Goal: Task Accomplishment & Management: Manage account settings

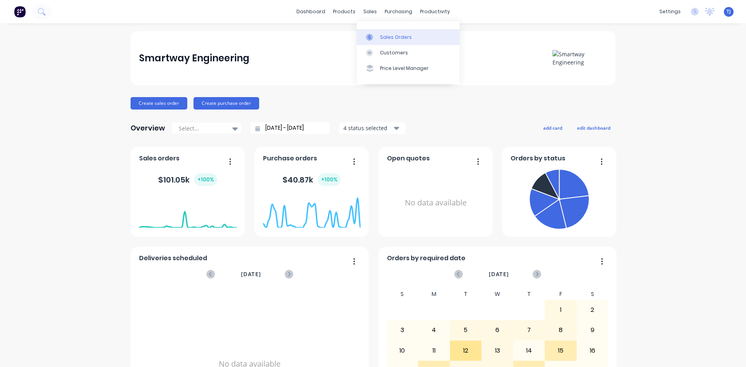
click at [379, 41] on link "Sales Orders" at bounding box center [408, 37] width 103 height 16
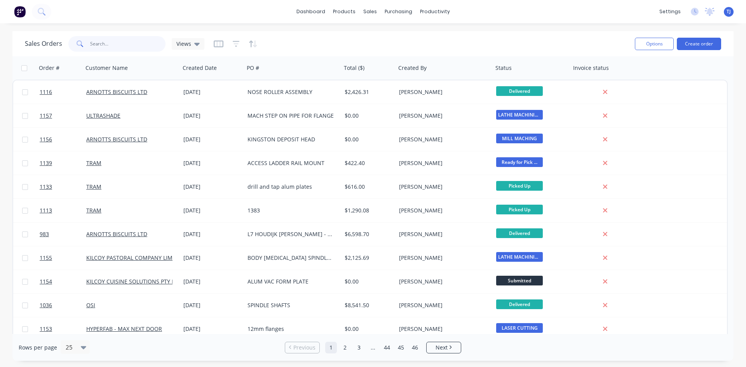
click at [127, 43] on input "text" at bounding box center [128, 44] width 76 height 16
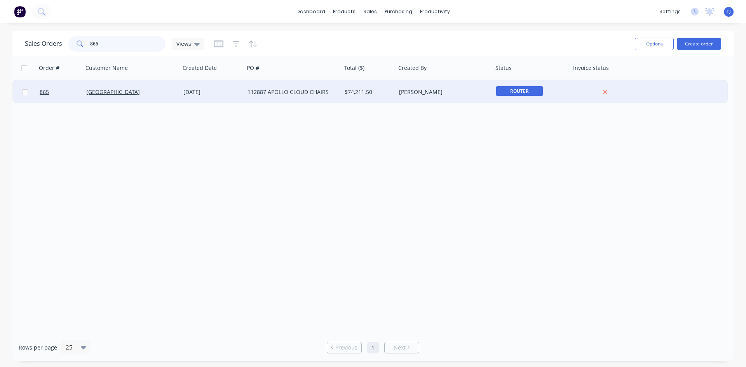
type input "865"
click at [407, 94] on div "[PERSON_NAME]" at bounding box center [442, 92] width 86 height 8
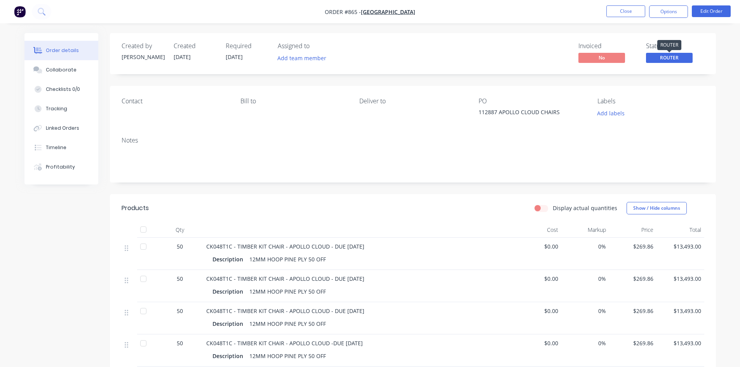
click at [686, 62] on span "ROUTER" at bounding box center [669, 58] width 47 height 10
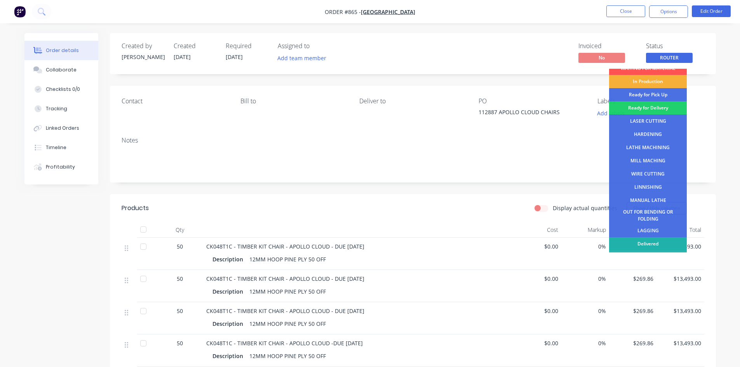
scroll to position [31, 0]
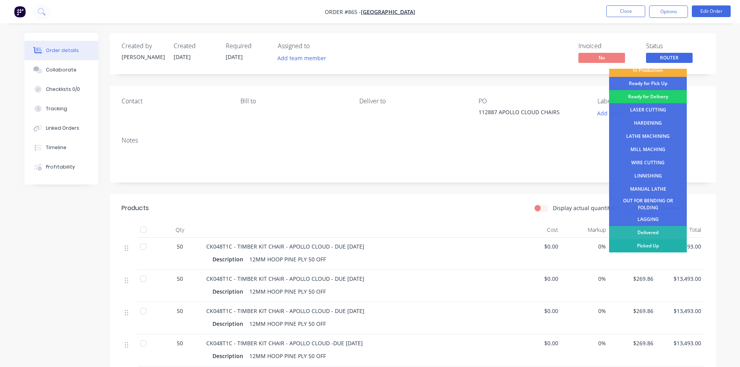
click at [643, 243] on div "Picked Up" at bounding box center [648, 245] width 78 height 13
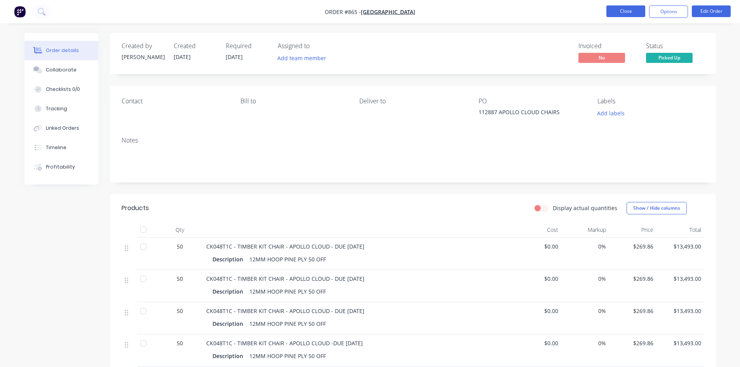
click at [626, 12] on button "Close" at bounding box center [625, 11] width 39 height 12
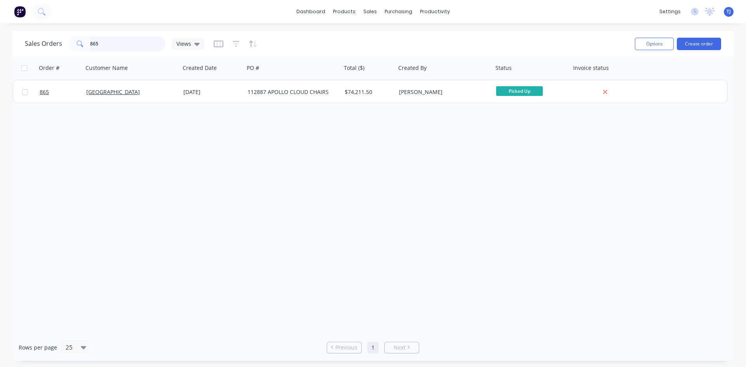
click at [100, 38] on input "865" at bounding box center [128, 44] width 76 height 16
click at [100, 39] on input "865" at bounding box center [128, 44] width 76 height 16
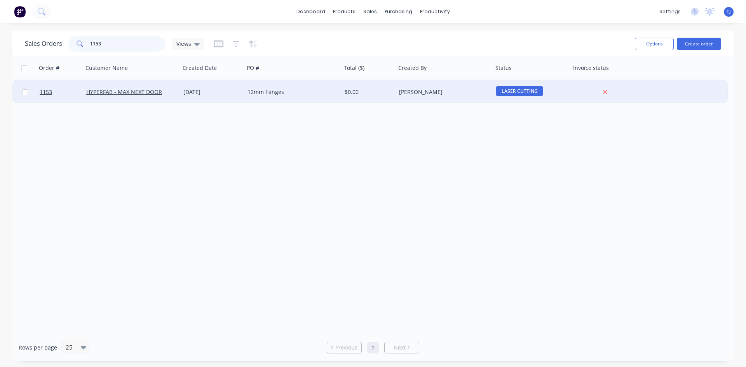
type input "1153"
click at [254, 93] on div "12mm flanges" at bounding box center [290, 92] width 86 height 8
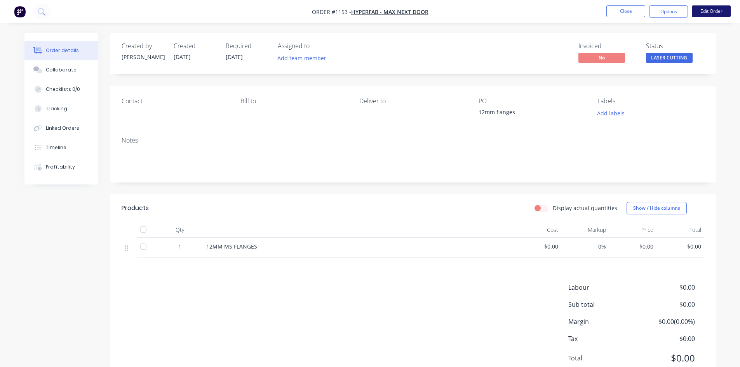
click at [706, 10] on button "Edit Order" at bounding box center [711, 11] width 39 height 12
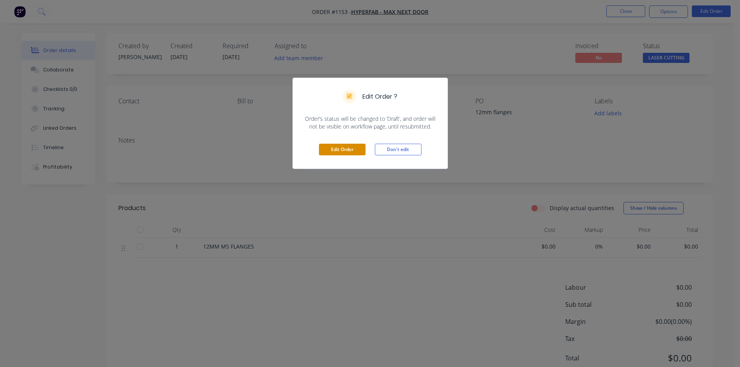
click at [348, 146] on button "Edit Order" at bounding box center [342, 150] width 47 height 12
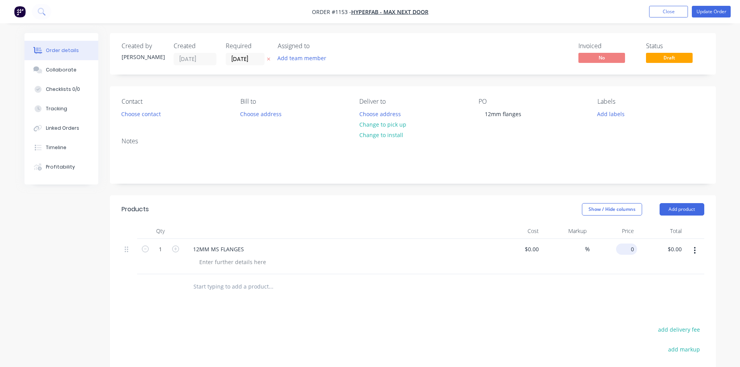
click at [634, 251] on input "0" at bounding box center [628, 249] width 18 height 11
click at [162, 250] on input "1" at bounding box center [160, 250] width 20 height 12
type input "$11.98"
type input "20"
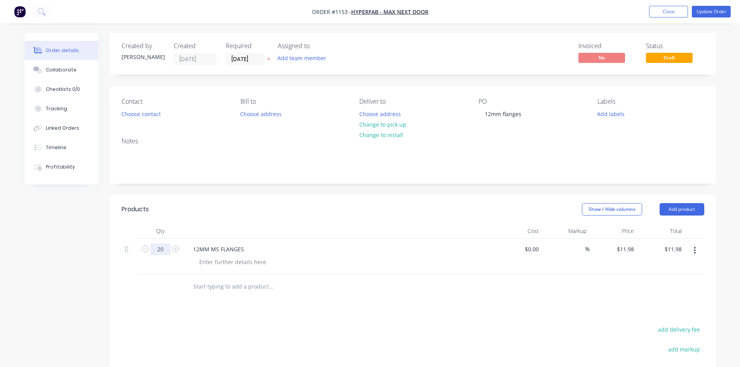
type input "$239.60"
click at [59, 71] on div "Collaborate" at bounding box center [61, 69] width 31 height 7
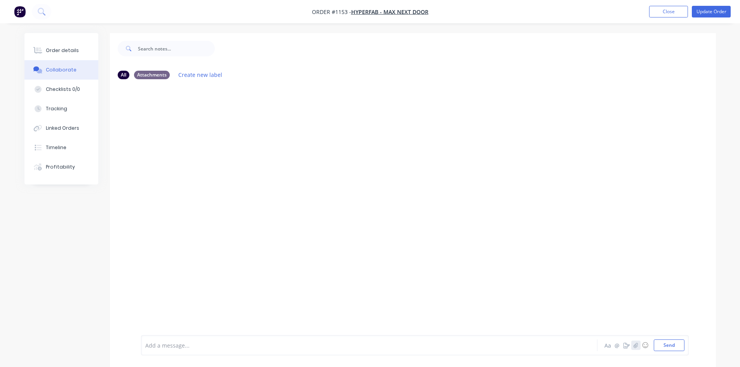
click at [634, 349] on button "button" at bounding box center [635, 345] width 9 height 9
click at [672, 348] on button "Send" at bounding box center [669, 346] width 31 height 12
click at [65, 50] on div "Order details" at bounding box center [62, 50] width 33 height 7
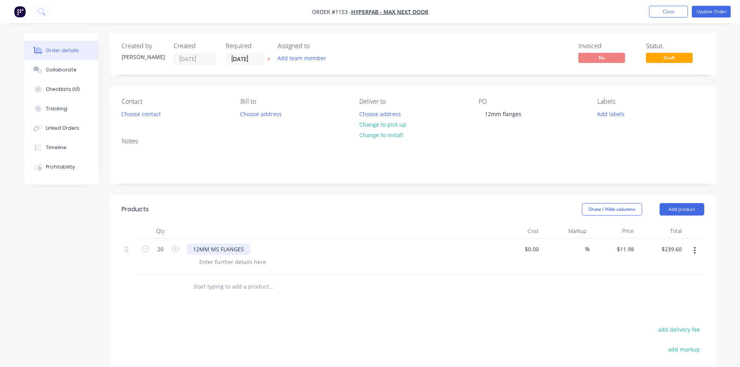
click at [193, 250] on div "12MM MS FLANGES" at bounding box center [218, 249] width 63 height 11
click at [717, 11] on button "Update Order" at bounding box center [711, 12] width 39 height 12
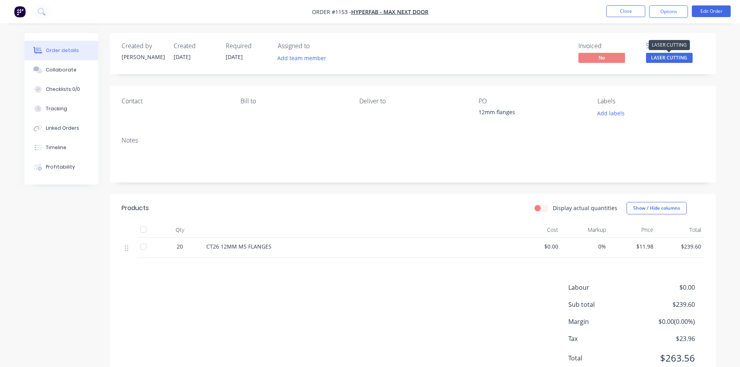
click at [674, 56] on span "LASER CUTTING" at bounding box center [669, 58] width 47 height 10
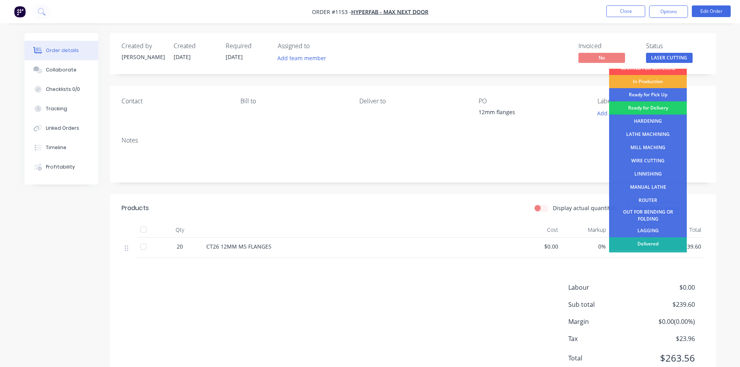
scroll to position [31, 0]
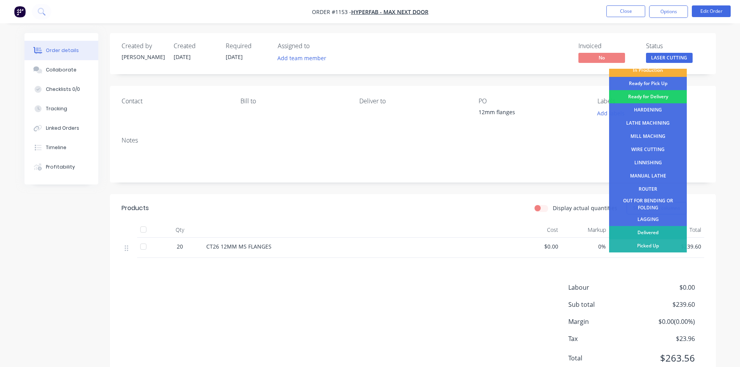
click at [649, 230] on div "Delivered" at bounding box center [648, 232] width 78 height 13
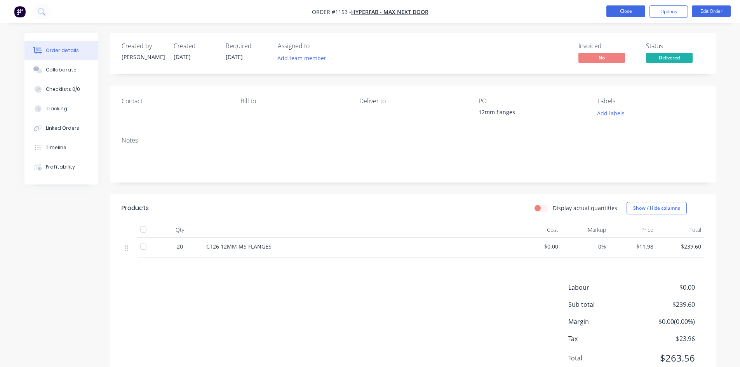
click at [613, 9] on button "Close" at bounding box center [625, 11] width 39 height 12
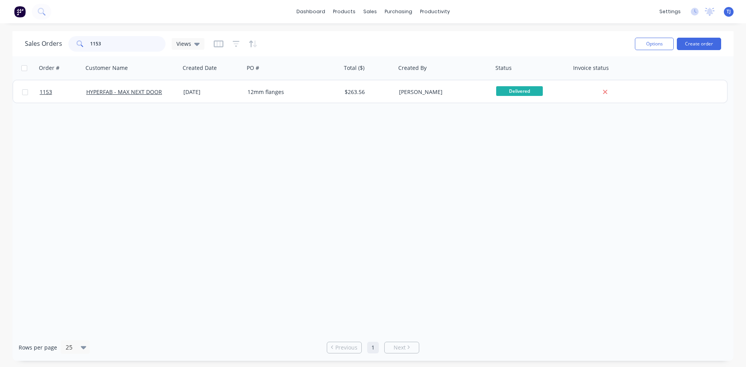
click at [146, 48] on input "1153" at bounding box center [128, 44] width 76 height 16
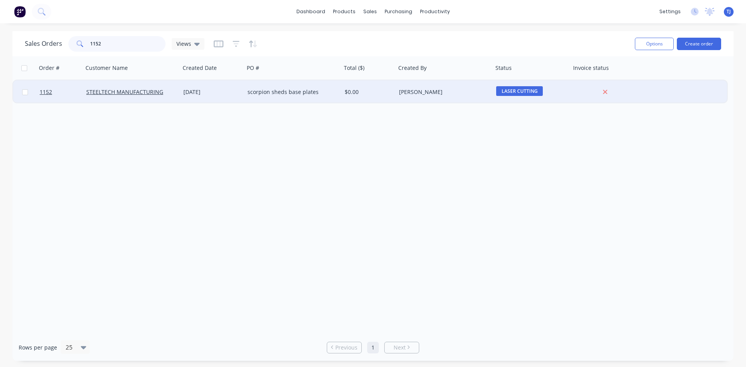
type input "1152"
click at [266, 92] on div "scorpion sheds base plates" at bounding box center [290, 92] width 86 height 8
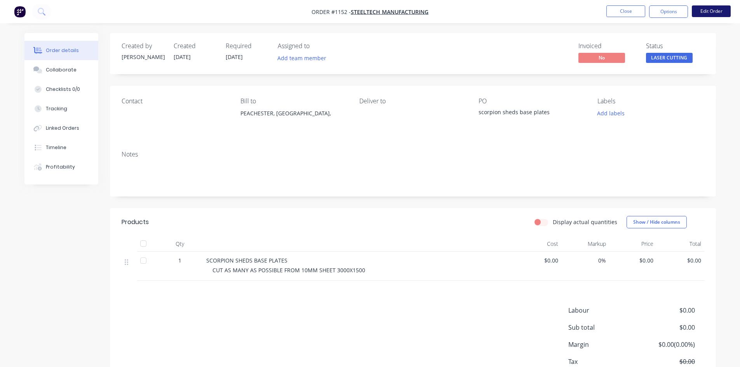
click at [712, 10] on button "Edit Order" at bounding box center [711, 11] width 39 height 12
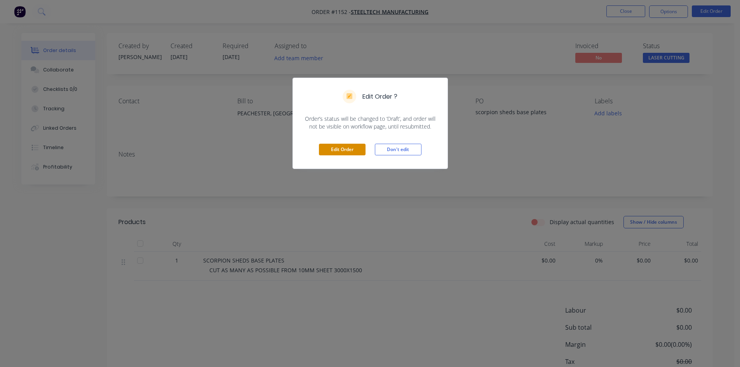
click at [342, 149] on button "Edit Order" at bounding box center [342, 150] width 47 height 12
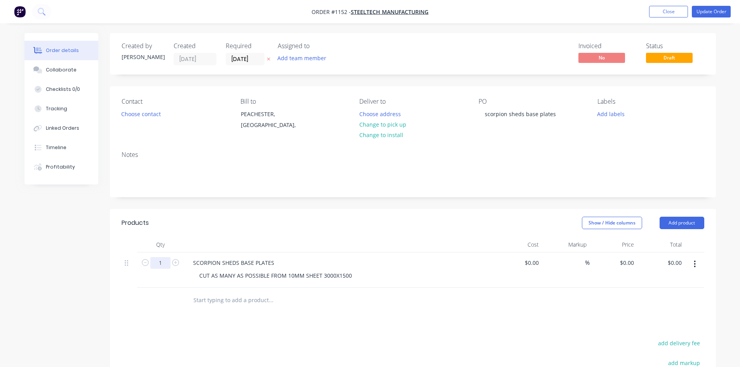
click at [165, 265] on input "1" at bounding box center [160, 263] width 20 height 12
type input "98"
click at [631, 258] on input "0" at bounding box center [628, 262] width 18 height 11
type input "15.89"
type input "0.00"
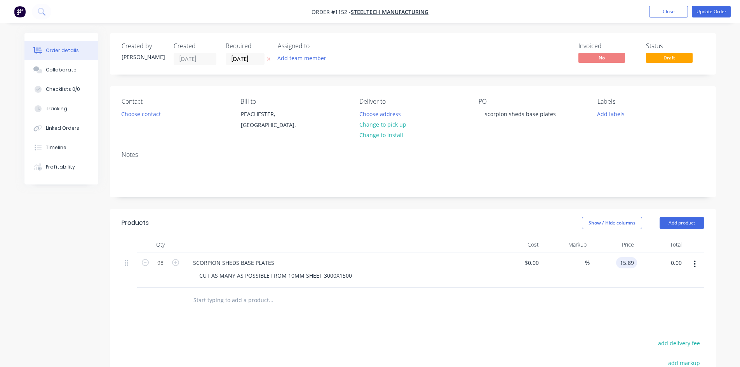
type input "$15.89"
type input "$1,557.22"
click at [50, 67] on div "Collaborate" at bounding box center [61, 69] width 31 height 7
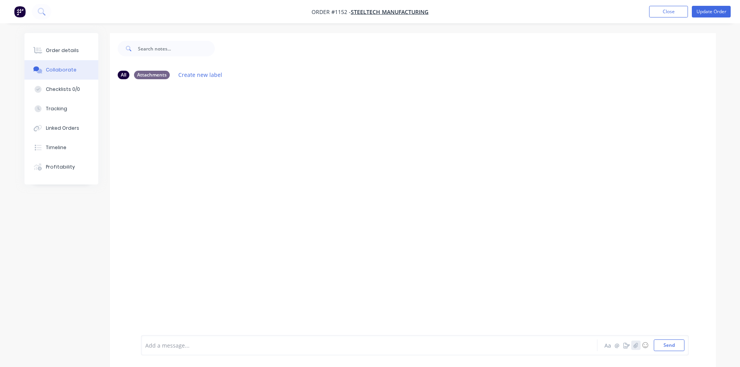
click at [632, 343] on button "button" at bounding box center [635, 345] width 9 height 9
click at [665, 348] on button "Send" at bounding box center [669, 346] width 31 height 12
click at [58, 48] on div "Order details" at bounding box center [62, 50] width 33 height 7
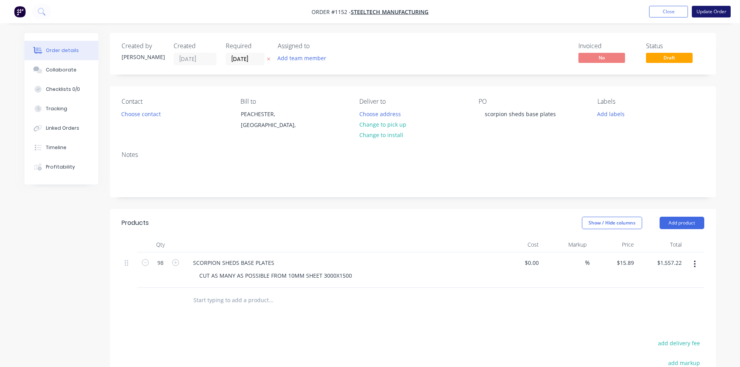
click at [704, 11] on button "Update Order" at bounding box center [711, 12] width 39 height 12
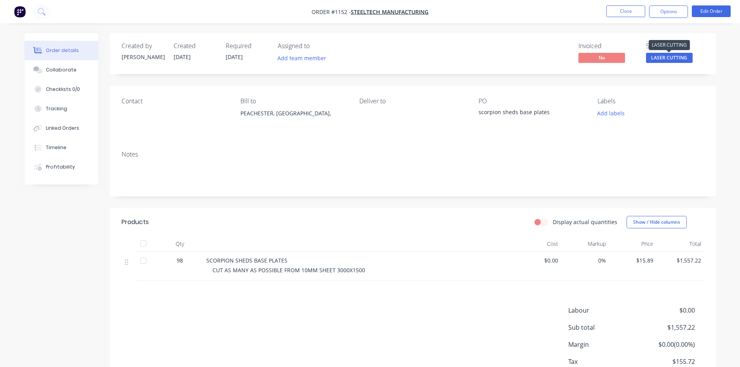
click at [680, 57] on span "LASER CUTTING" at bounding box center [669, 58] width 47 height 10
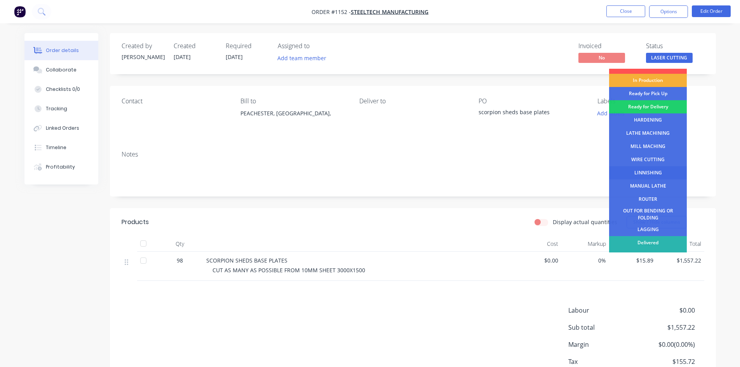
scroll to position [31, 0]
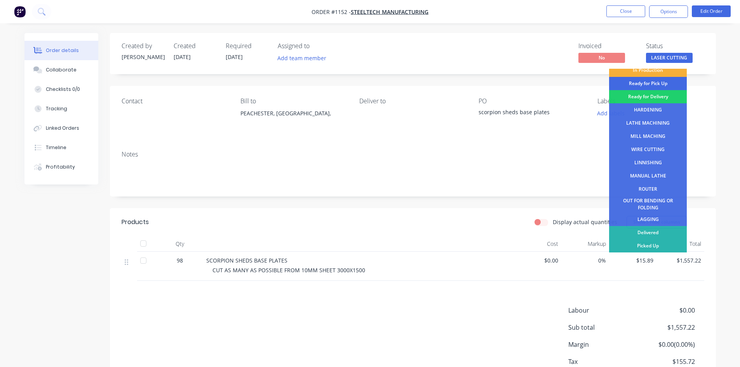
click at [663, 85] on div "Ready for Pick Up" at bounding box center [648, 83] width 78 height 13
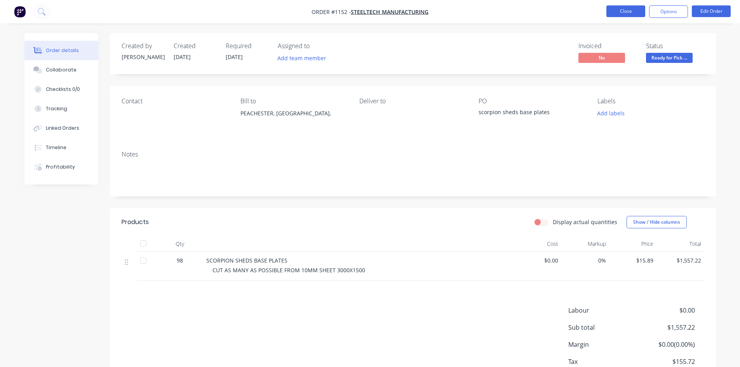
click at [632, 9] on button "Close" at bounding box center [625, 11] width 39 height 12
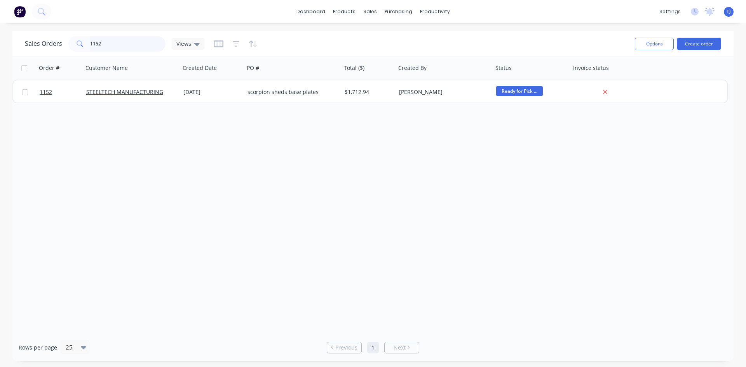
click at [113, 43] on input "1152" at bounding box center [128, 44] width 76 height 16
click at [113, 44] on input "1152" at bounding box center [128, 44] width 76 height 16
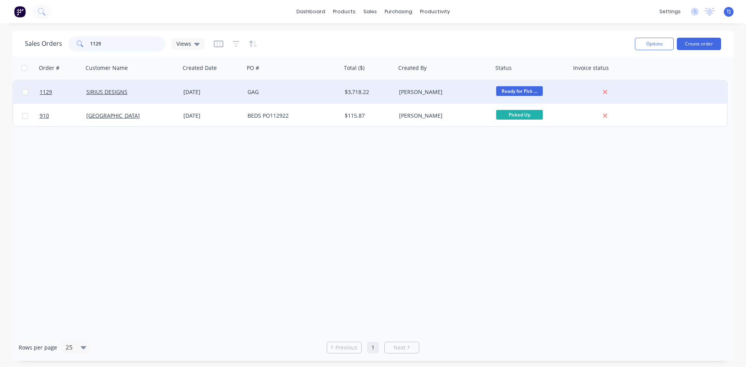
type input "1129"
click at [268, 94] on div "GAG" at bounding box center [290, 92] width 86 height 8
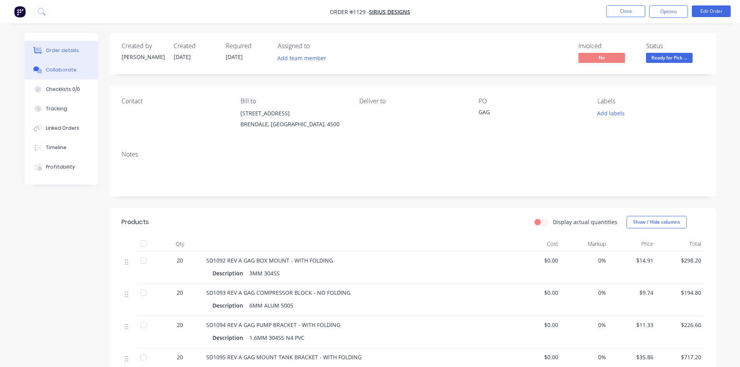
click at [69, 75] on button "Collaborate" at bounding box center [61, 69] width 74 height 19
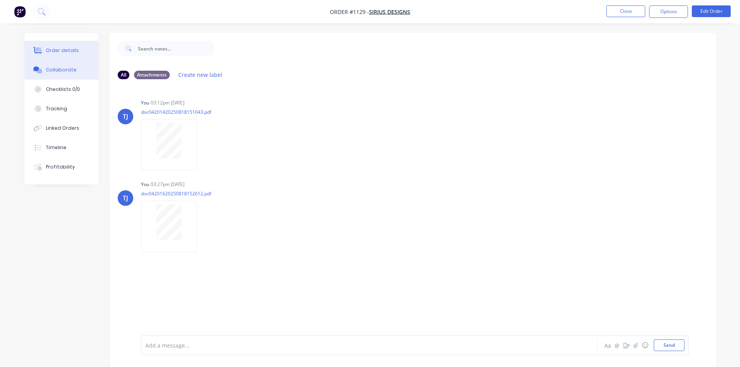
click at [61, 44] on button "Order details" at bounding box center [61, 50] width 74 height 19
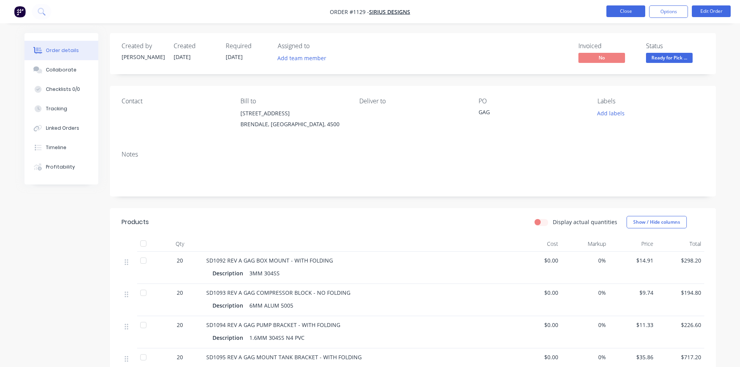
click at [619, 6] on button "Close" at bounding box center [625, 11] width 39 height 12
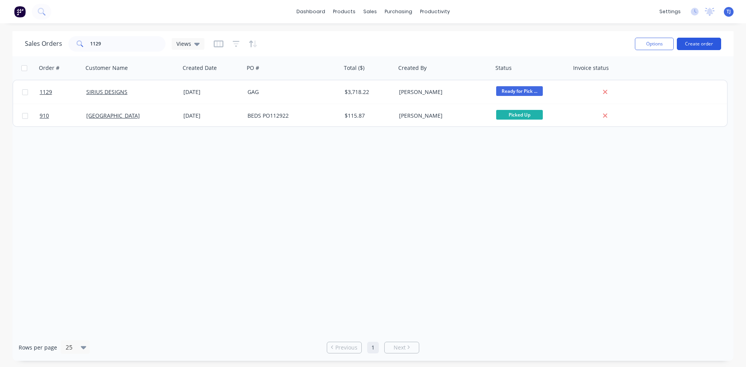
click at [713, 50] on button "Create order" at bounding box center [699, 44] width 44 height 12
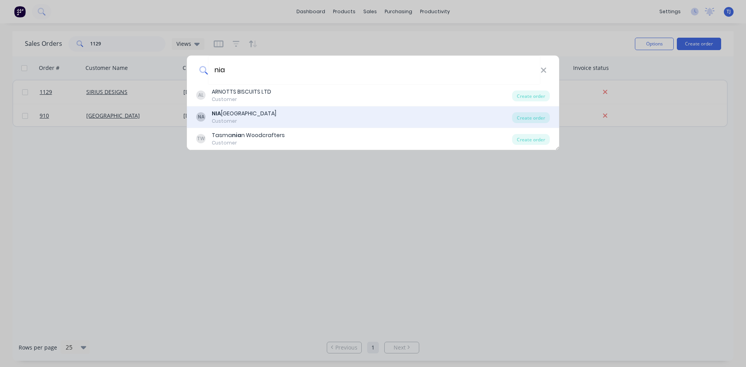
type input "nia"
click at [231, 116] on div "[PERSON_NAME][GEOGRAPHIC_DATA]" at bounding box center [244, 114] width 64 height 8
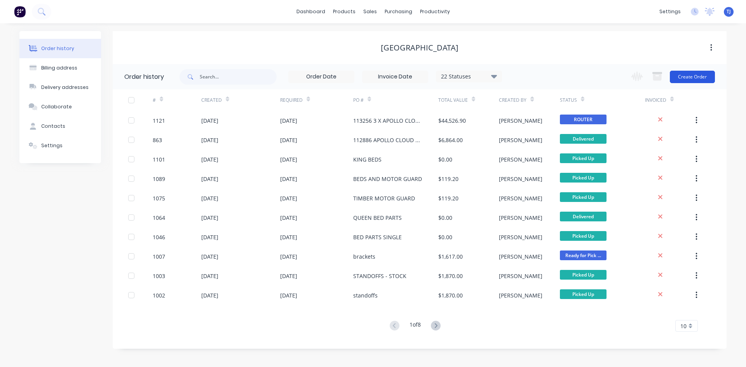
click at [696, 77] on button "Create Order" at bounding box center [692, 77] width 45 height 12
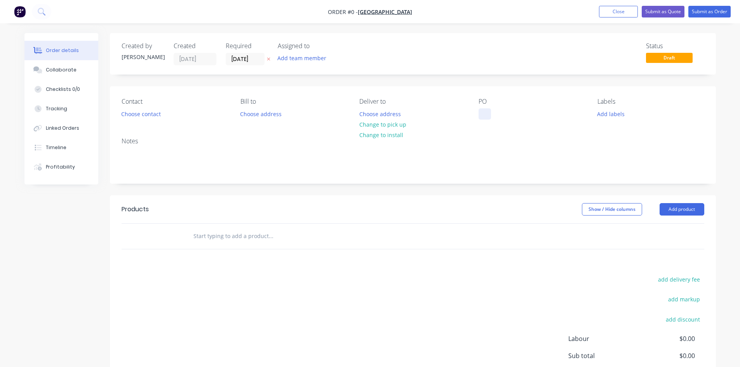
click at [485, 115] on div at bounding box center [485, 113] width 12 height 11
click at [695, 207] on div "Order details Collaborate Checklists 0/0 Tracking Linked Orders Timeline Profit…" at bounding box center [370, 240] width 707 height 414
click at [681, 209] on button "Add product" at bounding box center [682, 209] width 45 height 12
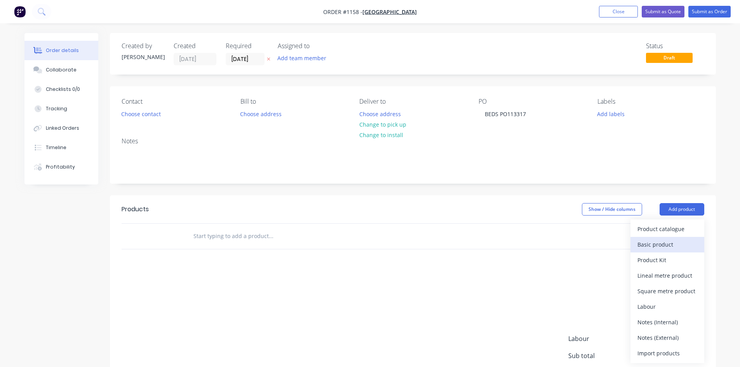
click at [667, 244] on div "Basic product" at bounding box center [667, 244] width 60 height 11
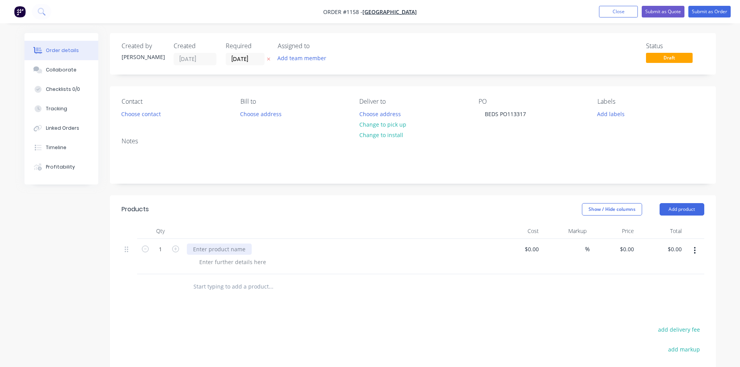
click at [218, 248] on div at bounding box center [219, 249] width 65 height 11
click at [721, 10] on button "Submit as Order" at bounding box center [709, 12] width 42 height 12
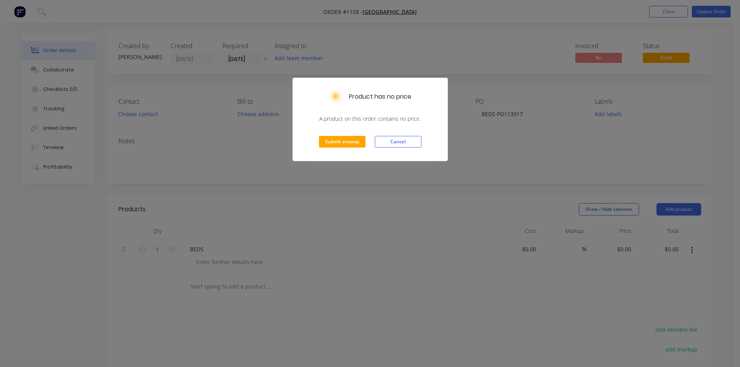
click at [350, 148] on div "Submit anyway Cancel" at bounding box center [370, 142] width 155 height 38
click at [350, 141] on button "Submit anyway" at bounding box center [342, 142] width 47 height 12
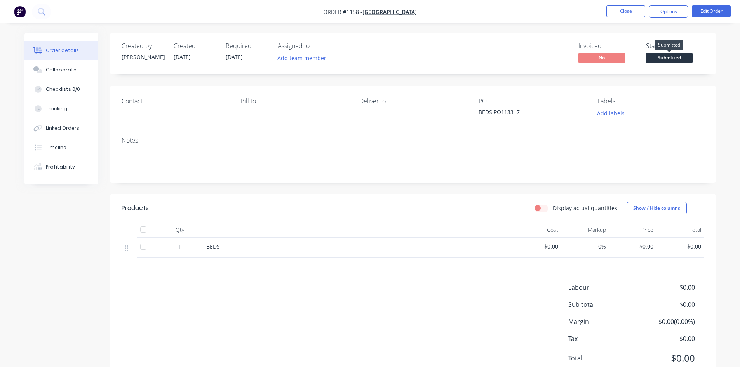
click at [663, 57] on span "Submitted" at bounding box center [669, 58] width 47 height 10
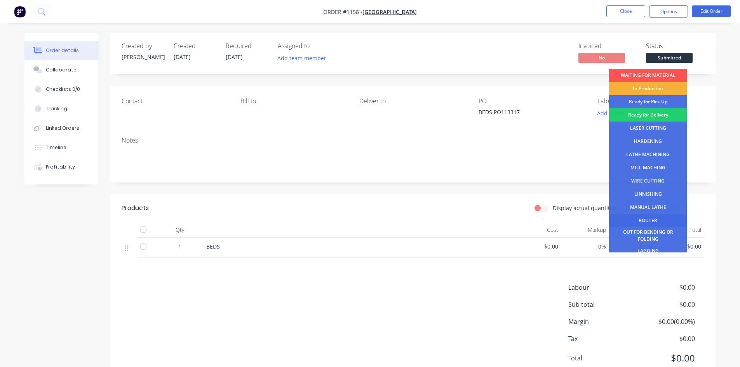
click at [651, 218] on div "ROUTER" at bounding box center [648, 220] width 78 height 13
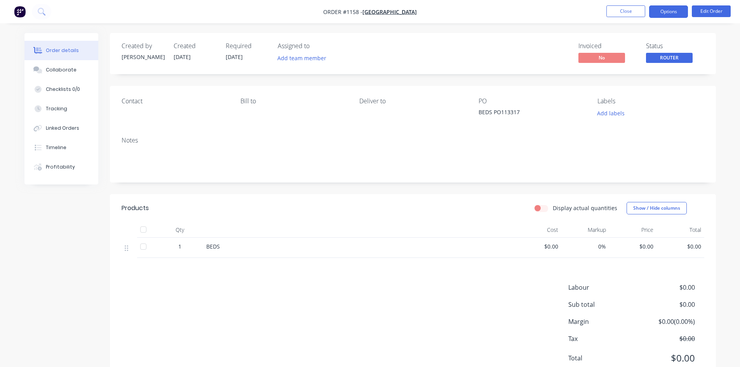
click at [678, 11] on button "Options" at bounding box center [668, 11] width 39 height 12
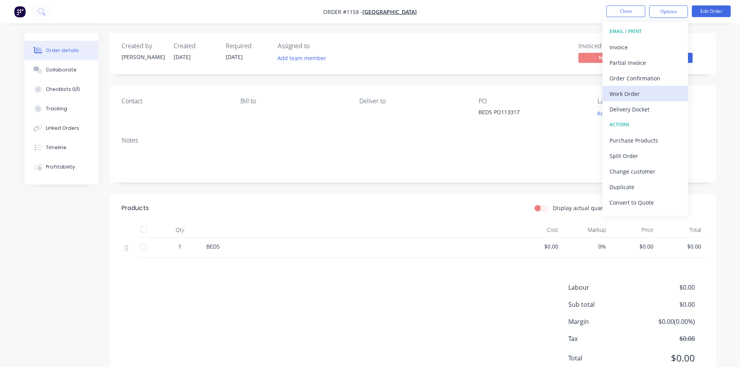
click at [646, 91] on div "Work Order" at bounding box center [645, 93] width 71 height 11
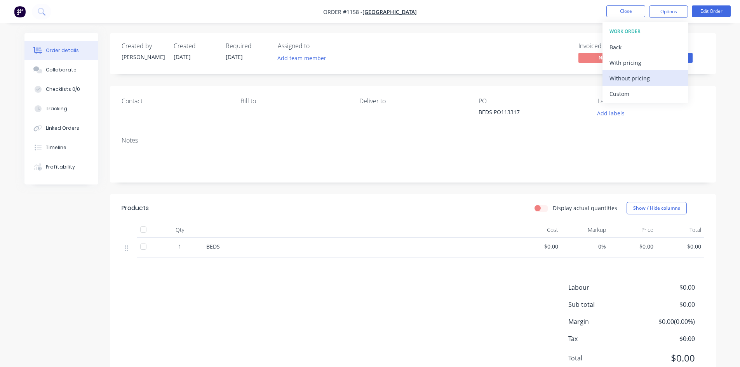
click at [635, 79] on div "Without pricing" at bounding box center [645, 78] width 71 height 11
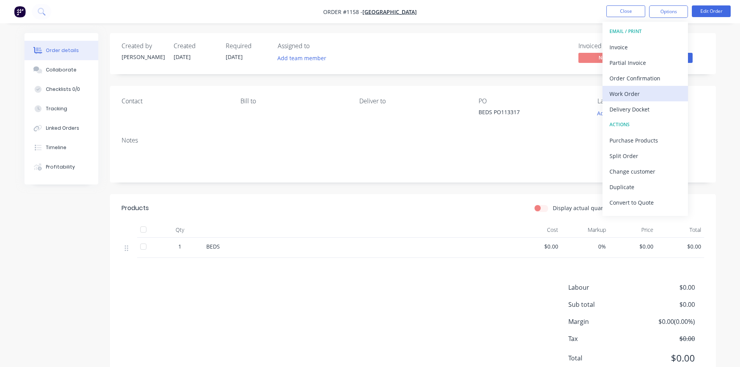
click at [651, 91] on div "Work Order" at bounding box center [645, 93] width 71 height 11
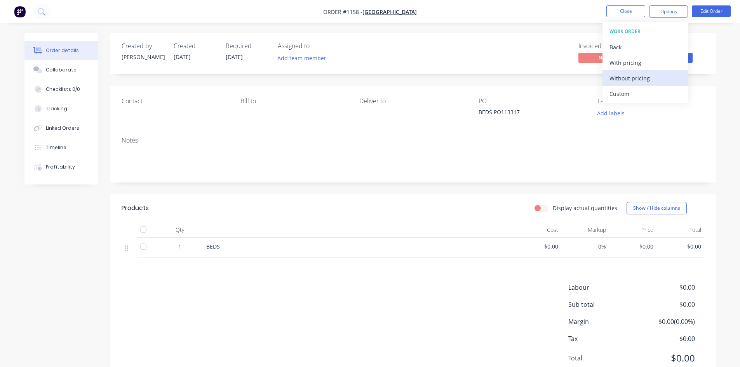
click at [651, 78] on div "Without pricing" at bounding box center [645, 78] width 71 height 11
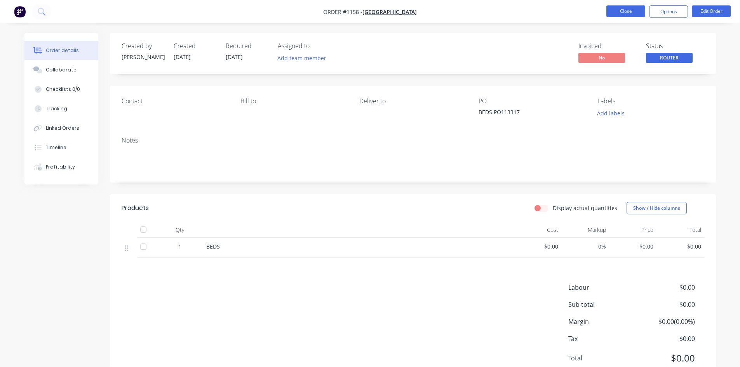
click at [628, 11] on button "Close" at bounding box center [625, 11] width 39 height 12
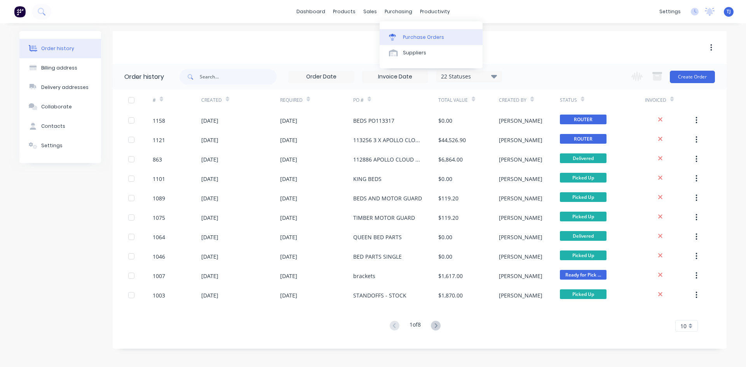
click at [411, 36] on div "Purchase Orders" at bounding box center [423, 37] width 41 height 7
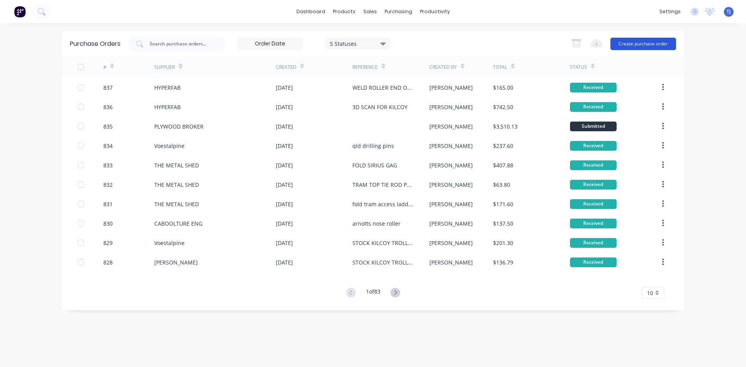
click at [658, 44] on button "Create purchase order" at bounding box center [643, 44] width 66 height 12
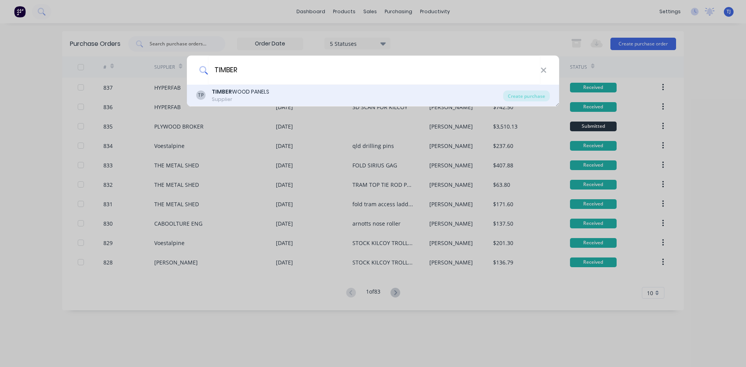
type input "TIMBER"
click at [214, 95] on b "TIMBER" at bounding box center [222, 92] width 20 height 8
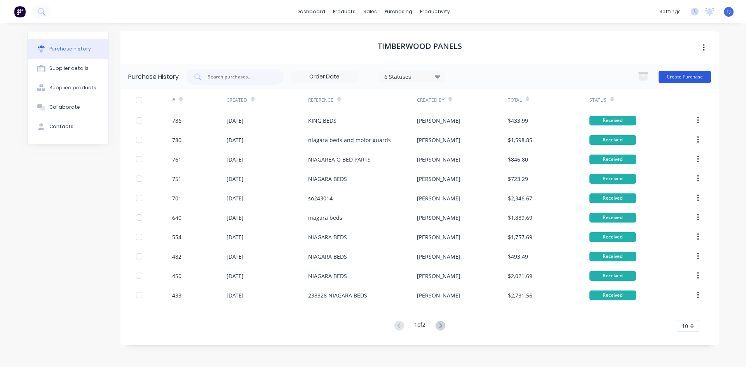
click at [666, 79] on button "Create Purchase" at bounding box center [684, 77] width 52 height 12
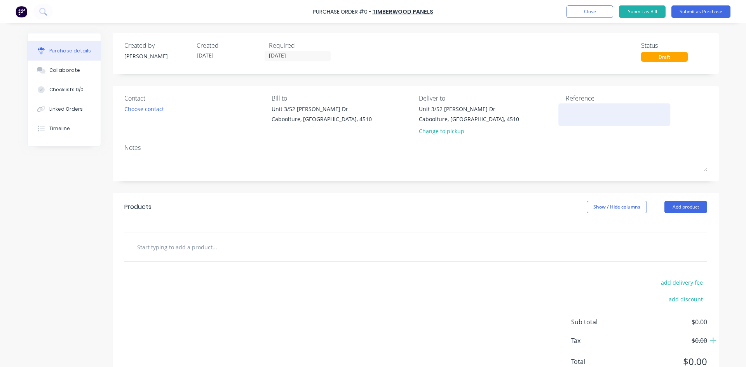
click at [570, 117] on textarea at bounding box center [614, 113] width 97 height 17
type textarea "x"
type textarea "N"
type textarea "x"
type textarea "NI"
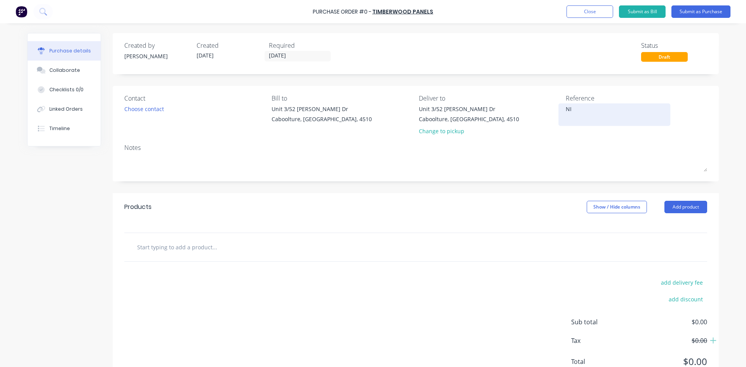
type textarea "x"
type textarea "NIA"
type textarea "x"
type textarea "NIAG"
type textarea "x"
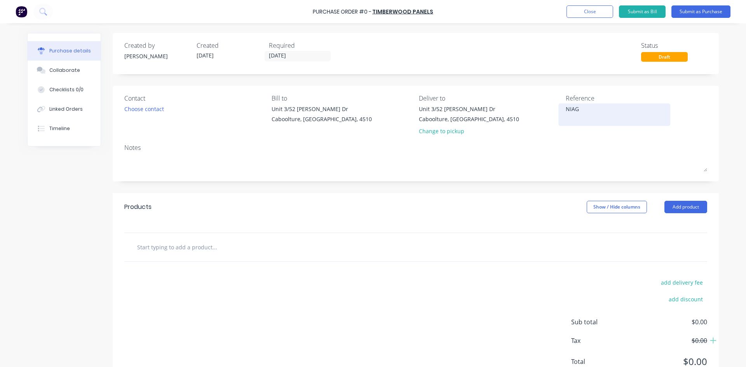
type textarea "NIAGA"
type textarea "x"
type textarea "NIAGAR"
type textarea "x"
type textarea "NIAGARA"
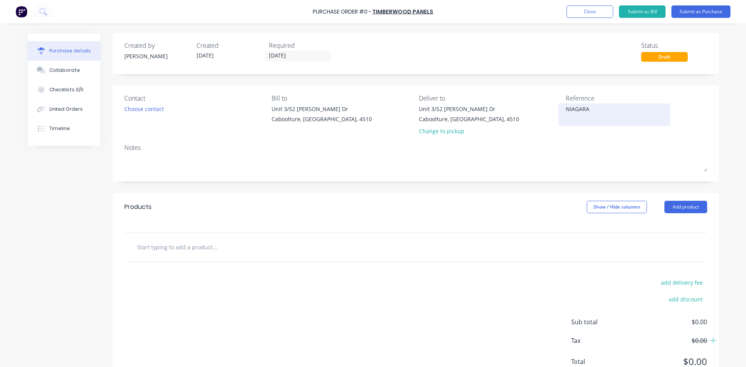
type textarea "x"
type textarea "NIAGARA"
type textarea "x"
type textarea "NIAGARA B"
type textarea "x"
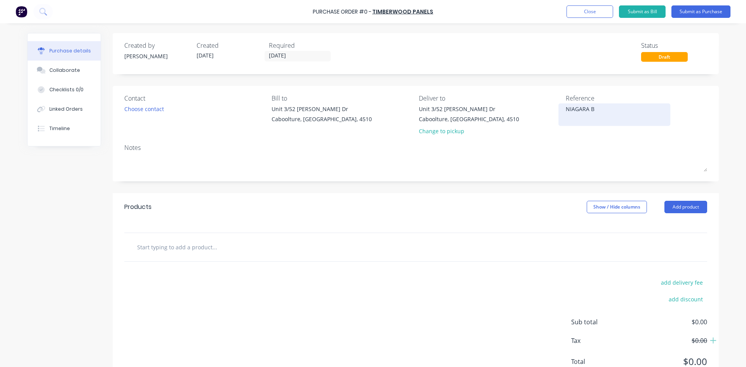
type textarea "NIAGARA BE"
type textarea "x"
type textarea "NIAGARA BED"
type textarea "x"
type textarea "NIAGARA BEDS"
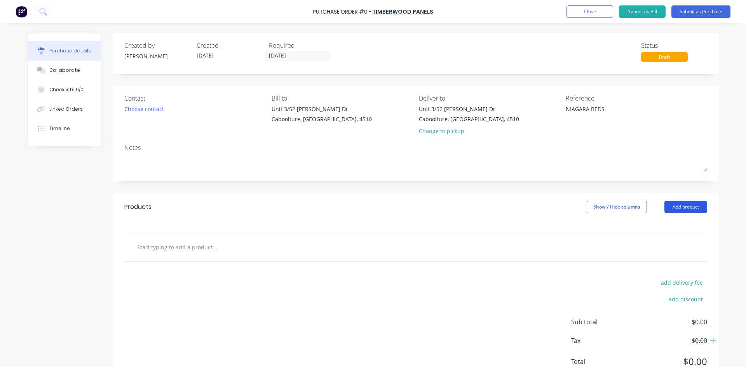
type textarea "x"
type textarea "NIAGARA BEDS"
click at [683, 211] on button "Add product" at bounding box center [685, 207] width 43 height 12
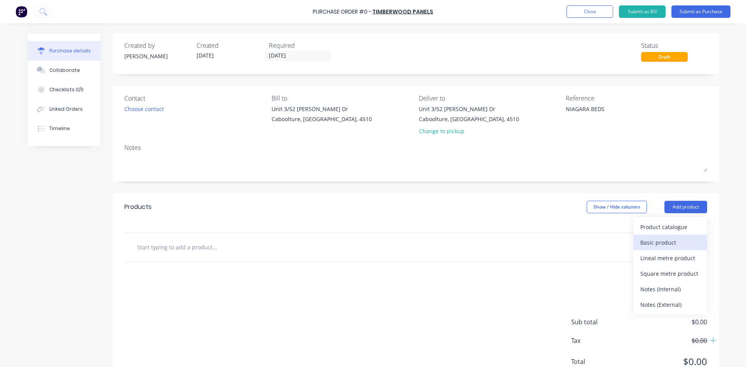
click at [649, 246] on div "Basic product" at bounding box center [670, 242] width 60 height 11
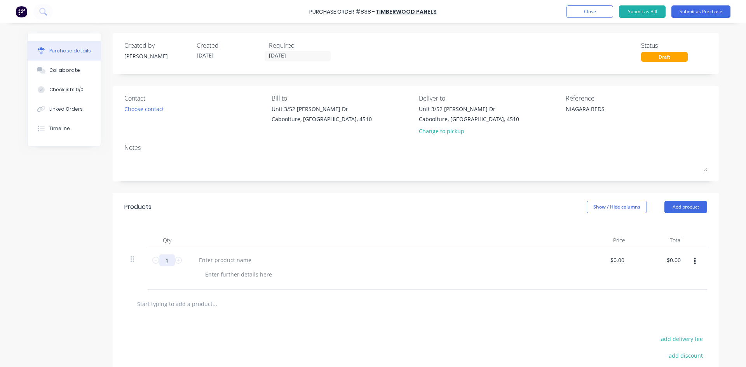
click at [160, 264] on input "1" at bounding box center [167, 260] width 16 height 12
type textarea "x"
type input "2"
type textarea "x"
type input "28"
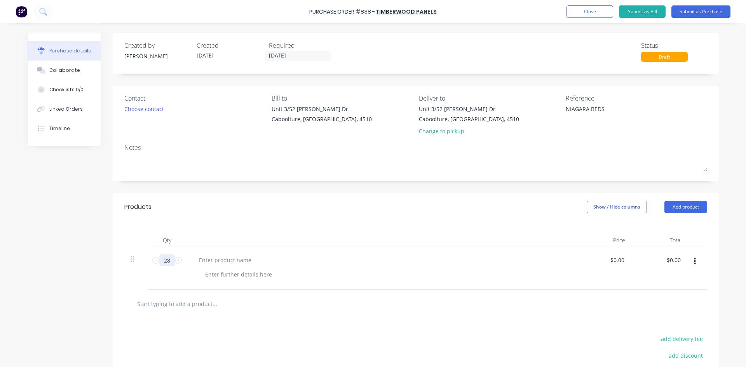
type textarea "x"
type input "28"
type textarea "x"
type input "0"
type input "56.14"
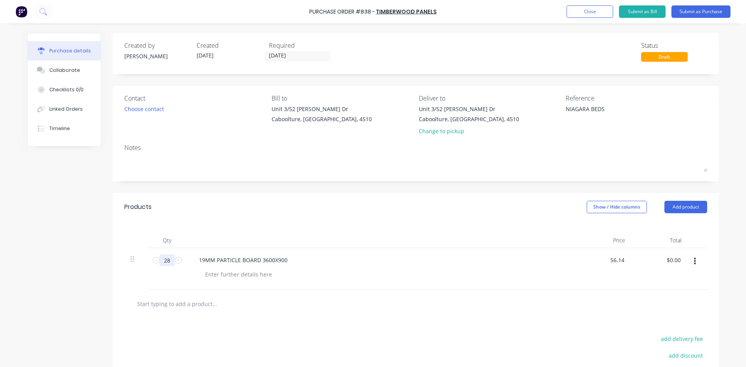
type textarea "x"
type input "$56.14"
type input "1571.92"
type textarea "x"
type input "$1,571.92"
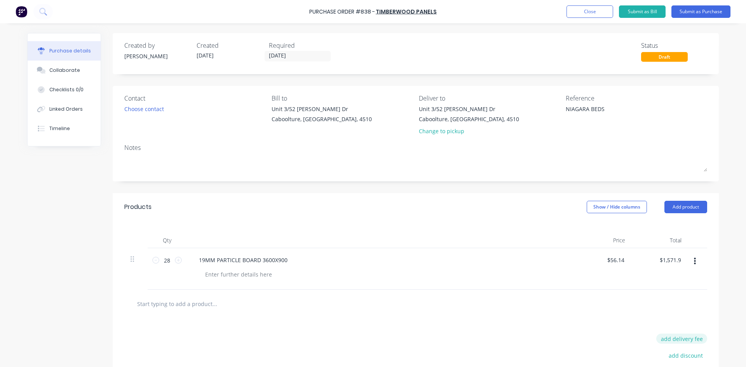
click at [668, 341] on button "add delivery fee" at bounding box center [681, 339] width 51 height 10
type input "40"
type textarea "x"
type input "$40.00"
click at [715, 10] on button "Submit as Purchase" at bounding box center [700, 11] width 59 height 12
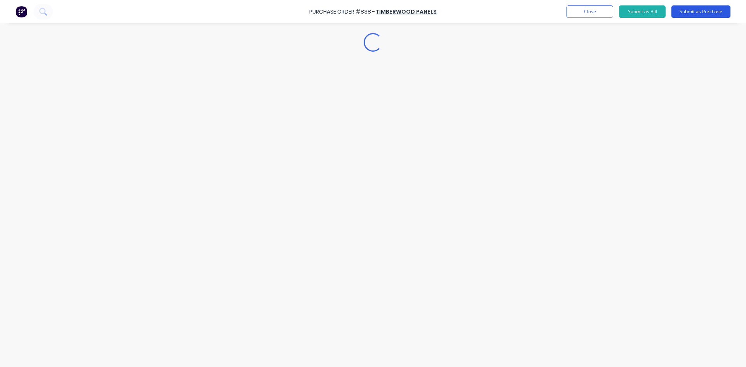
type textarea "x"
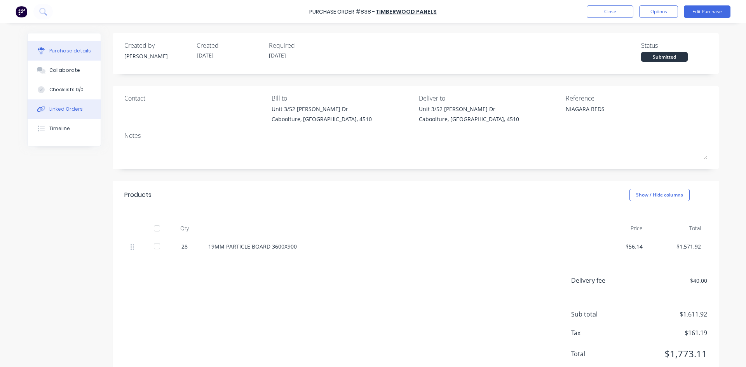
click at [59, 106] on div "Linked Orders" at bounding box center [65, 109] width 33 height 7
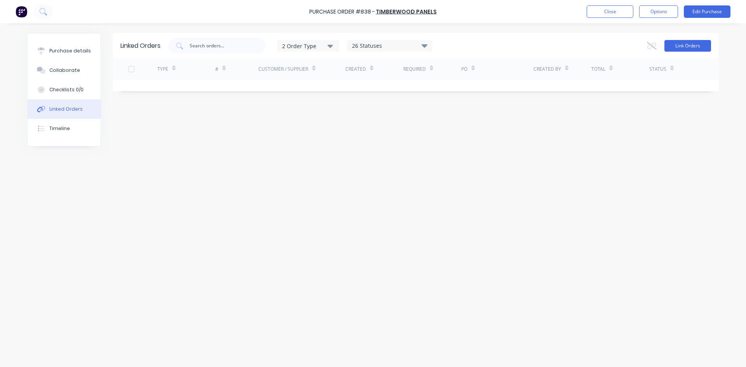
click at [683, 44] on button "Link Orders" at bounding box center [687, 46] width 47 height 12
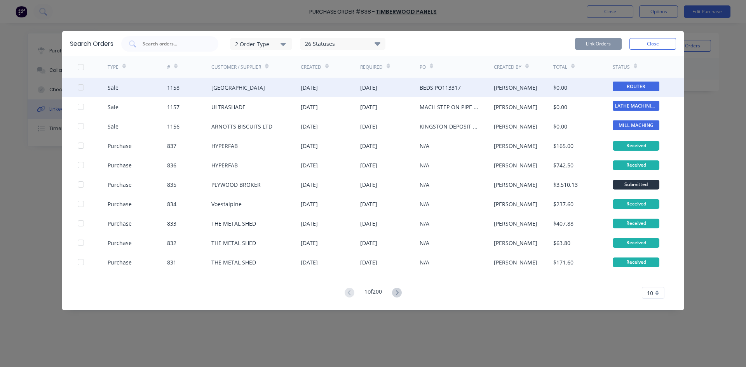
click at [82, 86] on div at bounding box center [81, 88] width 16 height 16
click at [587, 42] on button "Link Orders" at bounding box center [598, 44] width 47 height 12
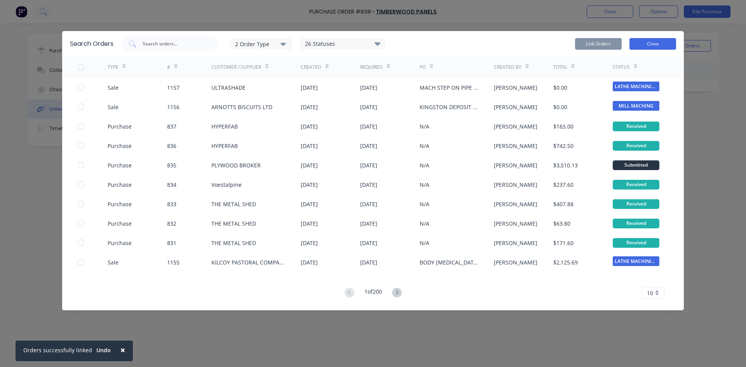
click at [655, 44] on button "Close" at bounding box center [652, 44] width 47 height 12
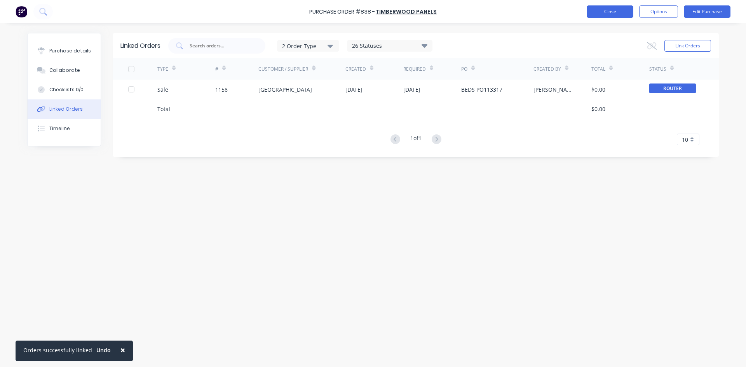
click at [601, 12] on button "Close" at bounding box center [610, 11] width 47 height 12
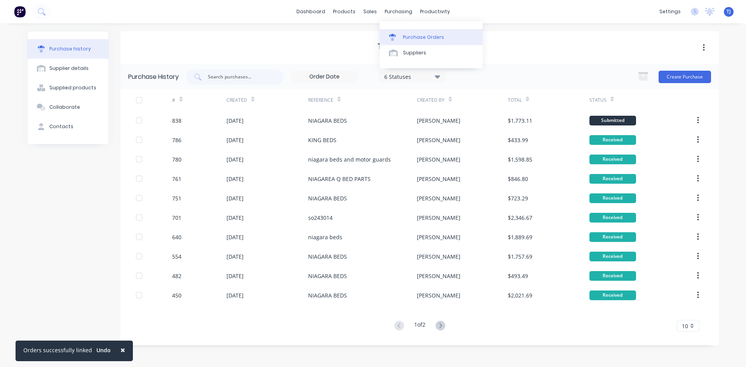
click at [418, 40] on div "Purchase Orders" at bounding box center [423, 37] width 41 height 7
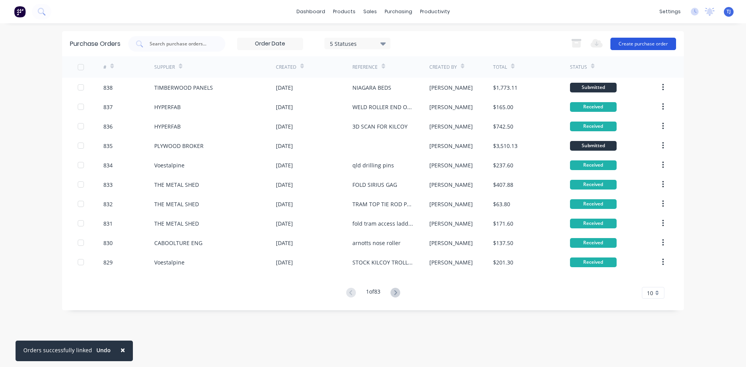
click at [626, 45] on button "Create purchase order" at bounding box center [643, 44] width 66 height 12
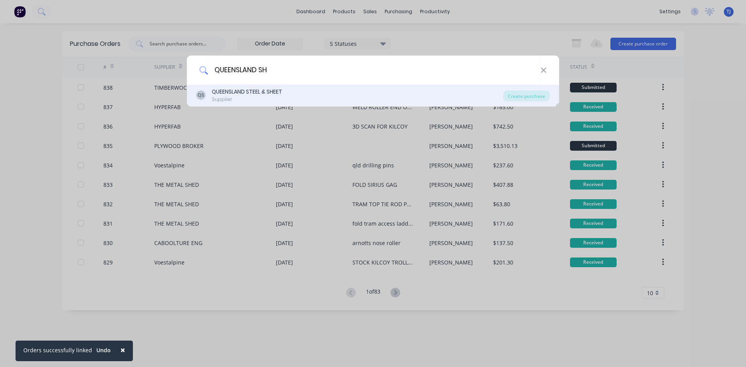
type input "QUEENSLAND SH"
click at [219, 93] on div "QUEENSLAND STEEL & SHEET" at bounding box center [247, 92] width 70 height 8
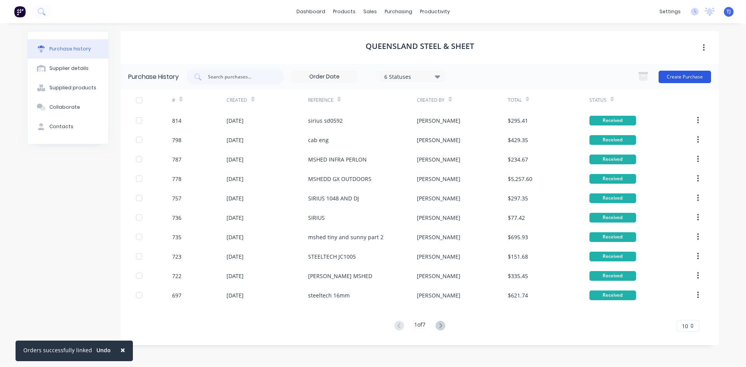
click at [694, 73] on button "Create Purchase" at bounding box center [684, 77] width 52 height 12
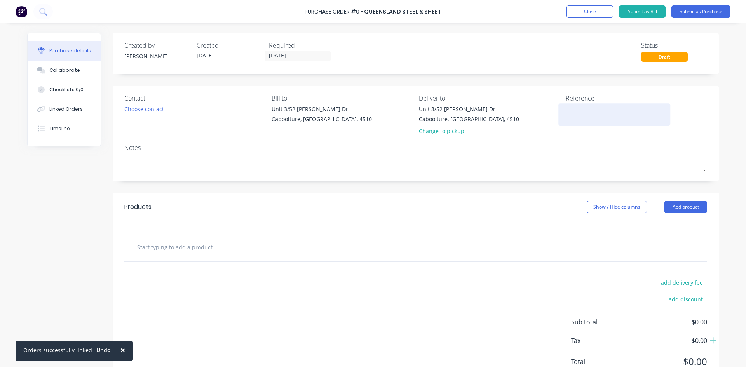
click at [573, 115] on textarea at bounding box center [614, 113] width 97 height 17
type textarea "HYPERFAB FLAN"
type textarea "x"
type textarea "HYPERFAB FLANG"
type textarea "x"
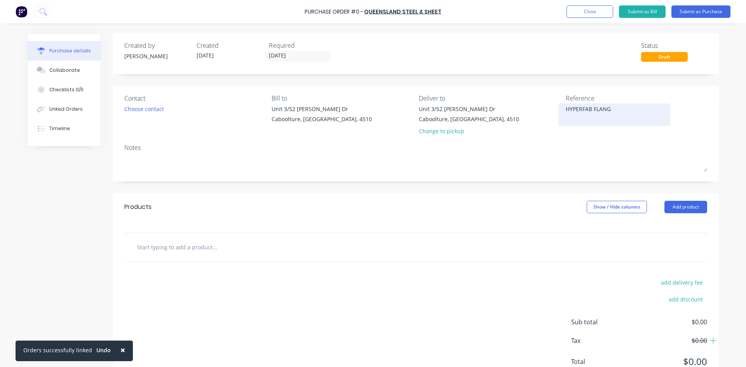
type textarea "HYPERFAB FLANGE"
type textarea "x"
type textarea "HYPERFAB FLANGES"
type textarea "x"
type textarea "HYPERFAB FLANGES"
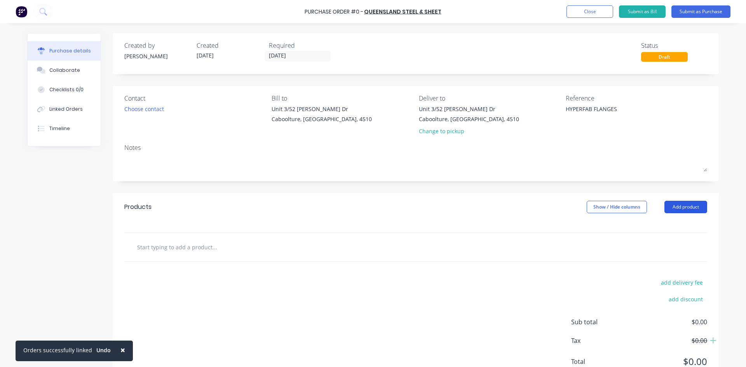
click at [686, 209] on button "Add product" at bounding box center [685, 207] width 43 height 12
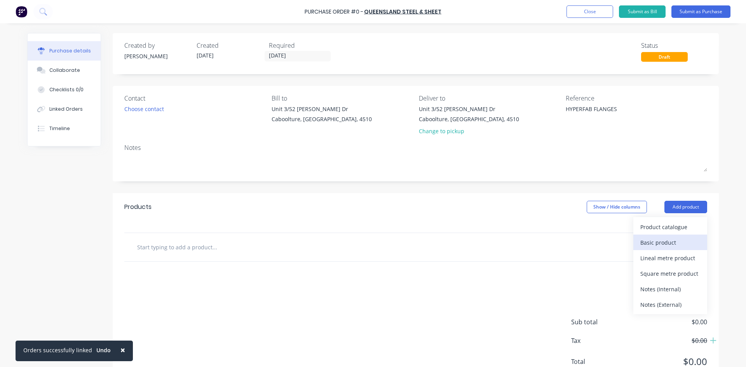
click at [665, 245] on div "Basic product" at bounding box center [670, 242] width 60 height 11
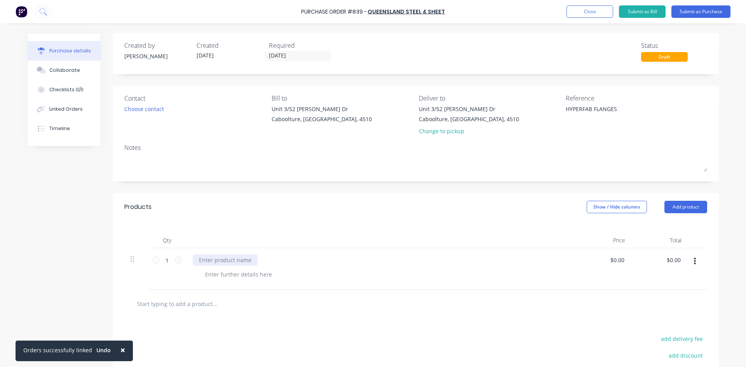
type textarea "x"
click at [205, 262] on div at bounding box center [225, 259] width 65 height 11
type textarea "x"
type input "0"
type input "396.09"
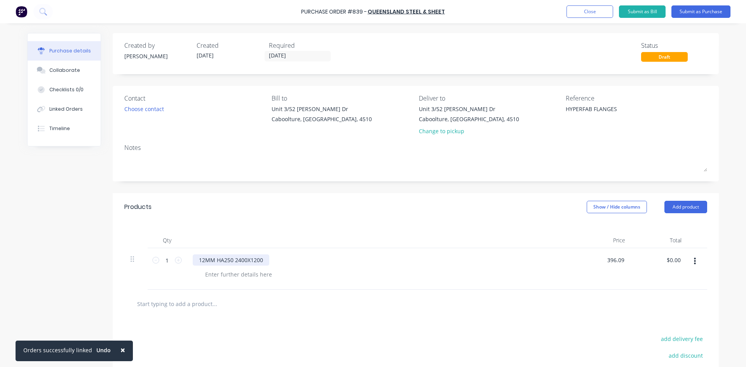
type textarea "x"
type input "$396.09"
type input "396.09"
type textarea "x"
type input "$396.09"
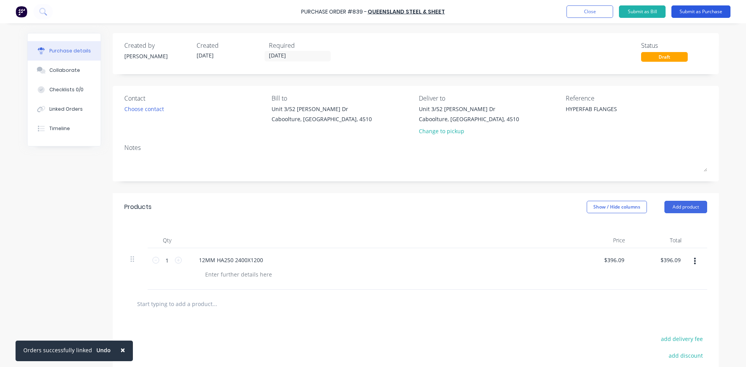
click at [707, 15] on button "Submit as Purchase" at bounding box center [700, 11] width 59 height 12
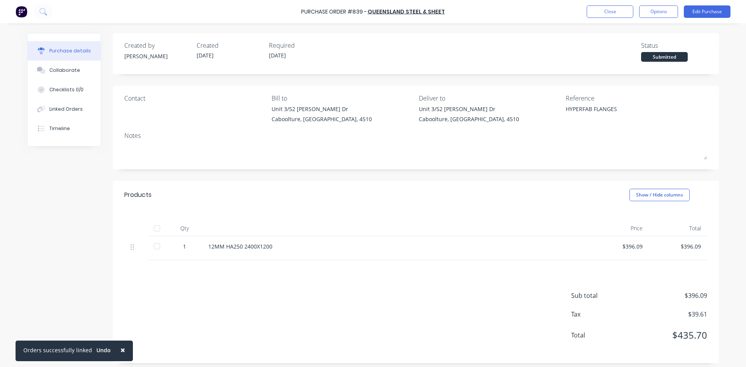
click at [152, 230] on div at bounding box center [157, 229] width 16 height 16
type textarea "x"
click at [63, 111] on div "Linked Orders" at bounding box center [65, 109] width 33 height 7
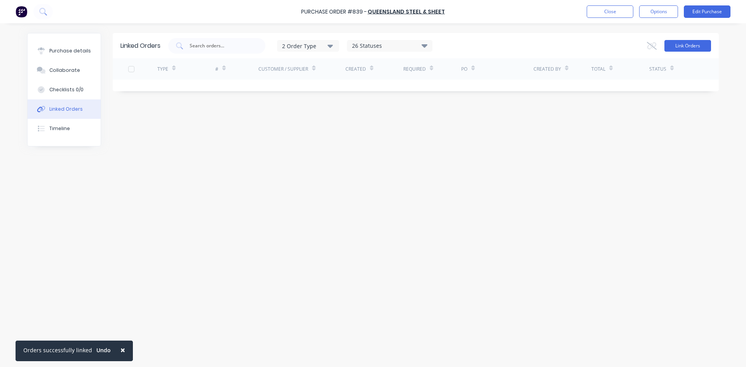
click at [684, 47] on button "Link Orders" at bounding box center [687, 46] width 47 height 12
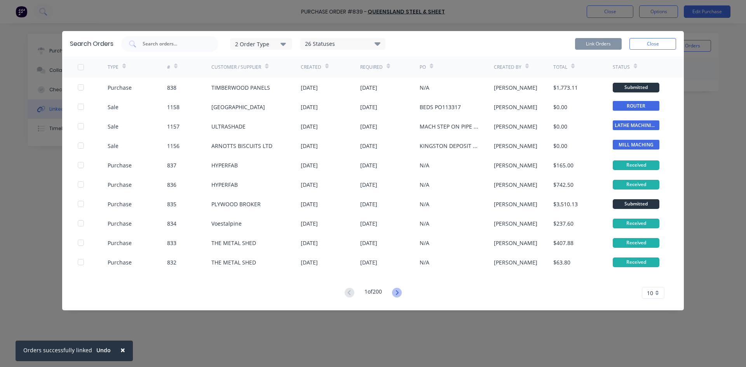
click at [395, 294] on icon at bounding box center [397, 293] width 10 height 10
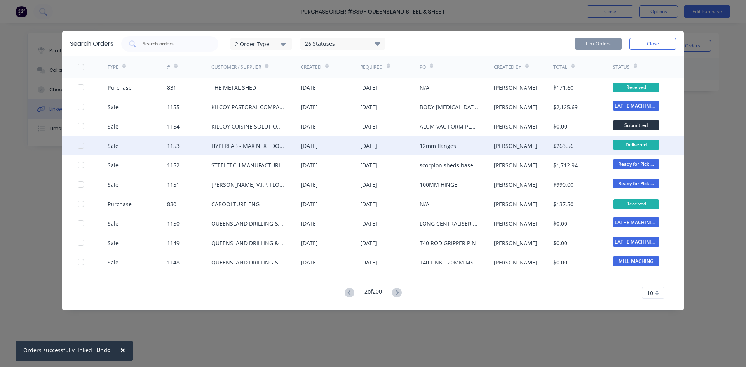
click at [79, 145] on div at bounding box center [81, 146] width 16 height 16
click at [596, 44] on button "Link Orders" at bounding box center [598, 44] width 47 height 12
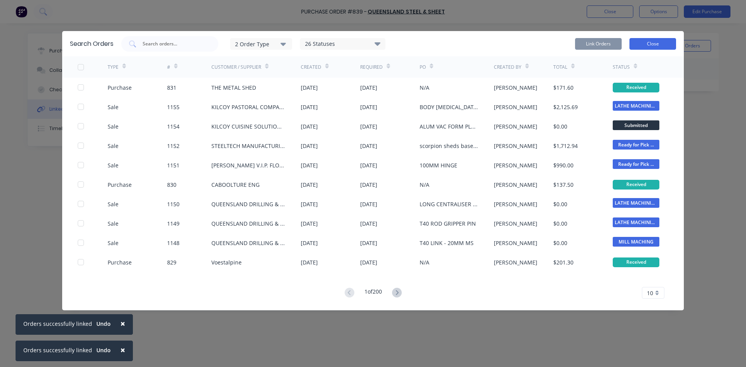
click at [657, 45] on button "Close" at bounding box center [652, 44] width 47 height 12
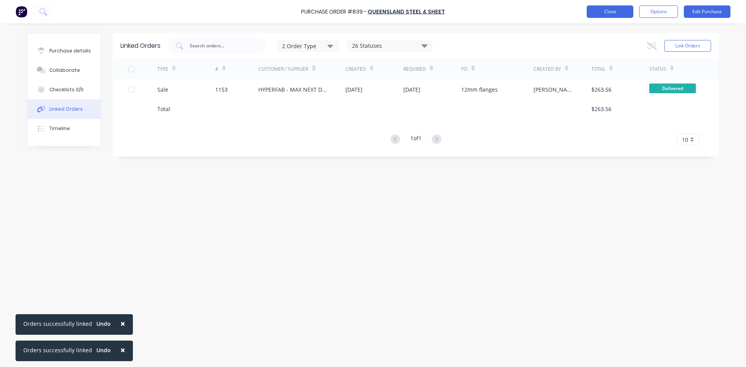
click at [618, 14] on button "Close" at bounding box center [610, 11] width 47 height 12
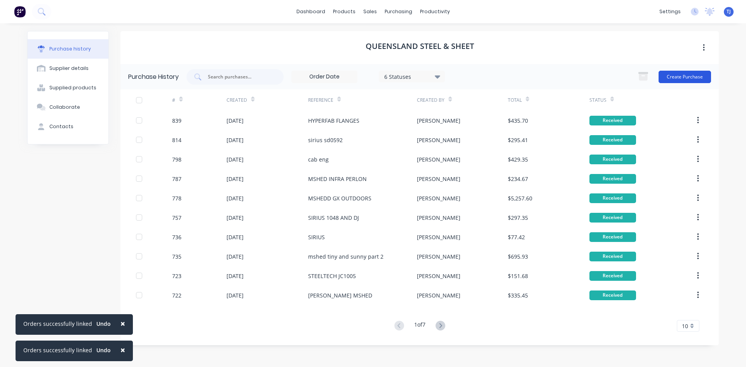
click at [681, 77] on button "Create Purchase" at bounding box center [684, 77] width 52 height 12
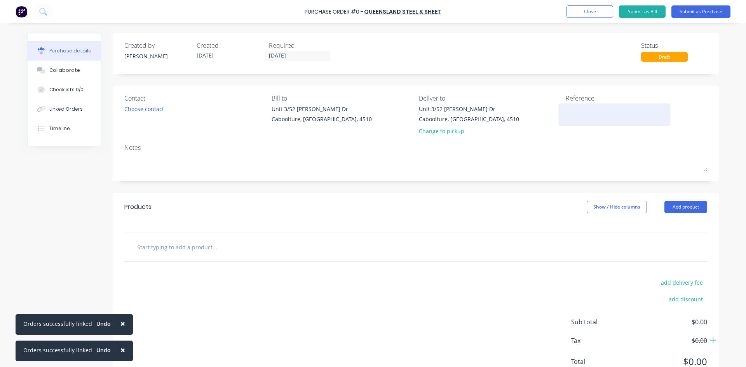
click at [566, 120] on textarea at bounding box center [614, 113] width 97 height 17
type textarea "scorpion shed base plates"
type textarea "x"
type textarea "scorpion shed base plates"
click at [694, 209] on button "Add product" at bounding box center [685, 207] width 43 height 12
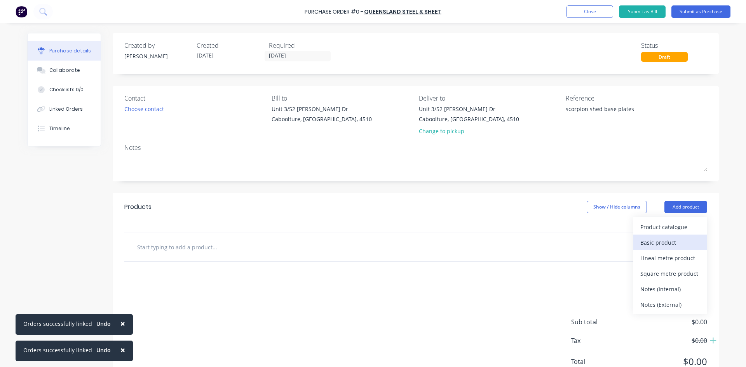
click at [640, 247] on div "Basic product" at bounding box center [670, 242] width 60 height 11
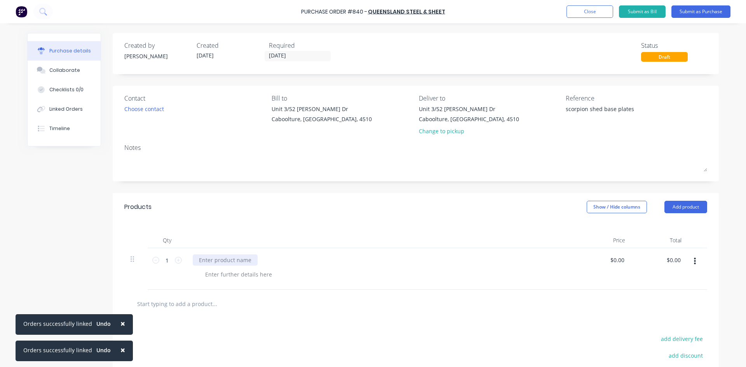
type textarea "x"
click at [231, 262] on div at bounding box center [225, 259] width 65 height 11
type textarea "x"
type input "0"
type input "500"
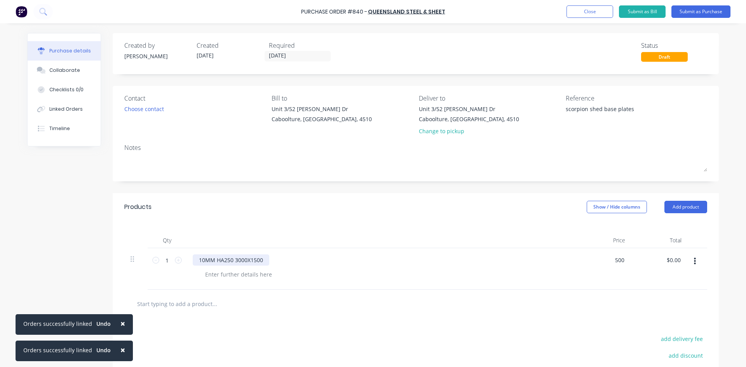
type textarea "x"
type input "$500.00"
type input "500.00"
type textarea "x"
type input "$500.00"
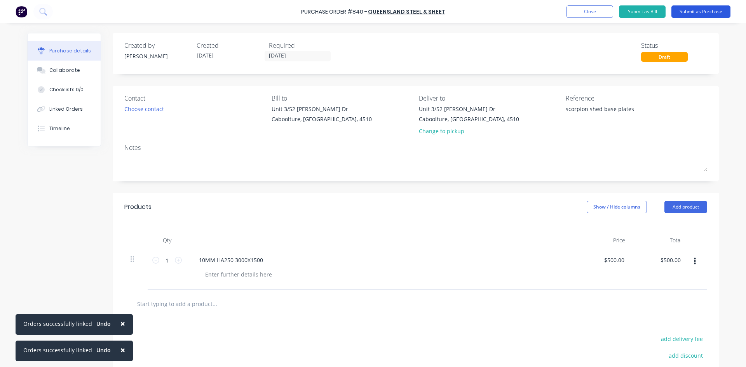
click at [683, 8] on button "Submit as Purchase" at bounding box center [700, 11] width 59 height 12
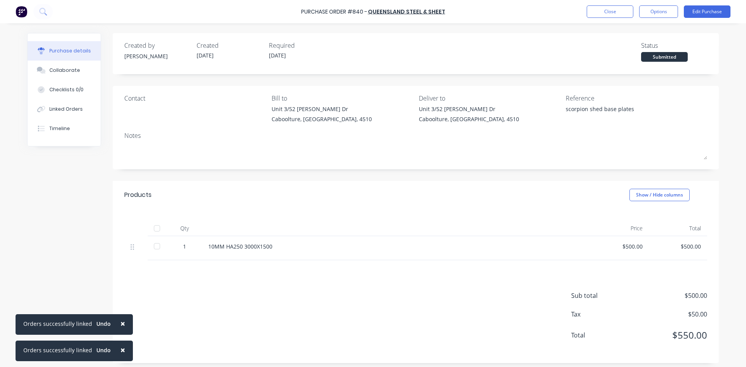
click at [157, 230] on div at bounding box center [157, 229] width 16 height 16
type textarea "x"
click at [57, 111] on div "Linked Orders" at bounding box center [65, 109] width 33 height 7
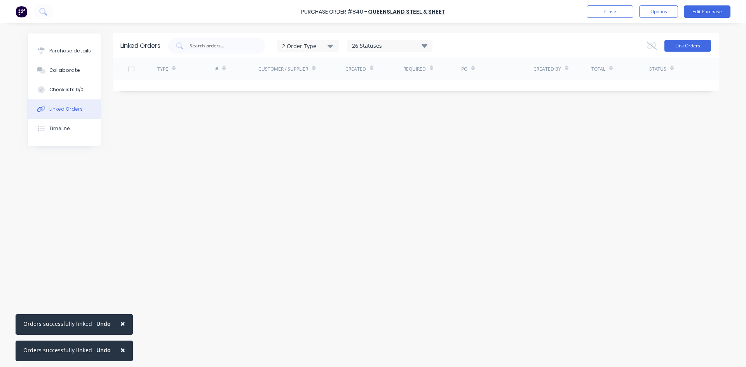
click at [672, 49] on button "Link Orders" at bounding box center [687, 46] width 47 height 12
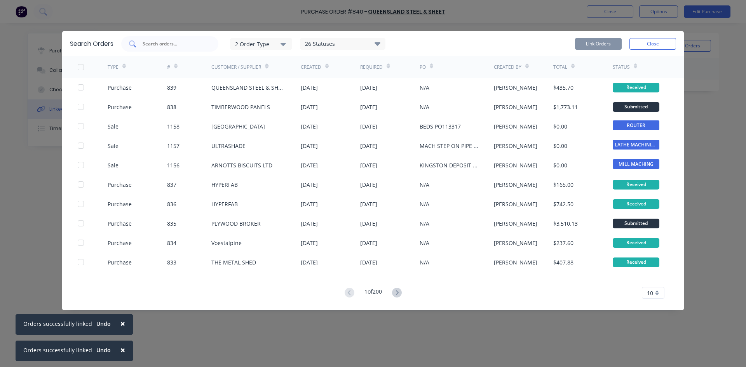
click at [177, 40] on input "text" at bounding box center [174, 44] width 64 height 8
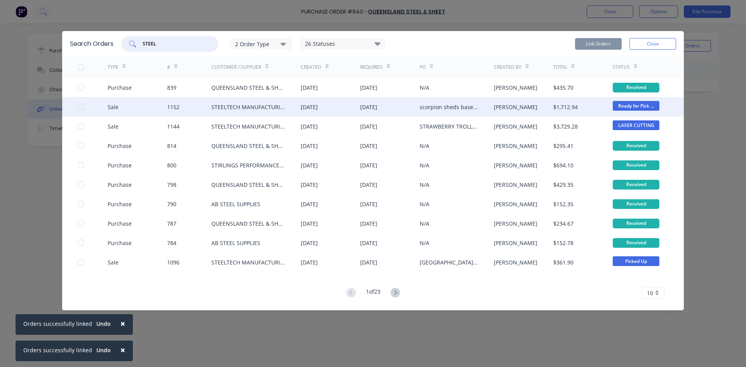
type input "STEEL"
click at [84, 106] on div at bounding box center [93, 106] width 30 height 19
click at [81, 105] on div at bounding box center [81, 107] width 16 height 16
click at [583, 41] on button "Link Orders" at bounding box center [598, 44] width 47 height 12
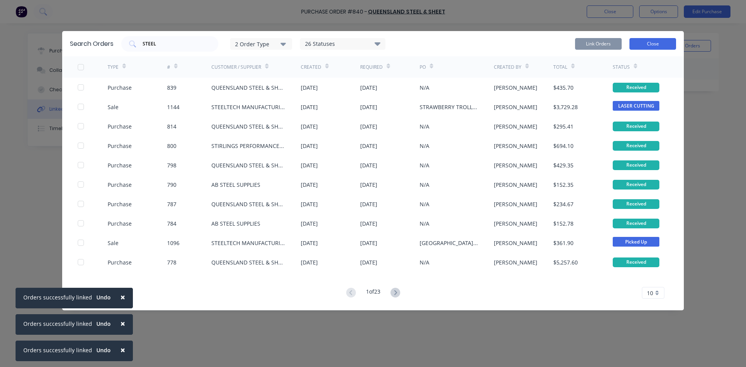
click at [651, 44] on button "Close" at bounding box center [652, 44] width 47 height 12
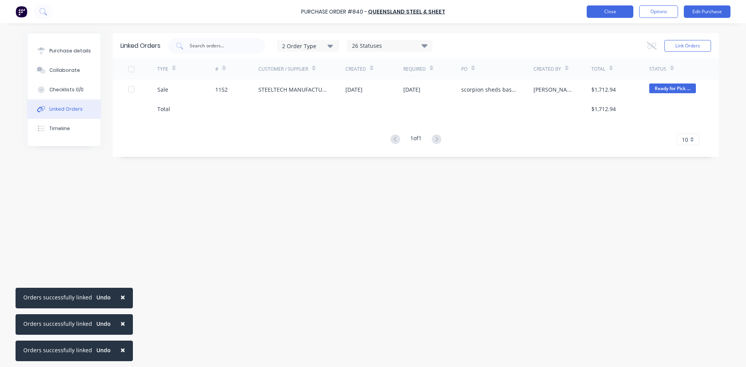
click at [607, 10] on button "Close" at bounding box center [610, 11] width 47 height 12
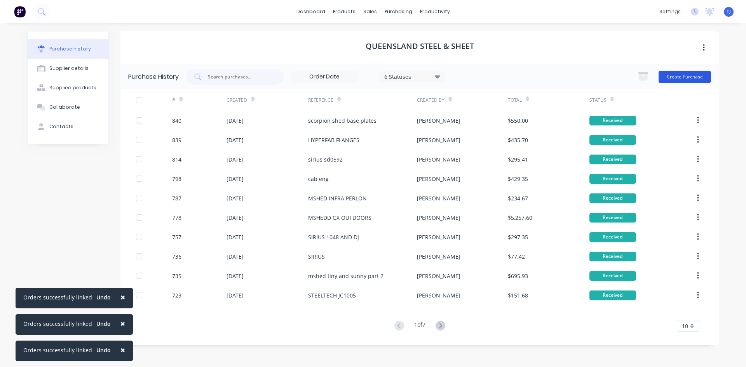
click at [669, 77] on button "Create Purchase" at bounding box center [684, 77] width 52 height 12
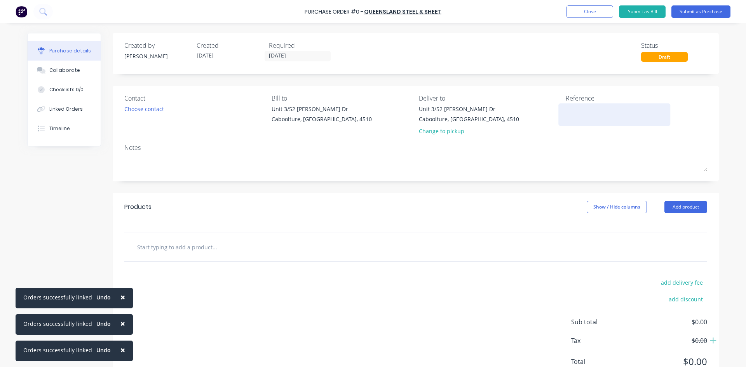
click at [566, 118] on div at bounding box center [614, 114] width 97 height 19
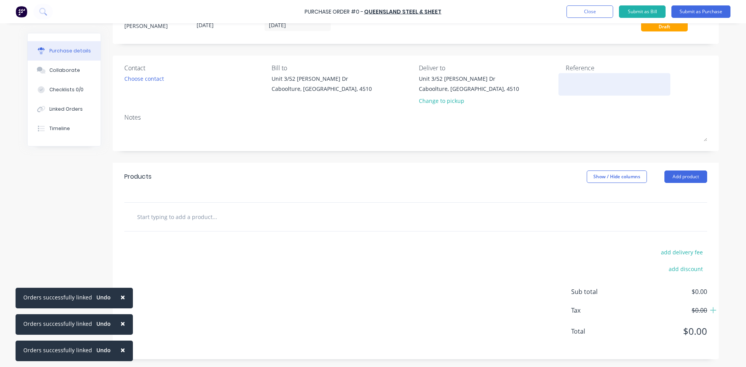
click at [588, 79] on textarea at bounding box center [614, 83] width 97 height 17
type textarea "STEELTECH TROLLEY TRATYS AND [PERSON_NAME]"
type textarea "x"
type textarea "STEELTECH TROLLEY TRATYS AND [PERSON_NAME] NO"
type textarea "x"
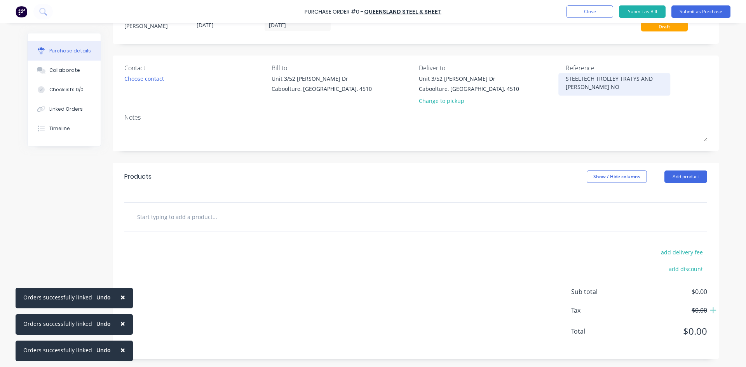
type textarea "STEELTECH TROLLEY TRATYS AND [PERSON_NAME] NO"
type textarea "x"
type textarea "STEELTECH TROLLEY [PERSON_NAME] AND [PERSON_NAME] NO J"
type textarea "x"
type textarea "STEELTECH TROLLEY TRATYS AND [PERSON_NAME] NO JO"
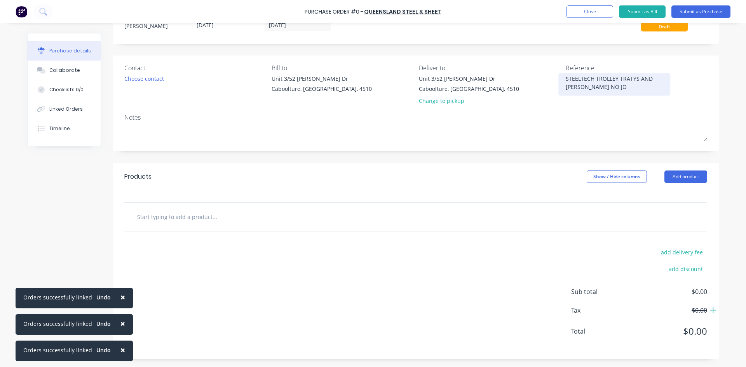
type textarea "x"
type textarea "STEELTECH TROLLEY TRATYS AND [PERSON_NAME] NO JOB"
click at [610, 91] on textarea "STEELTECH TROLLEY TRATYS AND [PERSON_NAME] NO JOB" at bounding box center [614, 83] width 97 height 17
type textarea "x"
type textarea "STEELTECH TROLLEY TRATYS AND [PERSON_NAME]"
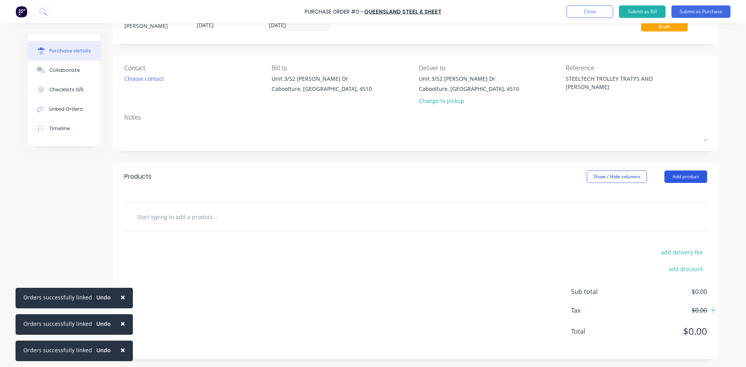
type textarea "x"
type textarea "STEELTECH TROLLEY TRATYS AND [PERSON_NAME]"
click at [667, 179] on button "Add product" at bounding box center [685, 177] width 43 height 12
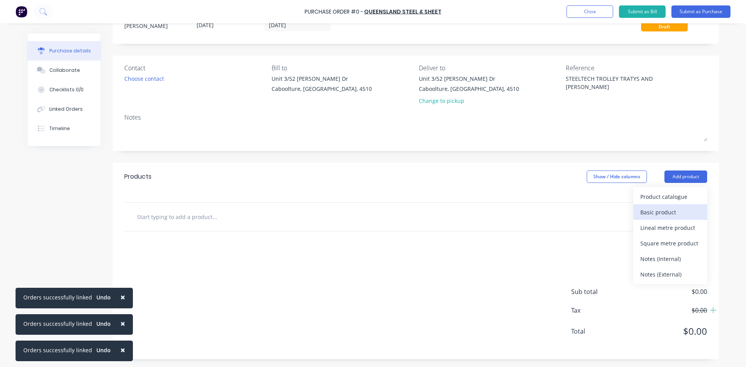
click at [656, 212] on div "Basic product" at bounding box center [670, 212] width 60 height 11
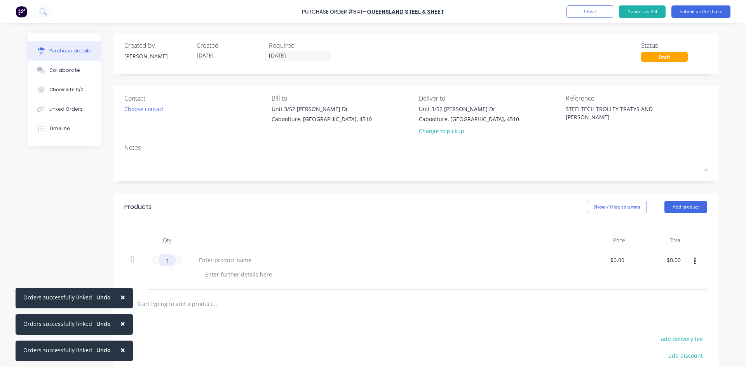
click at [166, 261] on input "1" at bounding box center [167, 260] width 16 height 12
type textarea "x"
type input "10"
type textarea "x"
type input "10"
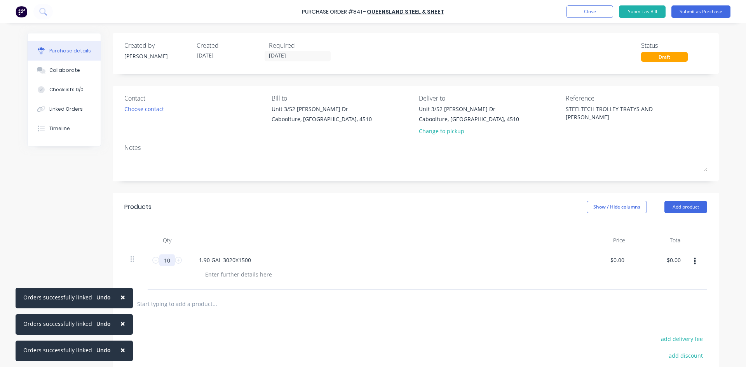
type textarea "x"
type input "0"
type input "132.63"
type textarea "x"
type input "$132.63"
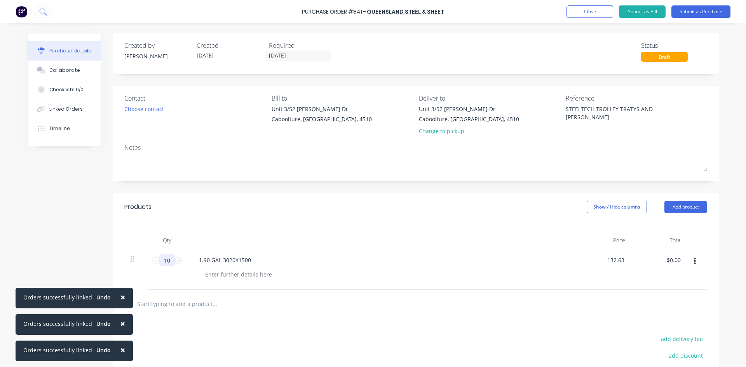
type input "1326.30"
type textarea "x"
type input "$1,326.30"
click at [691, 208] on button "Add product" at bounding box center [685, 207] width 43 height 12
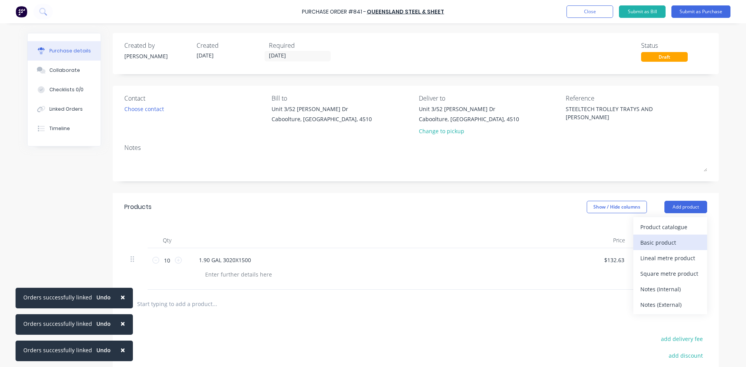
click at [674, 241] on div "Basic product" at bounding box center [670, 242] width 60 height 11
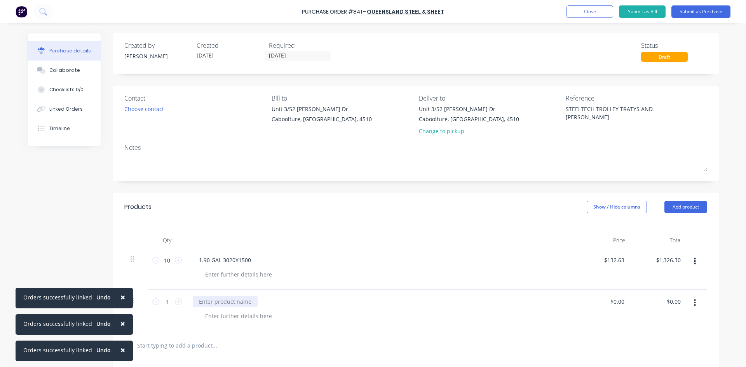
type textarea "x"
click at [211, 302] on div at bounding box center [225, 301] width 65 height 11
type textarea "x"
type input "0"
type input "80.96"
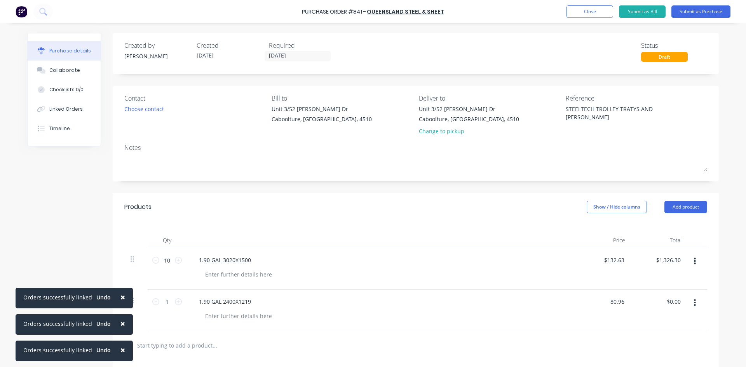
type textarea "x"
type input "$80.96"
type input "80.96"
type textarea "x"
type input "$80.96"
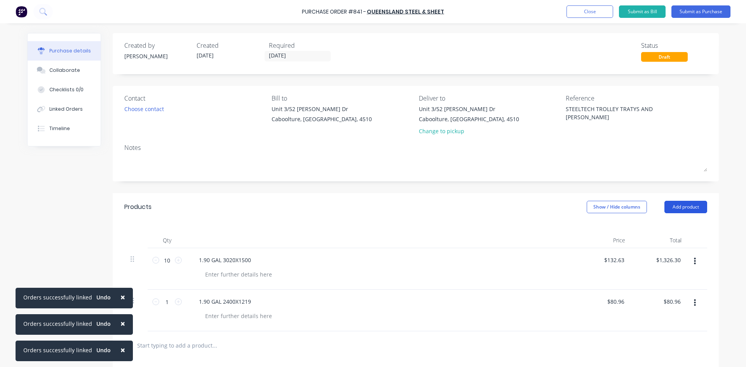
click at [665, 206] on button "Add product" at bounding box center [685, 207] width 43 height 12
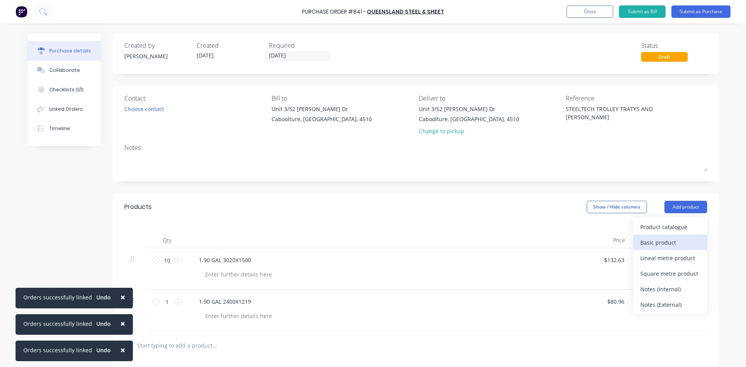
click at [656, 242] on div "Basic product" at bounding box center [670, 242] width 60 height 11
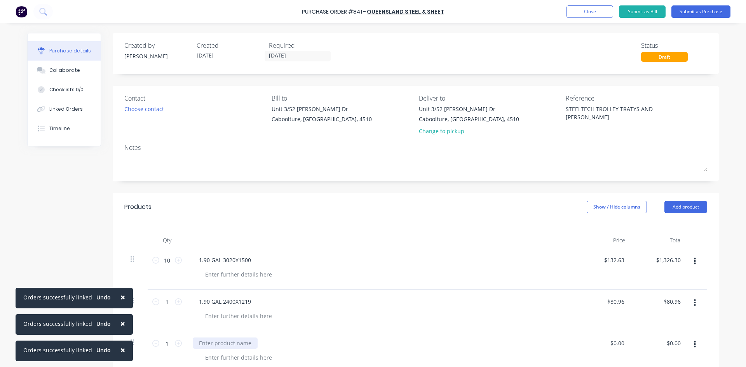
type textarea "x"
click at [205, 343] on div at bounding box center [225, 343] width 65 height 11
type textarea "x"
type input "0"
type input "200.14"
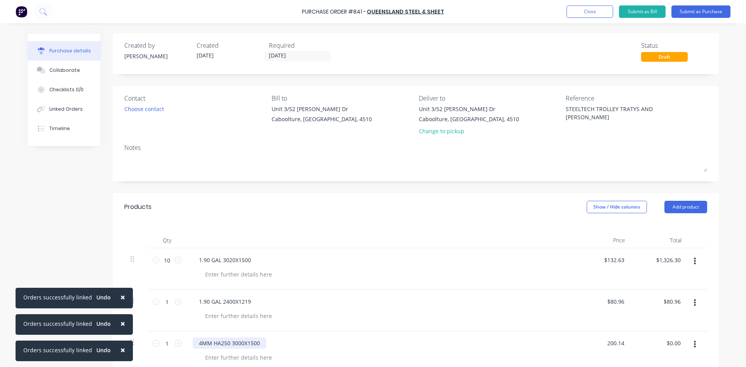
type textarea "x"
type input "$200.14"
type input "200.14"
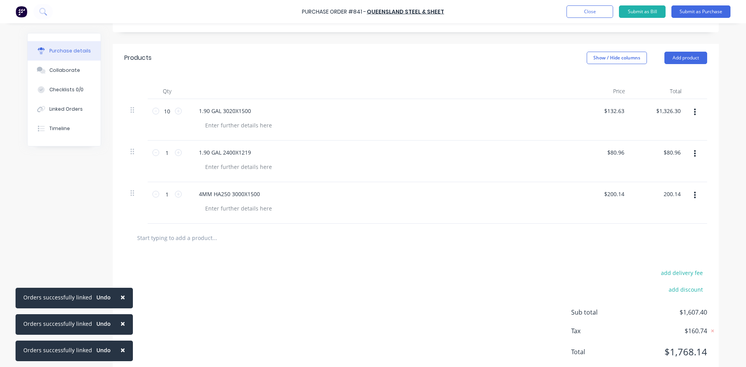
scroll to position [155, 0]
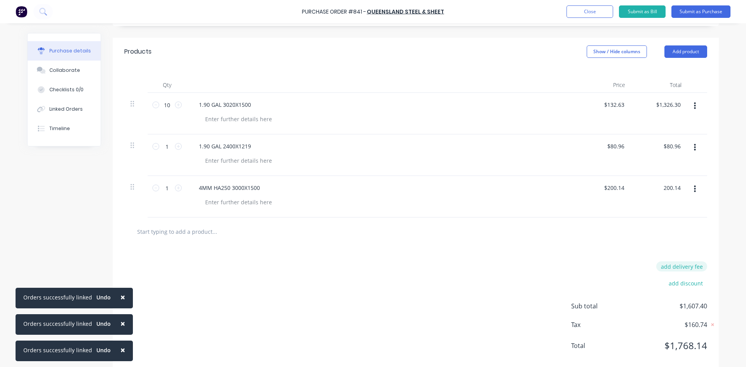
type textarea "x"
type input "$200.14"
click at [692, 266] on button "add delivery fee" at bounding box center [681, 266] width 51 height 10
type input "60"
type textarea "x"
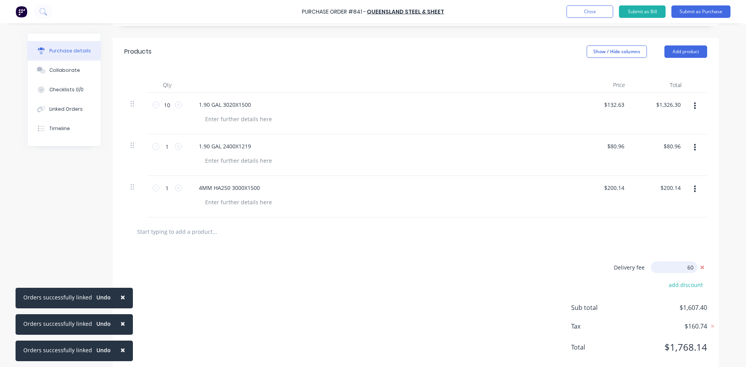
type input "$60.00"
click at [707, 10] on button "Submit as Purchase" at bounding box center [700, 11] width 59 height 12
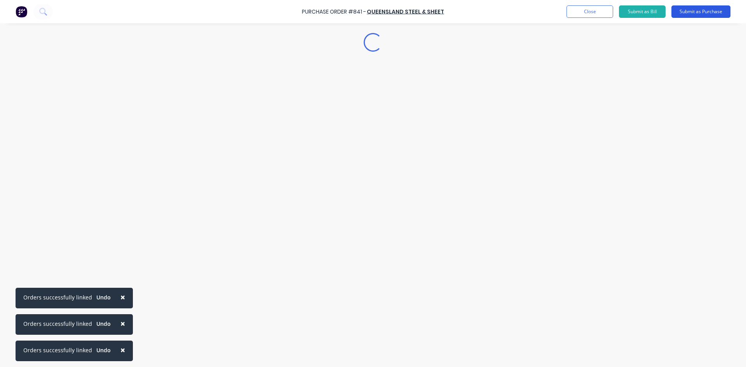
scroll to position [0, 0]
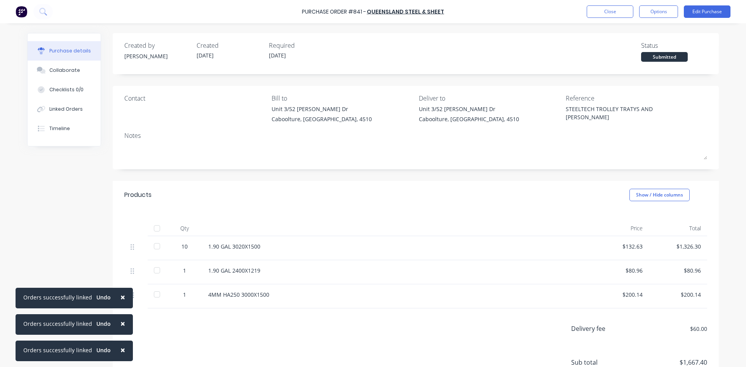
click at [155, 226] on div at bounding box center [157, 229] width 16 height 16
type textarea "x"
click at [69, 108] on div "Linked Orders" at bounding box center [65, 109] width 33 height 7
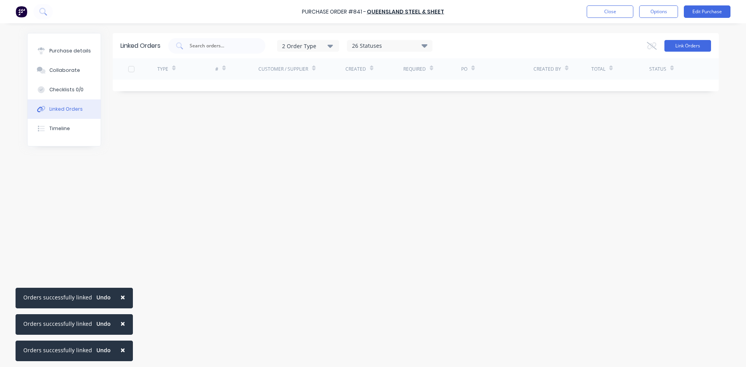
click at [684, 45] on button "Link Orders" at bounding box center [687, 46] width 47 height 12
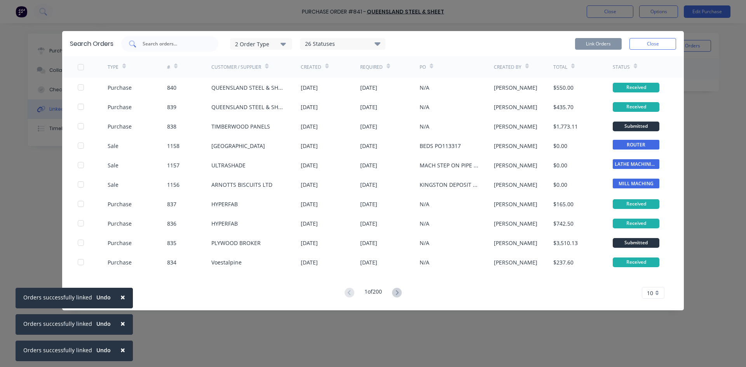
click at [165, 42] on input "text" at bounding box center [174, 44] width 64 height 8
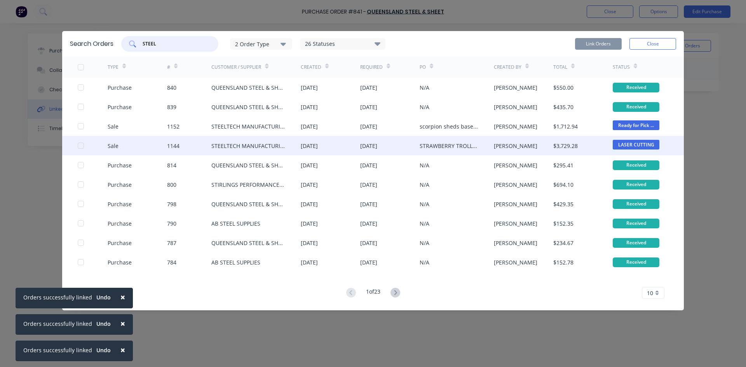
click at [79, 144] on div at bounding box center [81, 146] width 16 height 16
click at [595, 47] on button "Link Orders" at bounding box center [598, 44] width 47 height 12
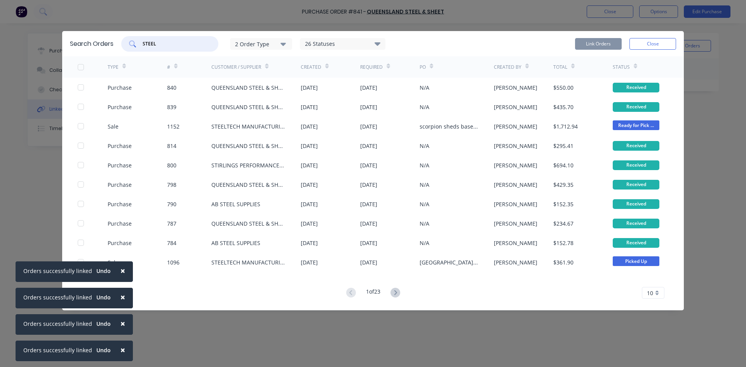
click at [164, 43] on input "STEEL" at bounding box center [174, 44] width 64 height 8
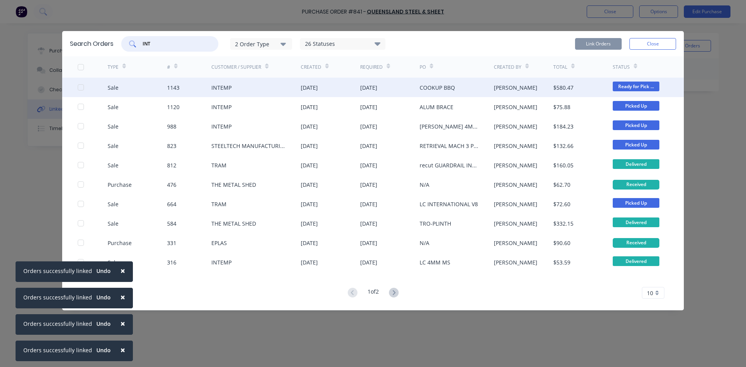
click at [81, 87] on div at bounding box center [81, 88] width 16 height 16
type input "INT"
click at [590, 45] on button "Link Orders" at bounding box center [598, 44] width 47 height 12
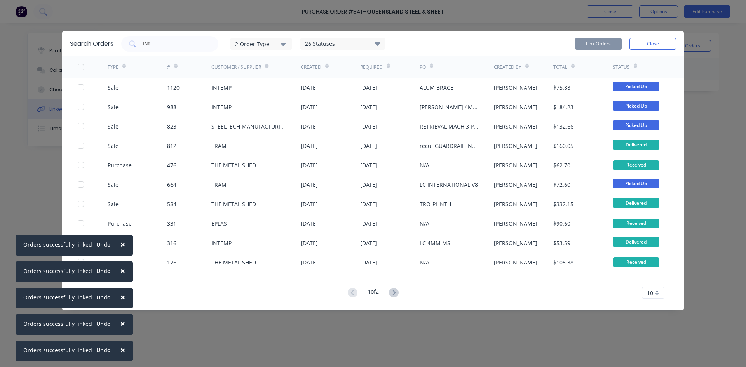
click at [611, 9] on div "Search Orders INT 2 Order Type 26 Statuses Sales Order Status All Archived Draf…" at bounding box center [373, 183] width 746 height 367
click at [653, 41] on button "Close" at bounding box center [652, 44] width 47 height 12
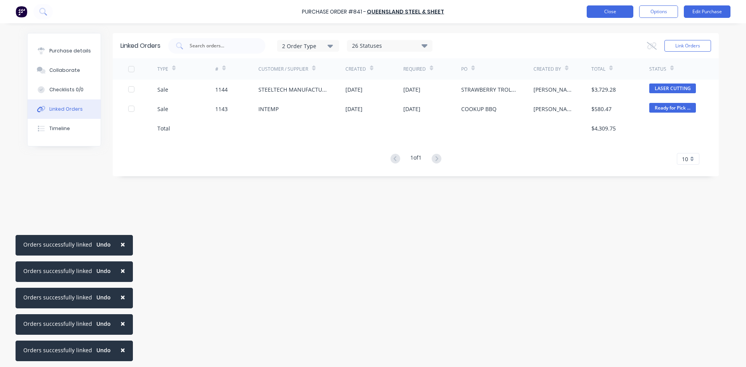
click at [611, 9] on button "Close" at bounding box center [610, 11] width 47 height 12
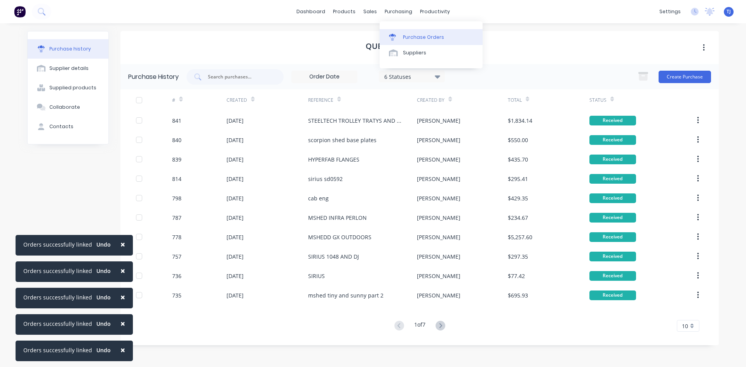
click at [417, 37] on div "Purchase Orders" at bounding box center [423, 37] width 41 height 7
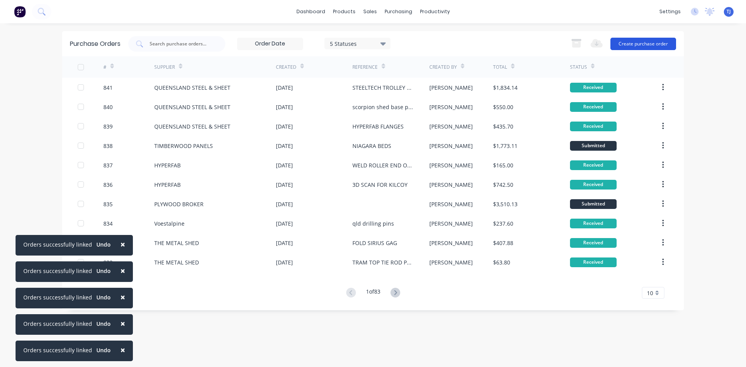
click at [641, 41] on button "Create purchase order" at bounding box center [643, 44] width 66 height 12
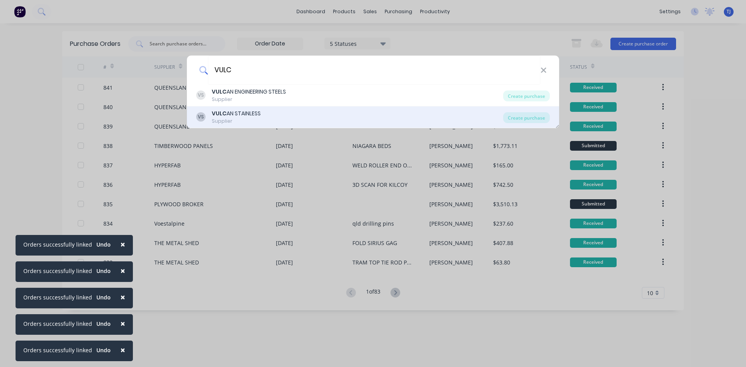
type input "VULC"
click at [248, 114] on div "VULC AN STAINLESS" at bounding box center [236, 114] width 49 height 8
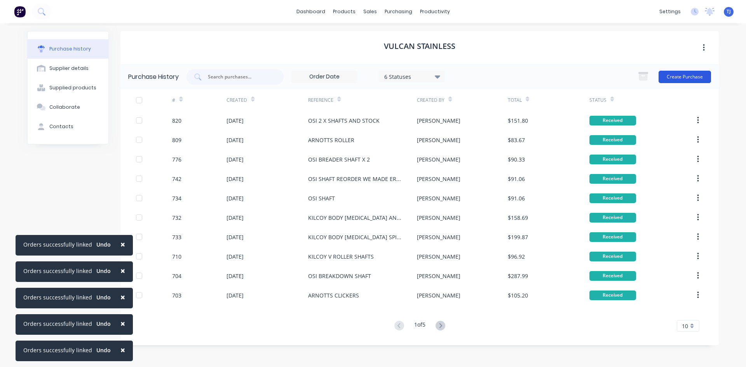
click at [692, 77] on button "Create Purchase" at bounding box center [684, 77] width 52 height 12
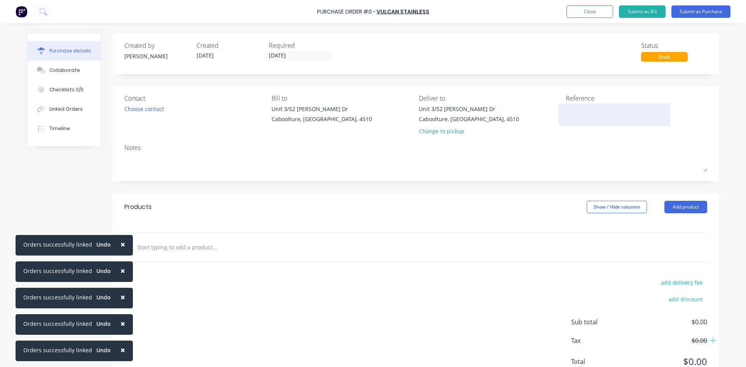
click at [592, 116] on textarea at bounding box center [614, 113] width 97 height 17
type textarea "KILCOY BODY RET SPINDLE"
type textarea "x"
type textarea "KILCOY BODY RET SPINDLE"
click at [699, 203] on button "Add product" at bounding box center [685, 207] width 43 height 12
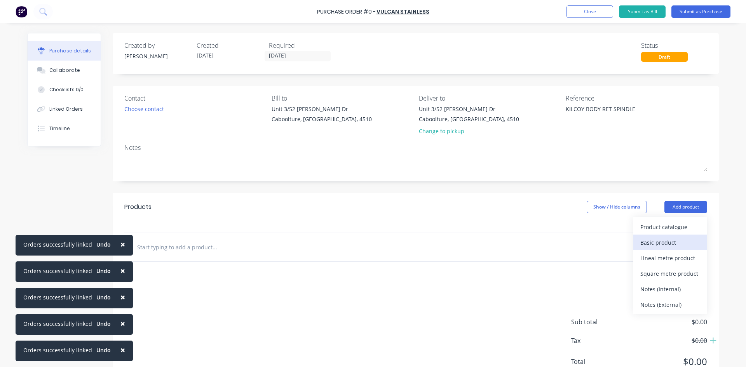
click at [663, 241] on div "Basic product" at bounding box center [670, 242] width 60 height 11
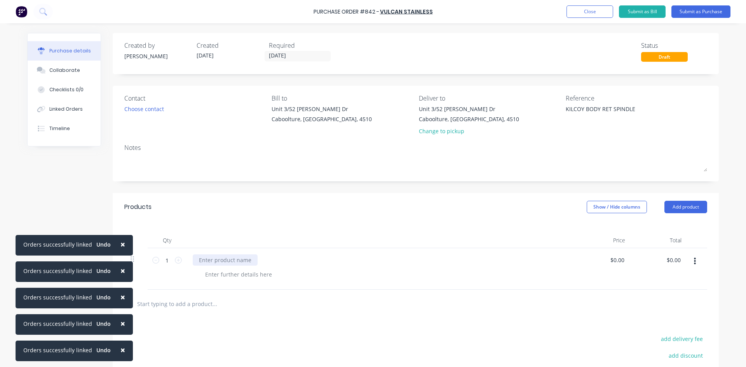
type textarea "x"
click at [202, 256] on div at bounding box center [225, 259] width 65 height 11
click at [178, 259] on icon at bounding box center [178, 260] width 7 height 7
type textarea "x"
type input "2"
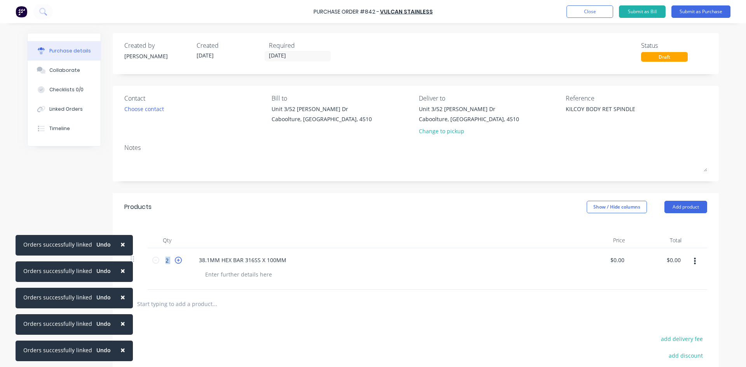
click at [178, 259] on icon at bounding box center [178, 260] width 7 height 7
type textarea "x"
type input "3"
type textarea "x"
click at [611, 258] on input "0.0000" at bounding box center [617, 259] width 18 height 11
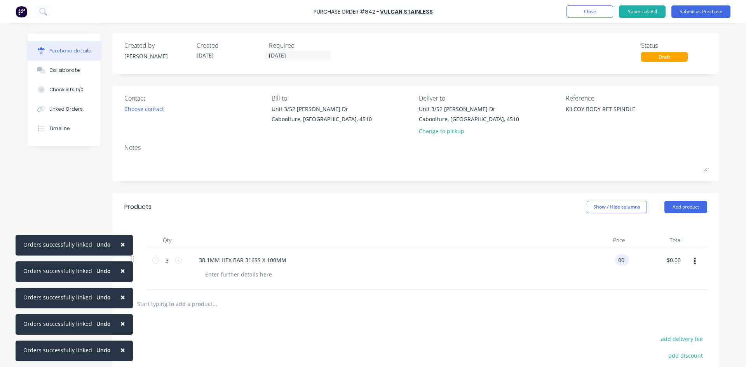
type input "0"
type input "36.42"
type textarea "x"
type input "$36.42"
type input "109.26"
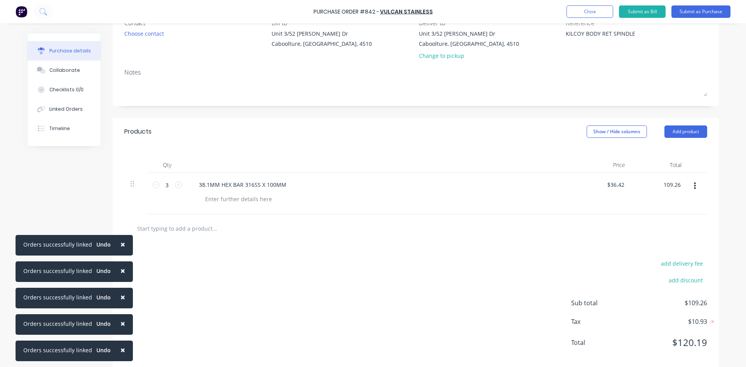
scroll to position [78, 0]
type textarea "x"
type input "$109.26"
click at [696, 262] on button "add delivery fee" at bounding box center [681, 261] width 51 height 10
type input "35"
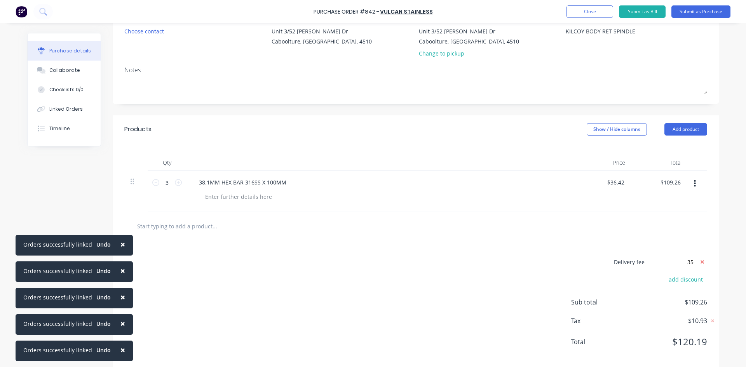
type textarea "x"
type input "$35.00"
click at [717, 12] on button "Submit as Purchase" at bounding box center [700, 11] width 59 height 12
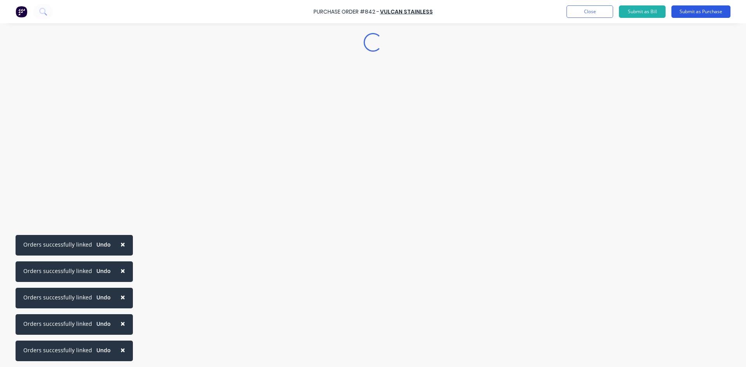
scroll to position [0, 0]
type textarea "x"
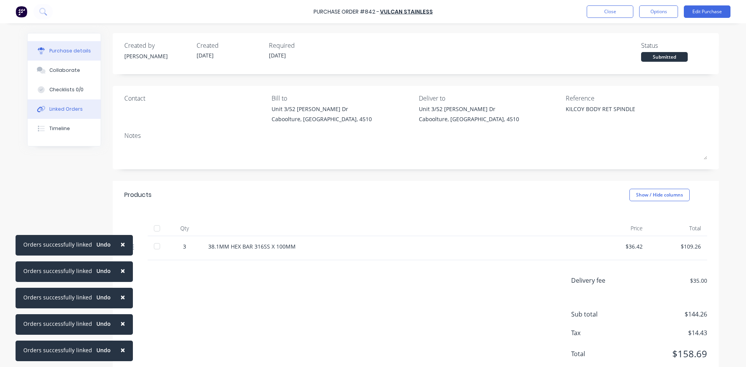
click at [60, 109] on div "Linked Orders" at bounding box center [65, 109] width 33 height 7
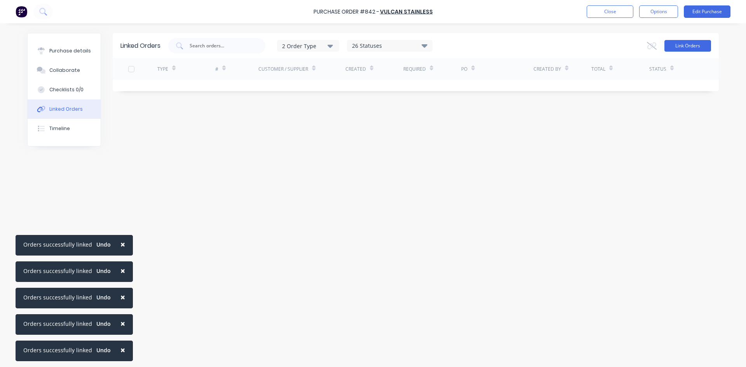
click at [672, 46] on button "Link Orders" at bounding box center [687, 46] width 47 height 12
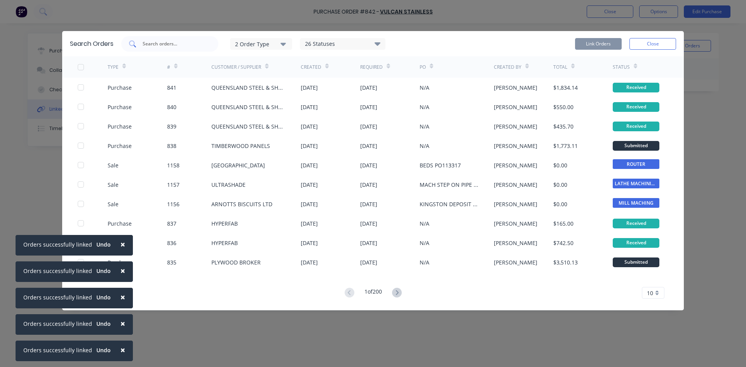
click at [176, 48] on div at bounding box center [169, 44] width 97 height 16
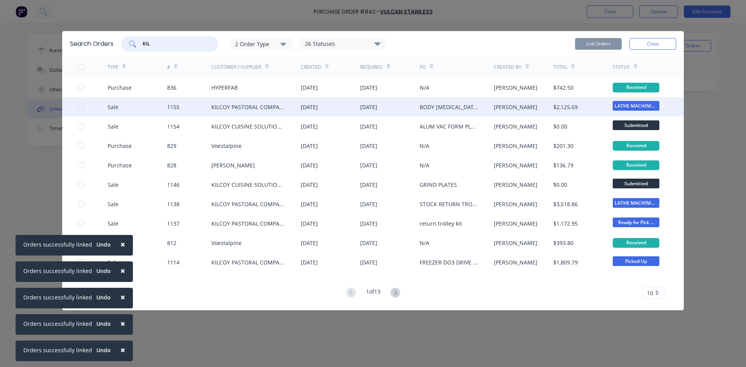
click at [81, 106] on div at bounding box center [81, 107] width 16 height 16
type input "KIL"
click at [592, 40] on button "Link Orders" at bounding box center [598, 44] width 47 height 12
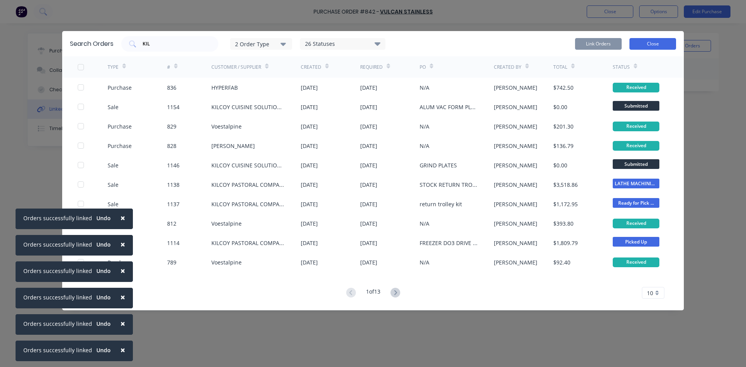
click at [637, 45] on button "Close" at bounding box center [652, 44] width 47 height 12
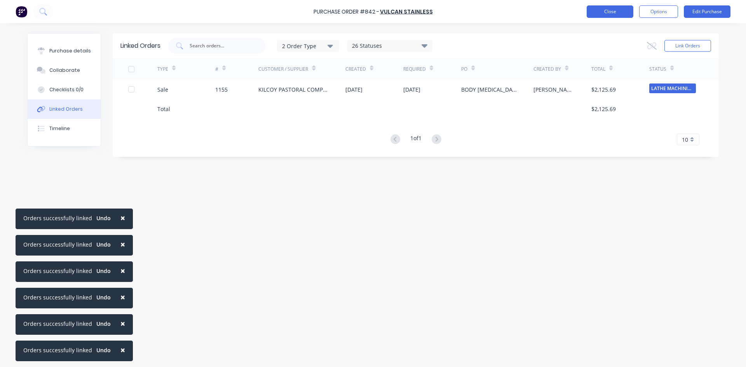
click at [600, 15] on button "Close" at bounding box center [610, 11] width 47 height 12
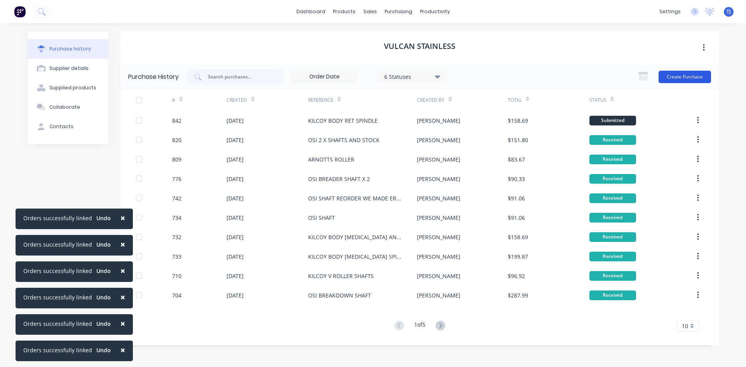
click at [663, 80] on button "Create Purchase" at bounding box center [684, 77] width 52 height 12
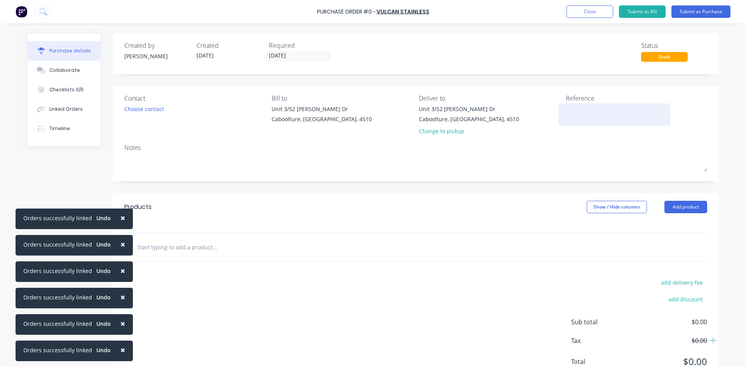
click at [570, 112] on textarea at bounding box center [614, 113] width 97 height 17
type textarea "KILCOY BODY RET SPINDLE"
type textarea "x"
type textarea "KILCOY BODY RET SPINDLE"
click at [669, 205] on button "Add product" at bounding box center [685, 207] width 43 height 12
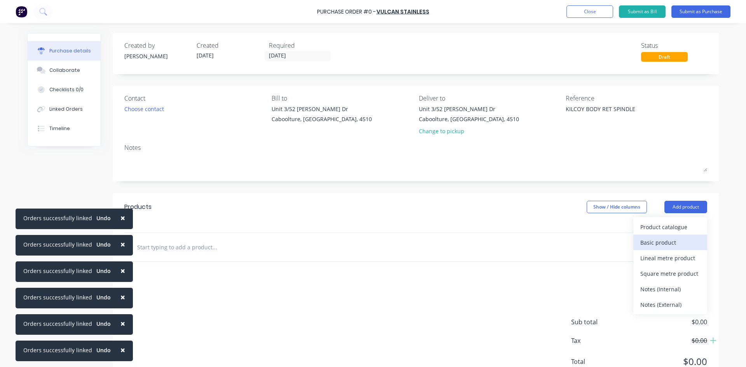
click at [643, 241] on div "Basic product" at bounding box center [670, 242] width 60 height 11
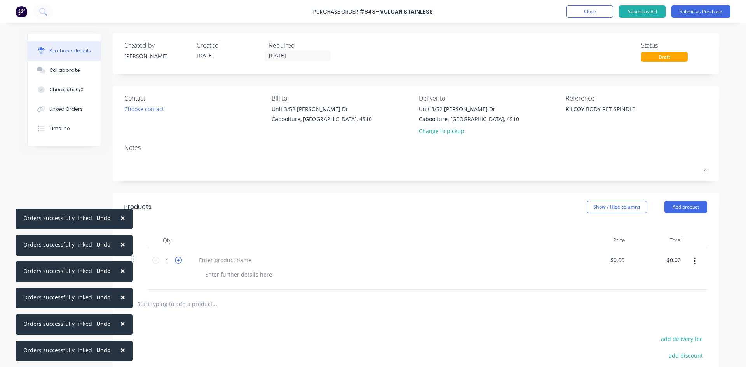
click at [176, 261] on icon at bounding box center [178, 260] width 7 height 7
type textarea "x"
type input "2"
click at [177, 261] on icon at bounding box center [178, 260] width 7 height 7
type textarea "x"
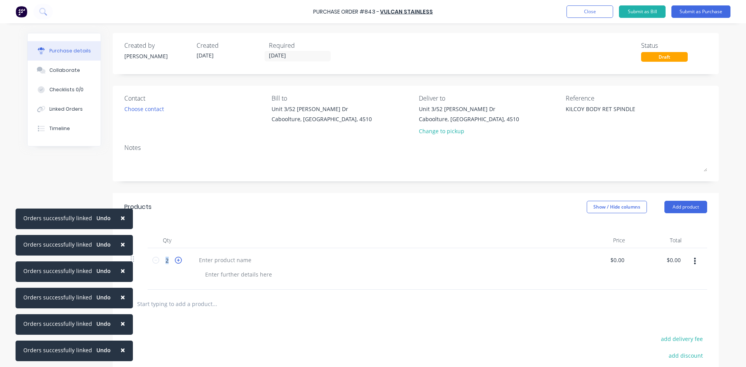
type input "3"
click at [206, 260] on div at bounding box center [225, 259] width 65 height 11
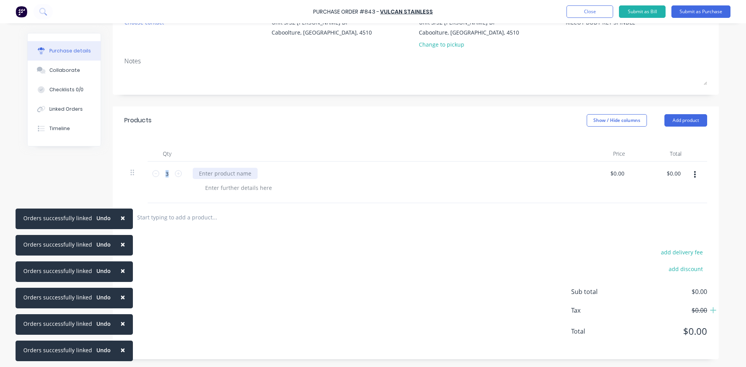
type textarea "x"
click at [204, 171] on div at bounding box center [225, 173] width 65 height 11
click at [204, 171] on div "DIA63.5MM 316SS" at bounding box center [222, 173] width 59 height 11
drag, startPoint x: 206, startPoint y: 177, endPoint x: 226, endPoint y: 176, distance: 20.6
click at [226, 176] on div "DIA X 90MM 63.5MM 316SS" at bounding box center [235, 173] width 84 height 11
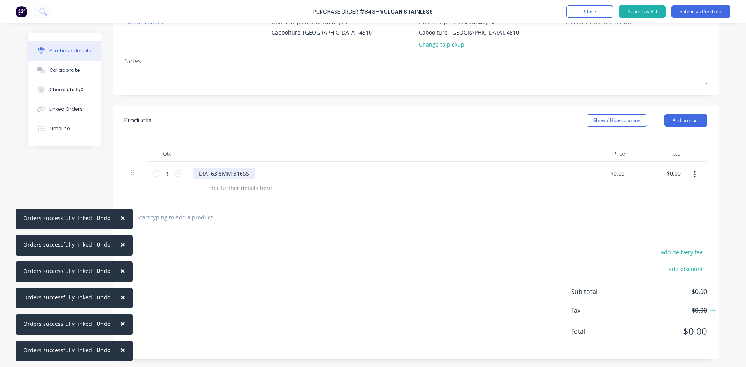
click at [251, 173] on div "DIA 63.5MM 316SS" at bounding box center [224, 173] width 63 height 11
click at [235, 188] on div at bounding box center [238, 187] width 79 height 11
type textarea "x"
type input "0"
type input "45.70"
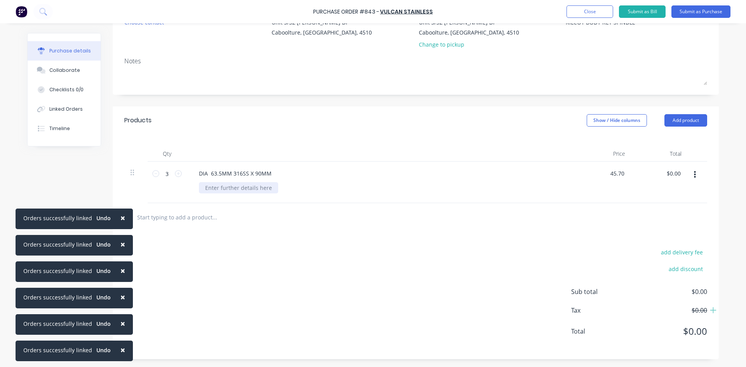
type textarea "x"
type input "$45.70"
type input "137.10"
type textarea "x"
type input "$137.10"
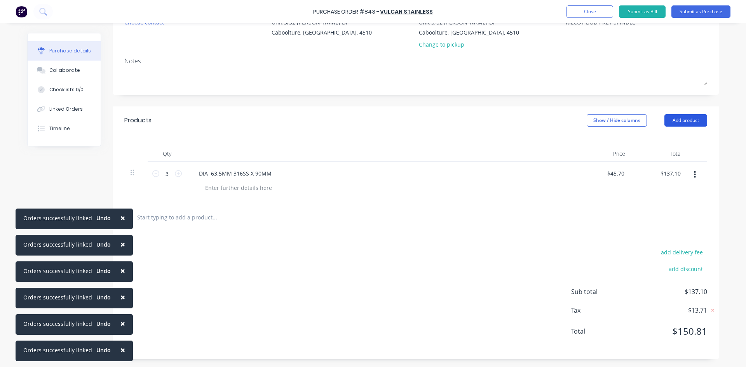
click at [688, 119] on button "Add product" at bounding box center [685, 120] width 43 height 12
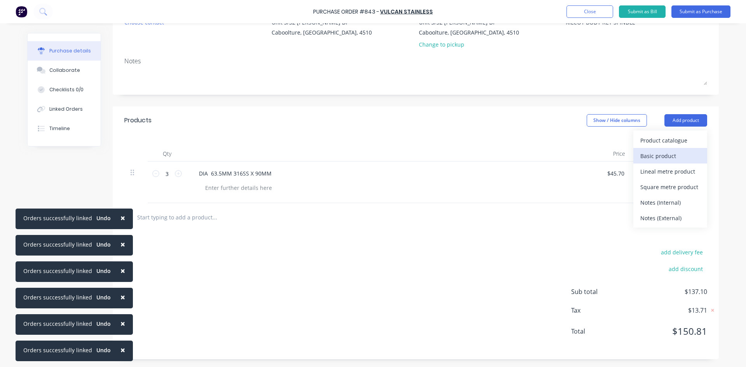
click at [661, 155] on div "Basic product" at bounding box center [670, 155] width 60 height 11
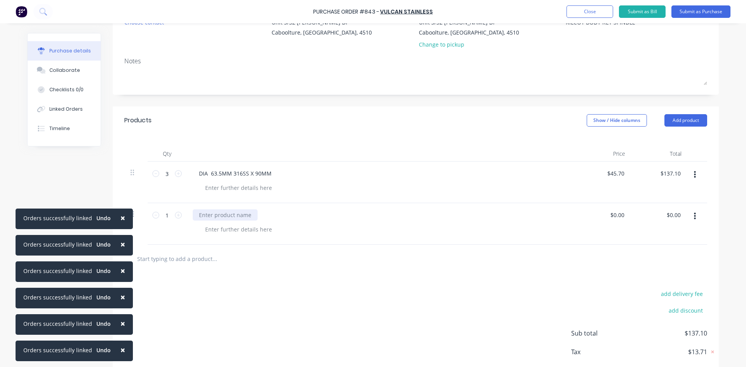
type textarea "x"
drag, startPoint x: 221, startPoint y: 216, endPoint x: 226, endPoint y: 215, distance: 4.7
click at [222, 216] on div at bounding box center [225, 214] width 65 height 11
type textarea "x"
type input "0"
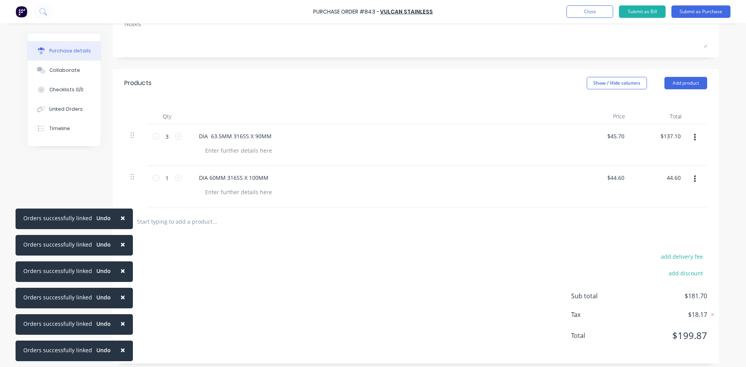
scroll to position [128, 0]
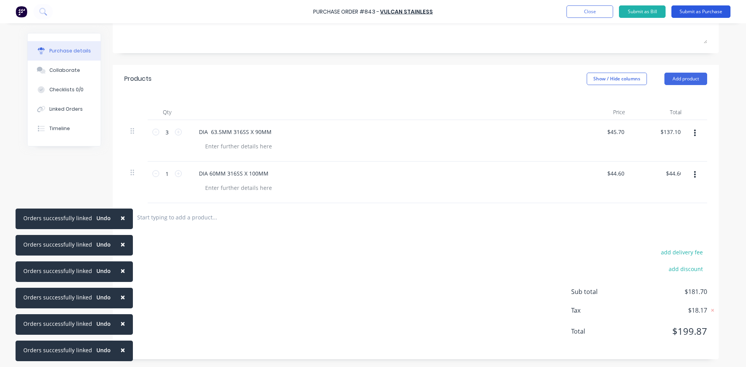
click at [701, 11] on button "Submit as Purchase" at bounding box center [700, 11] width 59 height 12
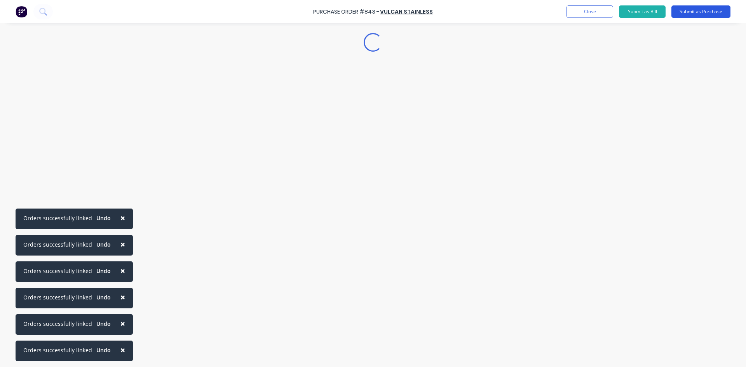
scroll to position [0, 0]
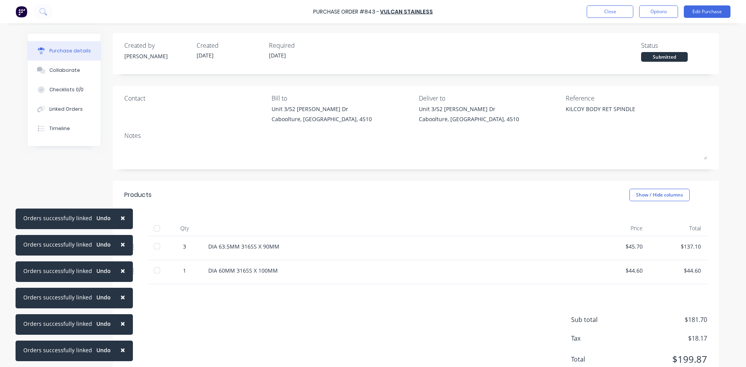
click at [154, 230] on div at bounding box center [157, 229] width 16 height 16
click at [63, 110] on div "Linked Orders" at bounding box center [65, 109] width 33 height 7
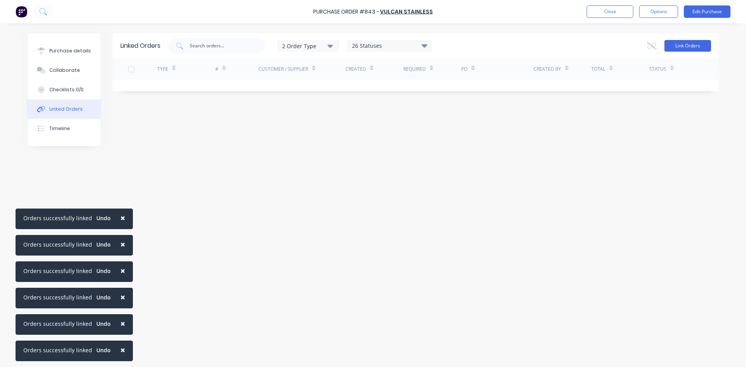
click at [691, 46] on button "Link Orders" at bounding box center [687, 46] width 47 height 12
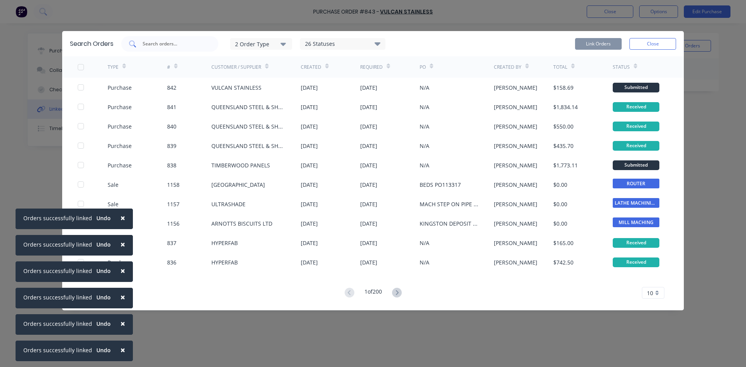
click at [152, 47] on div at bounding box center [169, 44] width 97 height 16
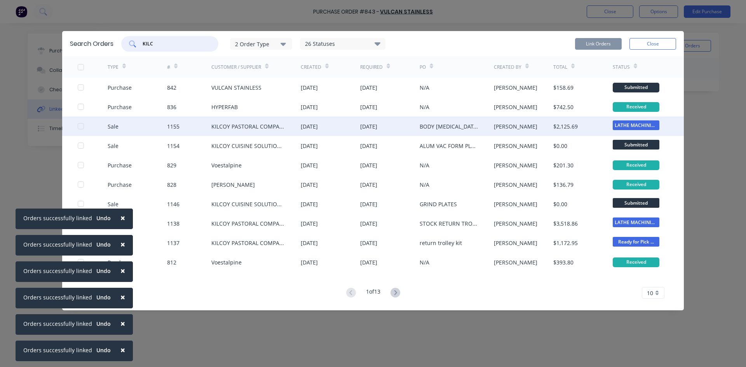
click at [81, 126] on div at bounding box center [81, 126] width 16 height 16
click at [587, 47] on button "Link Orders" at bounding box center [598, 44] width 47 height 12
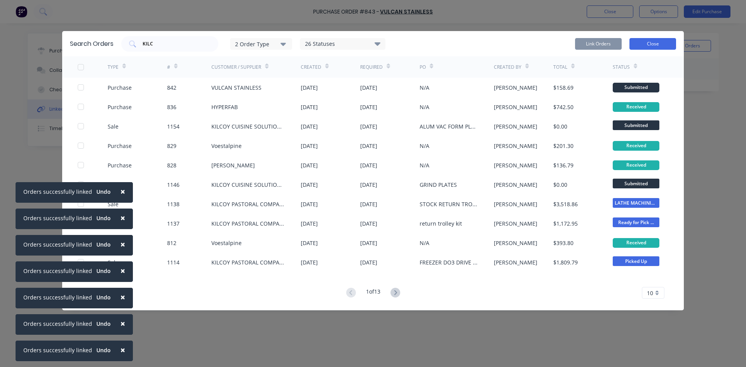
click at [643, 42] on button "Close" at bounding box center [652, 44] width 47 height 12
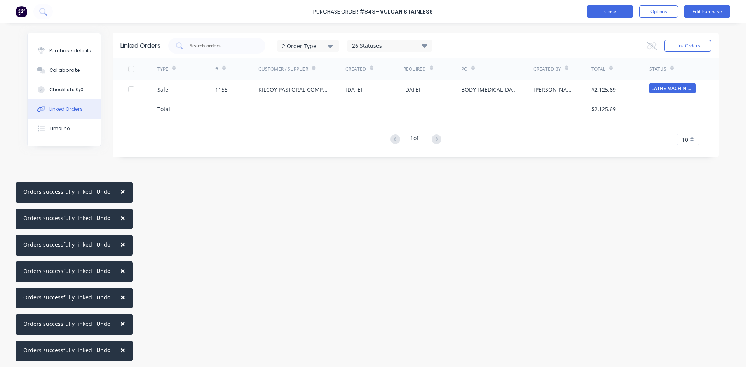
click at [600, 10] on button "Close" at bounding box center [610, 11] width 47 height 12
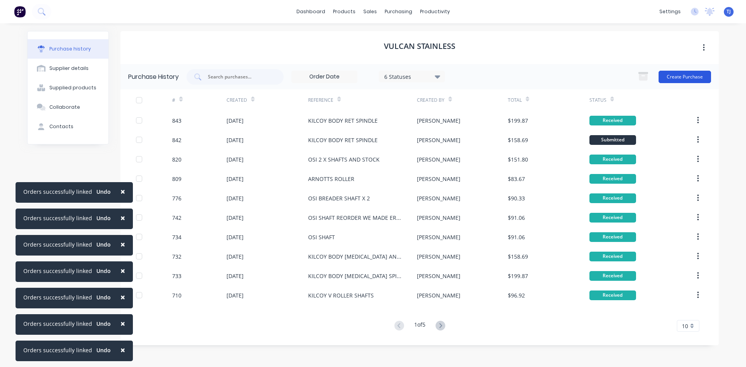
click at [689, 77] on button "Create Purchase" at bounding box center [684, 77] width 52 height 12
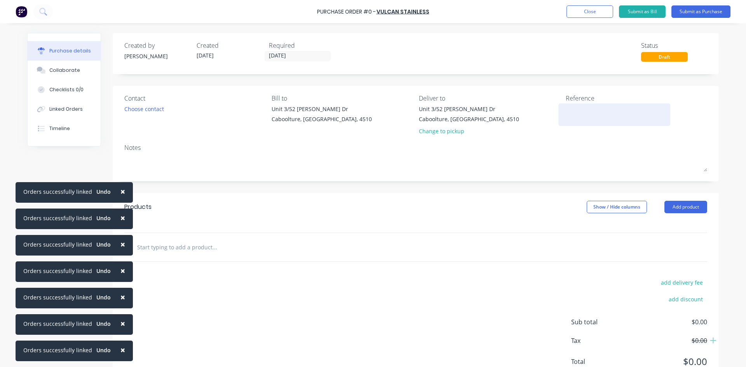
click at [576, 114] on textarea at bounding box center [614, 113] width 97 height 17
click at [690, 209] on button "Add product" at bounding box center [685, 207] width 43 height 12
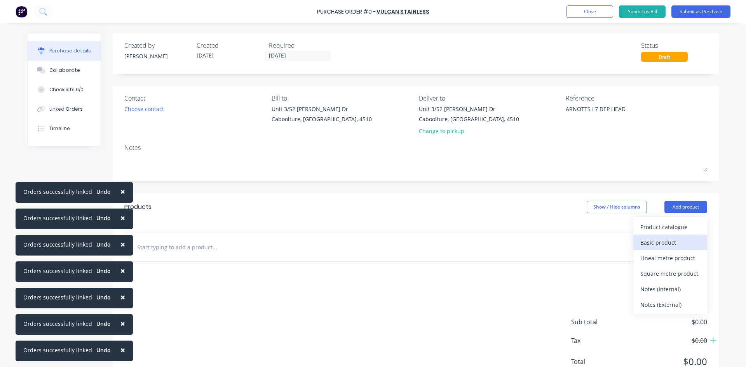
click at [658, 244] on div "Basic product" at bounding box center [670, 242] width 60 height 11
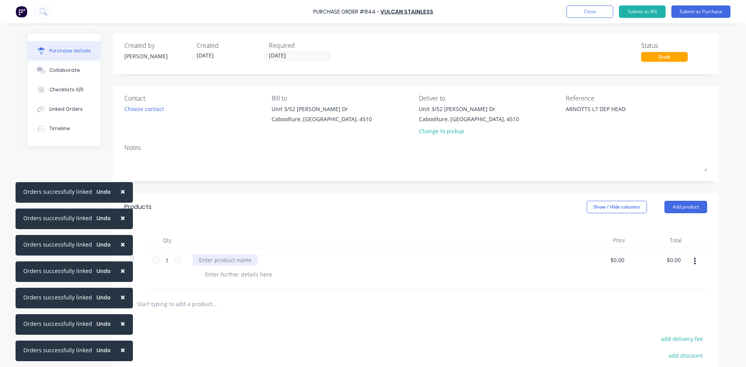
click at [207, 264] on div at bounding box center [225, 259] width 65 height 11
click at [175, 260] on icon at bounding box center [178, 260] width 7 height 7
click at [676, 207] on button "Add product" at bounding box center [685, 207] width 43 height 12
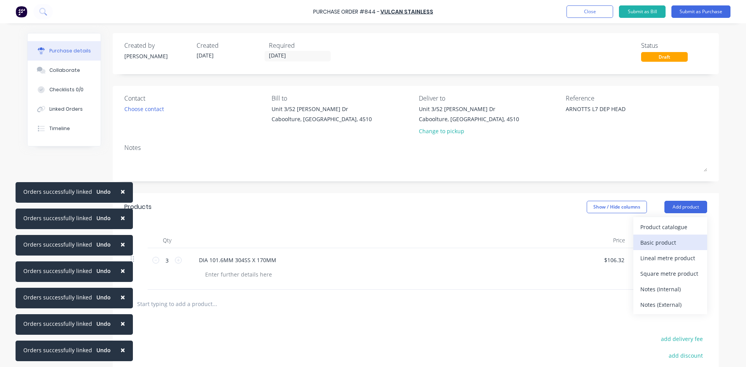
click at [654, 240] on div "Basic product" at bounding box center [670, 242] width 60 height 11
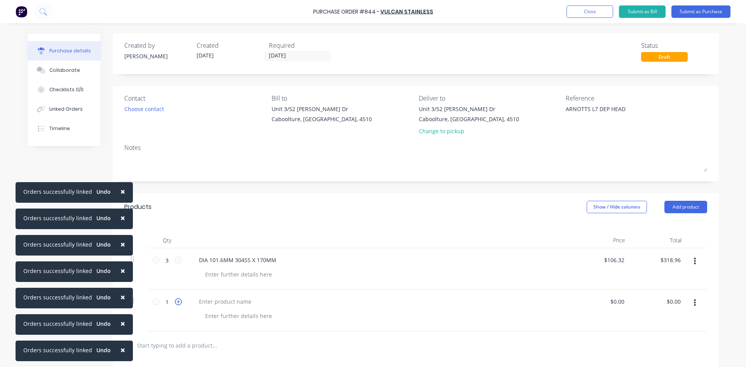
click at [175, 304] on icon at bounding box center [178, 301] width 7 height 7
click at [200, 302] on div at bounding box center [225, 301] width 65 height 11
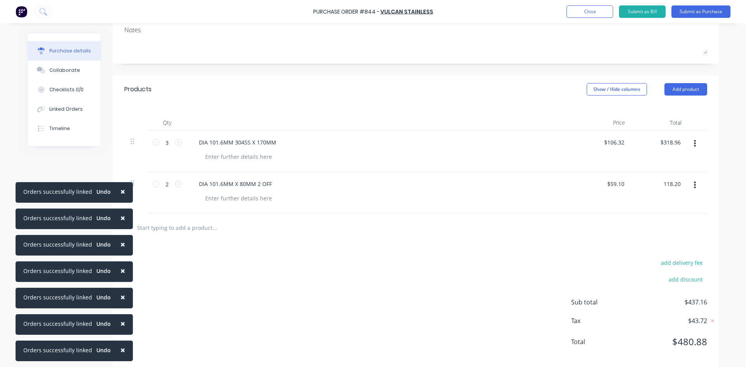
scroll to position [128, 0]
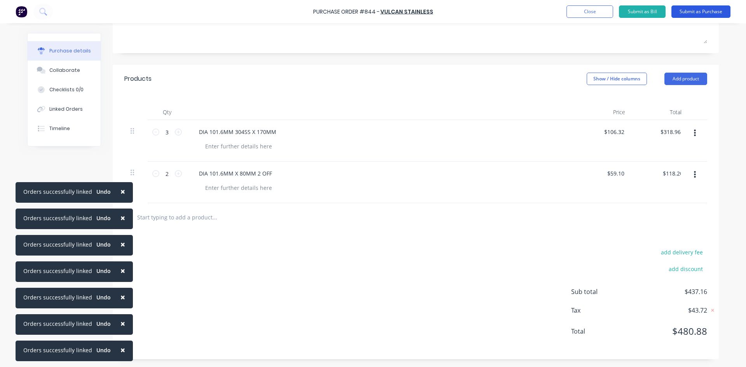
click at [698, 14] on button "Submit as Purchase" at bounding box center [700, 11] width 59 height 12
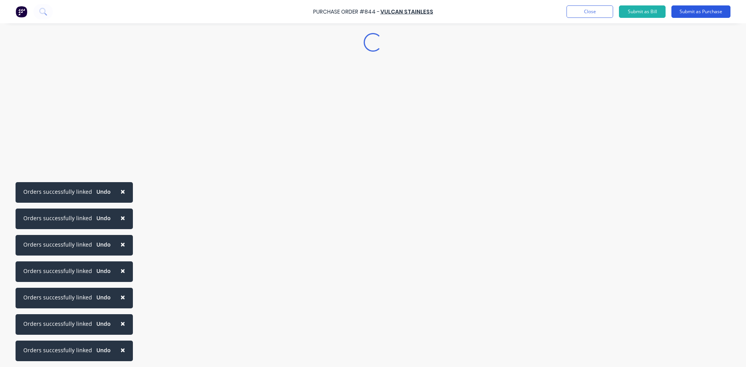
scroll to position [0, 0]
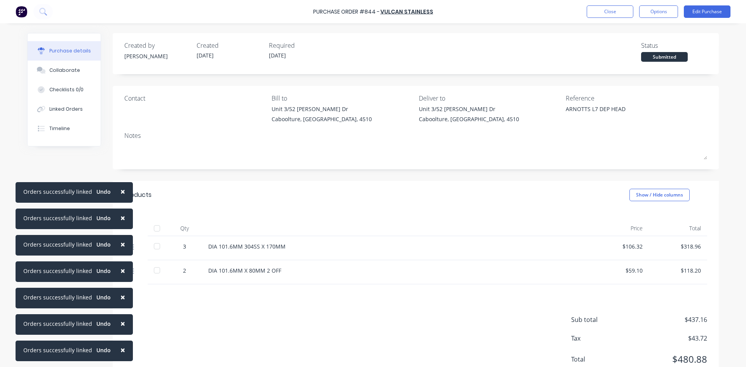
click at [156, 228] on div at bounding box center [157, 229] width 16 height 16
click at [74, 109] on div "Linked Orders" at bounding box center [65, 109] width 33 height 7
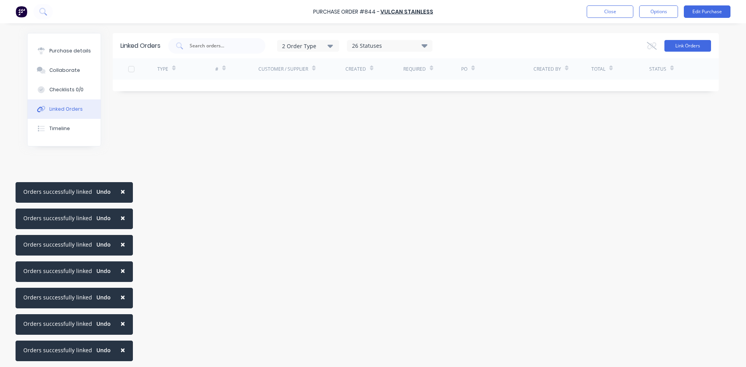
click at [697, 42] on button "Link Orders" at bounding box center [687, 46] width 47 height 12
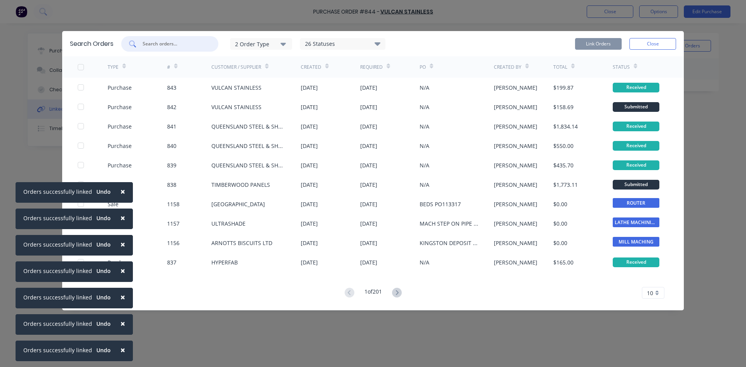
click at [159, 43] on input "text" at bounding box center [174, 44] width 64 height 8
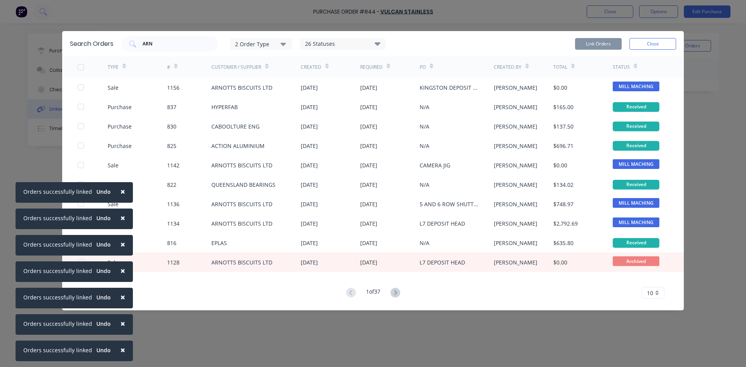
click at [120, 192] on span "×" at bounding box center [122, 191] width 5 height 11
click at [122, 222] on button "×" at bounding box center [123, 218] width 20 height 19
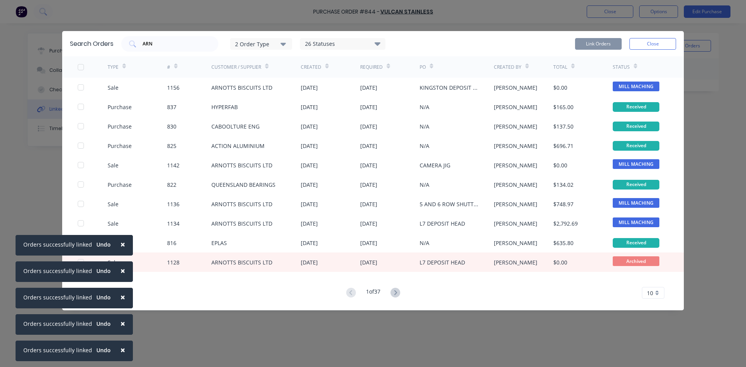
click at [122, 245] on span "×" at bounding box center [122, 244] width 5 height 11
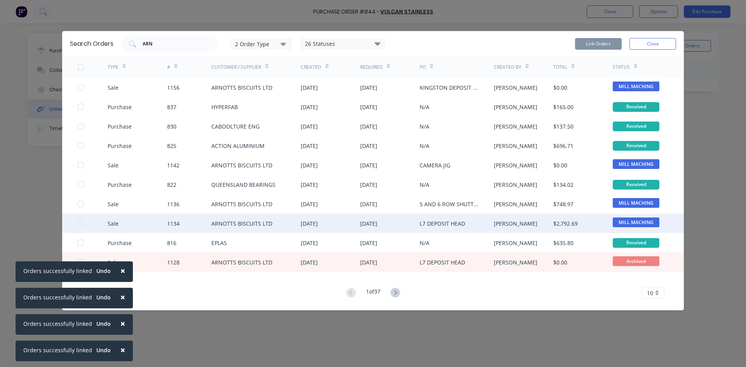
click at [80, 225] on div at bounding box center [81, 224] width 16 height 16
click at [596, 41] on button "Link Orders" at bounding box center [598, 44] width 47 height 12
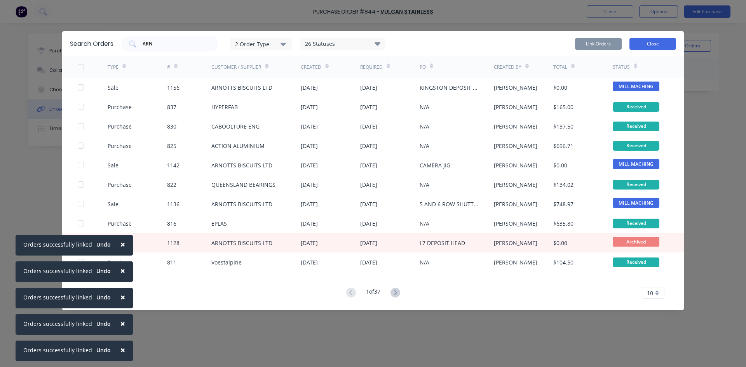
click at [668, 43] on button "Close" at bounding box center [652, 44] width 47 height 12
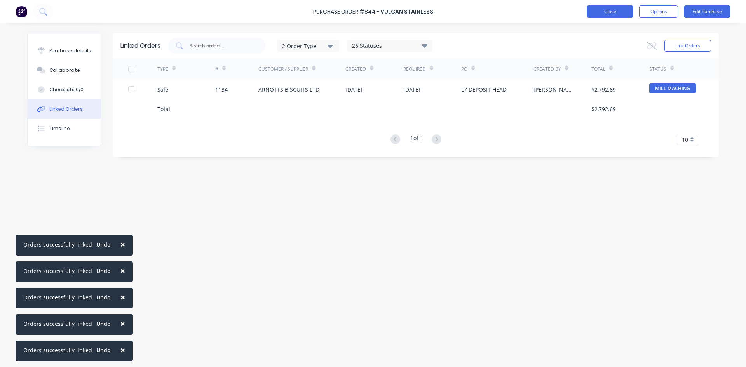
click at [601, 13] on button "Close" at bounding box center [610, 11] width 47 height 12
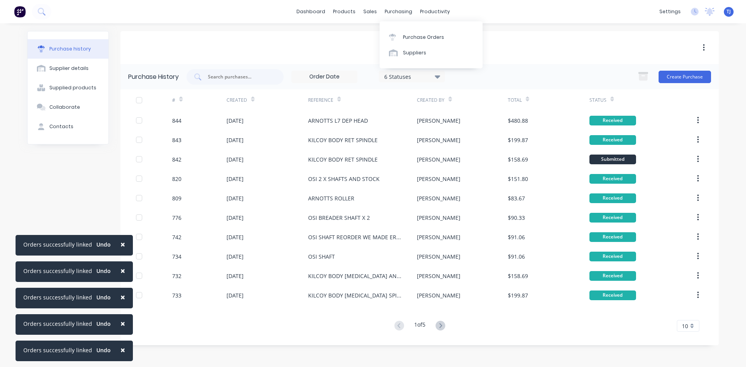
drag, startPoint x: 393, startPoint y: 10, endPoint x: 412, endPoint y: 21, distance: 21.7
click at [393, 10] on div "purchasing" at bounding box center [398, 12] width 35 height 12
click at [422, 40] on div "Purchase Orders" at bounding box center [423, 37] width 41 height 7
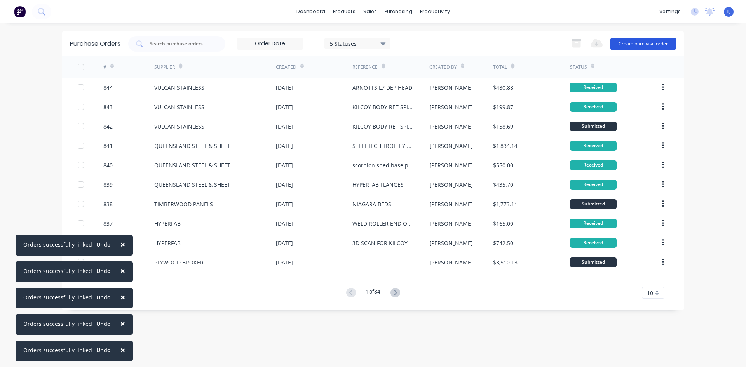
click at [648, 42] on button "Create purchase order" at bounding box center [643, 44] width 66 height 12
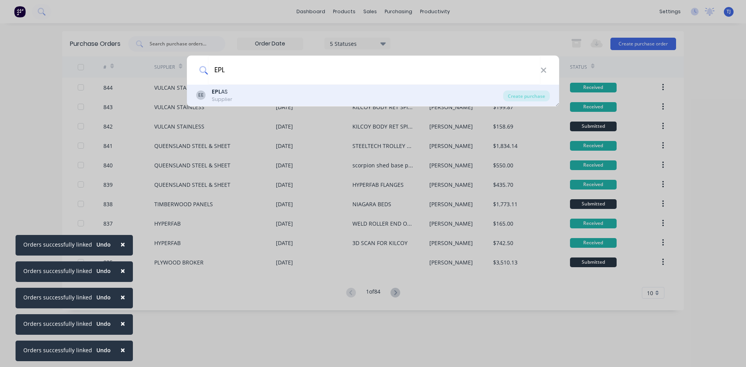
click at [293, 101] on div "EE EPL AS Supplier" at bounding box center [349, 95] width 307 height 15
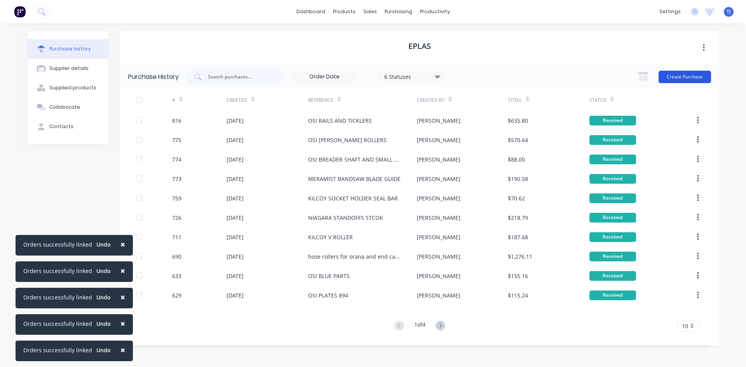
click at [670, 79] on button "Create Purchase" at bounding box center [684, 77] width 52 height 12
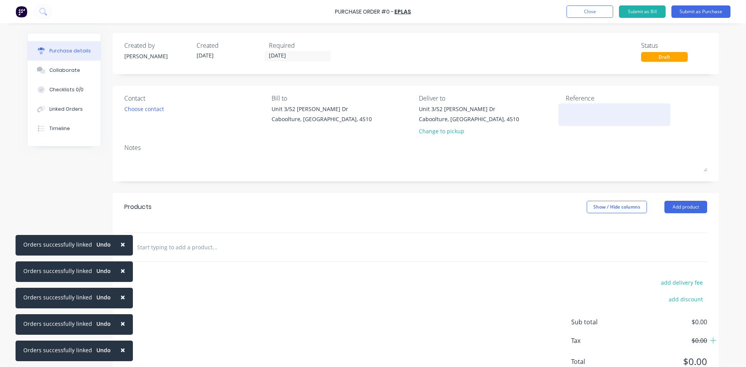
click at [571, 113] on textarea at bounding box center [614, 113] width 97 height 17
click at [673, 208] on button "Add product" at bounding box center [685, 207] width 43 height 12
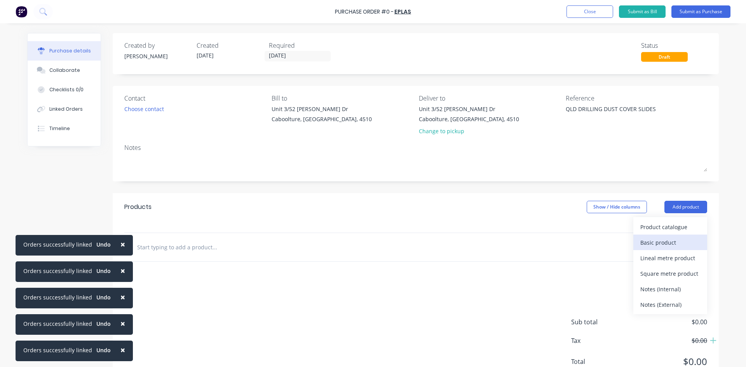
click at [660, 244] on div "Basic product" at bounding box center [670, 242] width 60 height 11
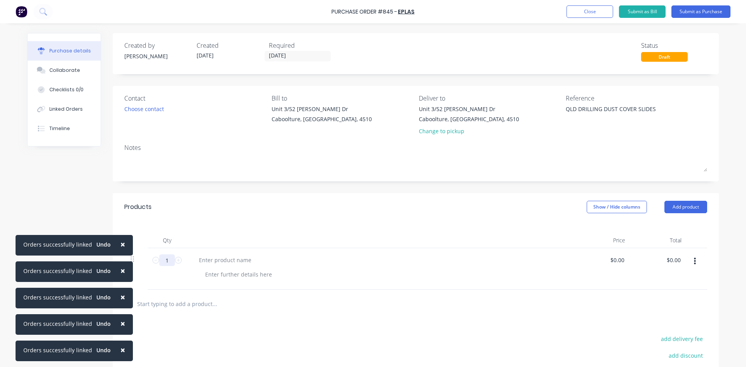
click at [160, 259] on input "1" at bounding box center [167, 260] width 16 height 12
click at [677, 207] on button "Add product" at bounding box center [685, 207] width 43 height 12
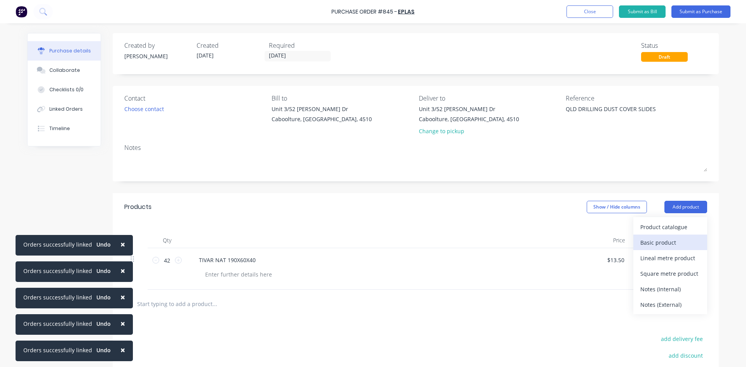
click at [661, 241] on div "Basic product" at bounding box center [670, 242] width 60 height 11
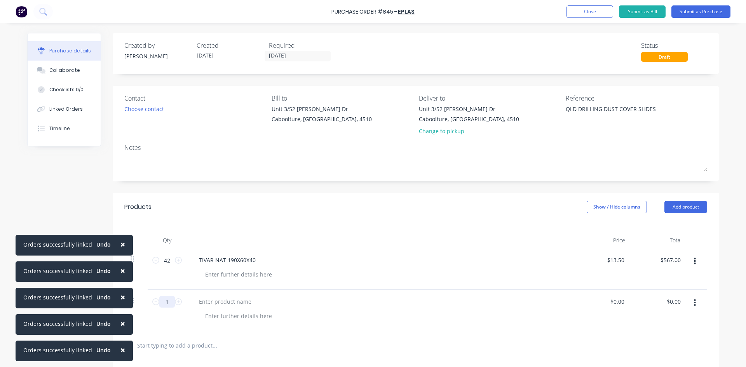
click at [167, 304] on input "1" at bounding box center [167, 302] width 16 height 12
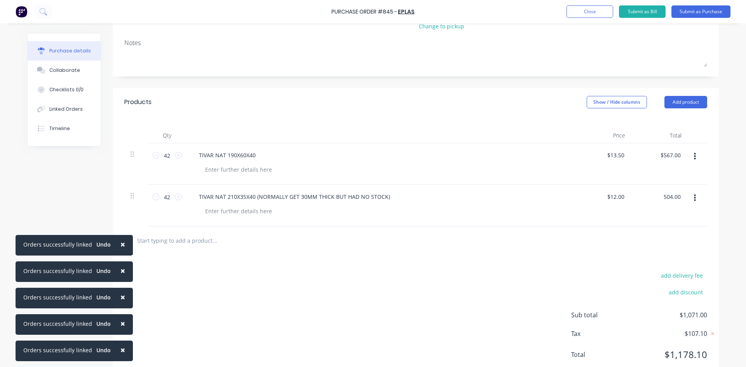
scroll to position [117, 0]
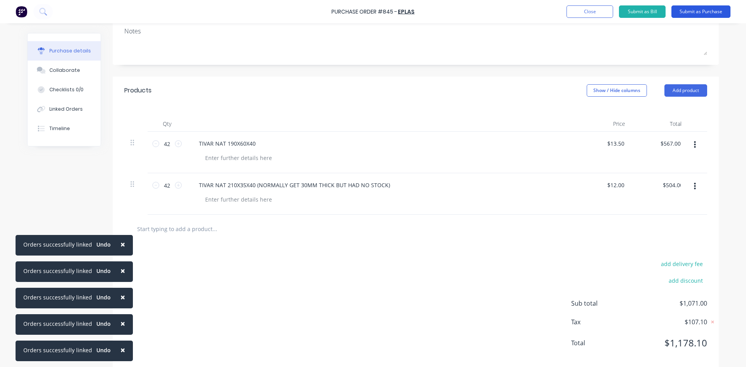
click at [697, 13] on button "Submit as Purchase" at bounding box center [700, 11] width 59 height 12
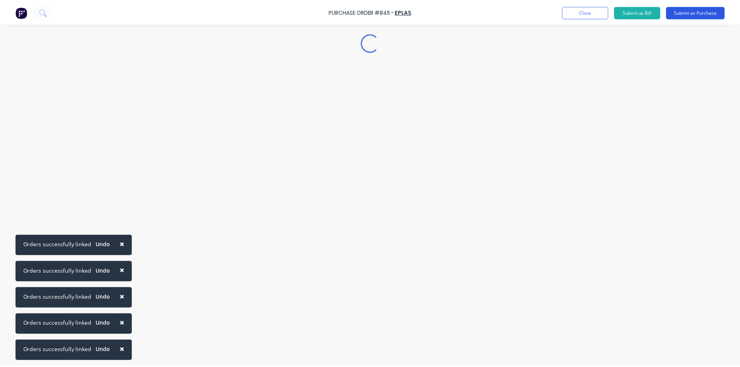
scroll to position [0, 0]
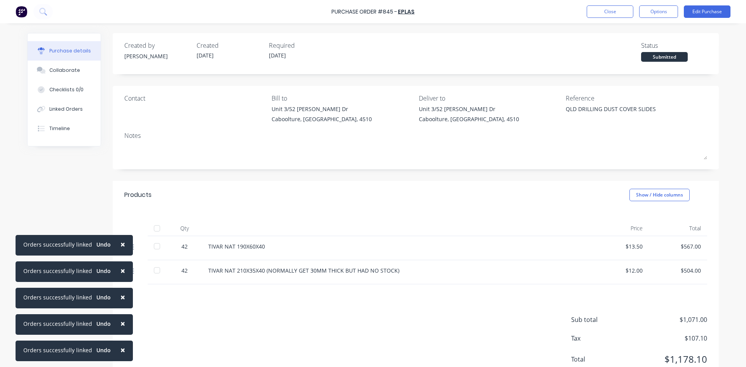
click at [155, 226] on div at bounding box center [157, 229] width 16 height 16
click at [77, 111] on div "Linked Orders" at bounding box center [65, 109] width 33 height 7
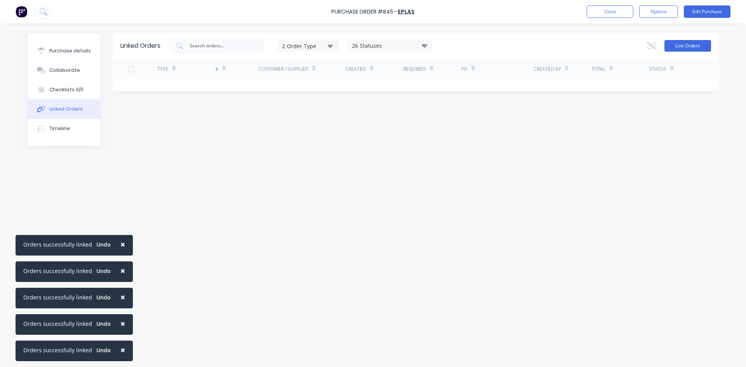
click at [700, 43] on button "Link Orders" at bounding box center [687, 46] width 47 height 12
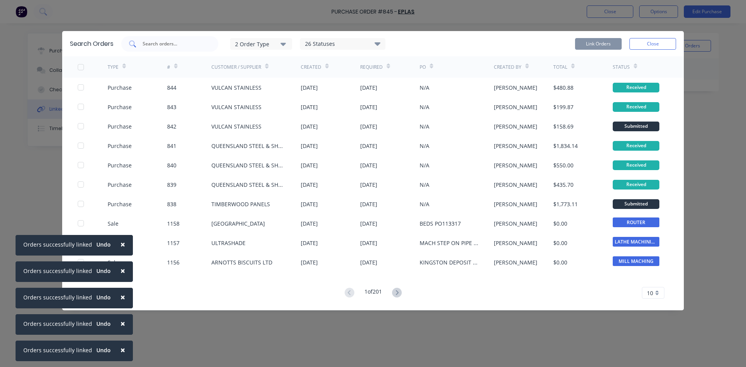
click at [156, 43] on input "text" at bounding box center [174, 44] width 64 height 8
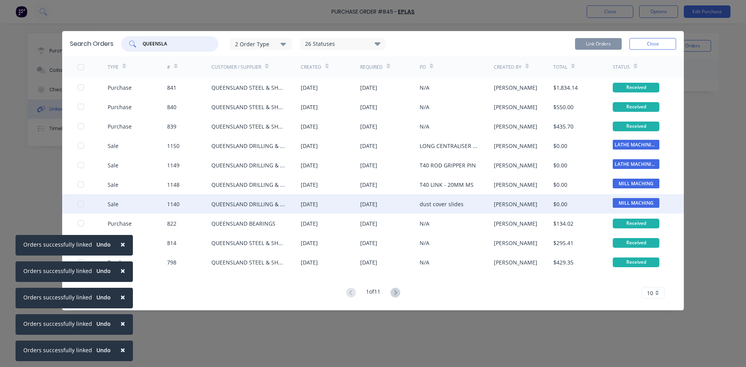
click at [81, 203] on div at bounding box center [81, 204] width 16 height 16
click at [593, 47] on button "Link Orders" at bounding box center [598, 44] width 47 height 12
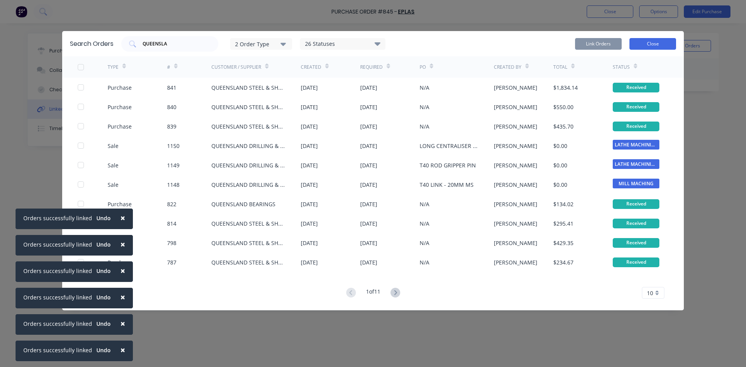
click at [662, 42] on button "Close" at bounding box center [652, 44] width 47 height 12
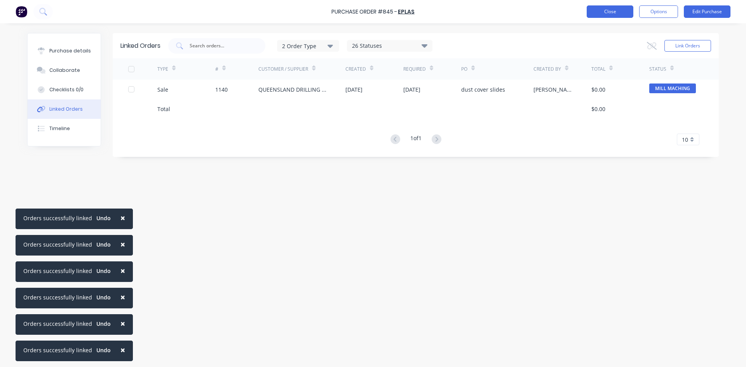
click at [601, 12] on button "Close" at bounding box center [610, 11] width 47 height 12
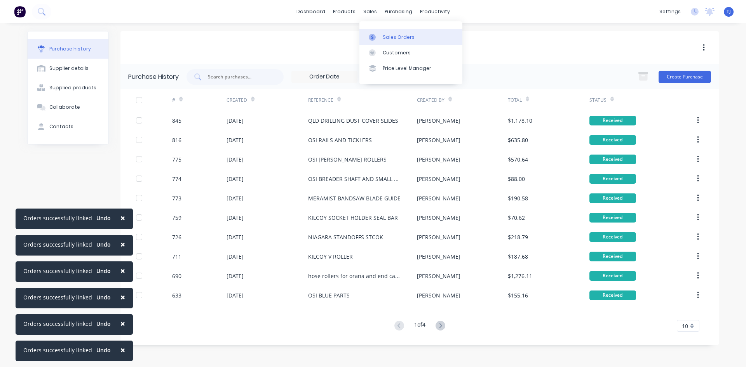
click at [396, 39] on div "Sales Orders" at bounding box center [399, 37] width 32 height 7
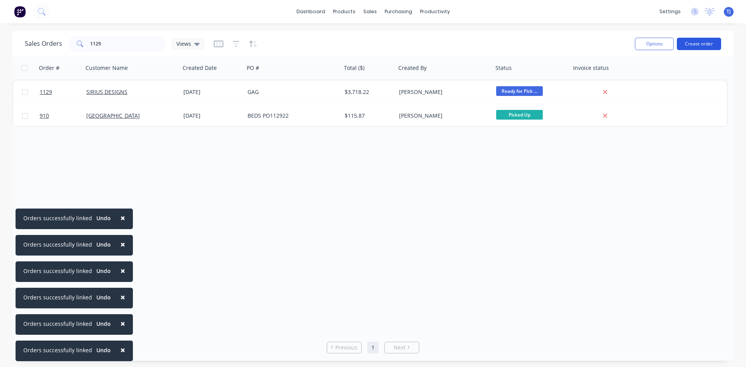
click at [697, 42] on button "Create order" at bounding box center [699, 44] width 44 height 12
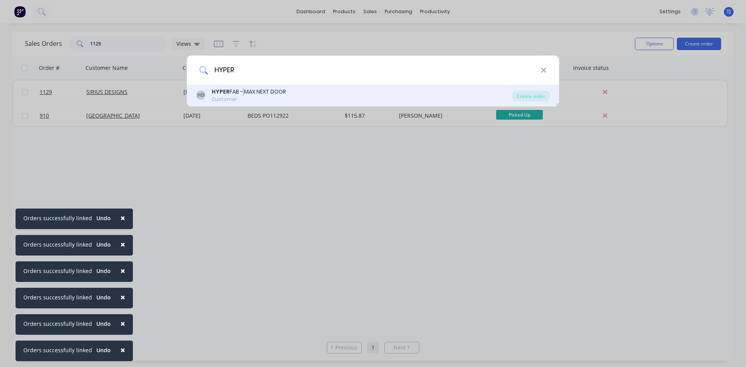
click at [244, 93] on div "HYPER FAB - MAX NEXT DOOR" at bounding box center [249, 92] width 74 height 8
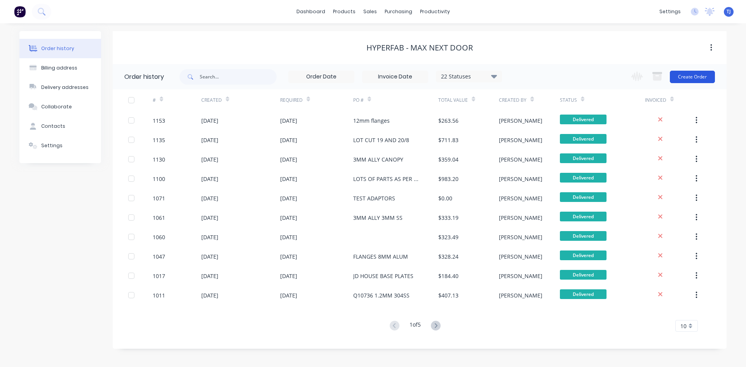
click at [692, 77] on button "Create Order" at bounding box center [692, 77] width 45 height 12
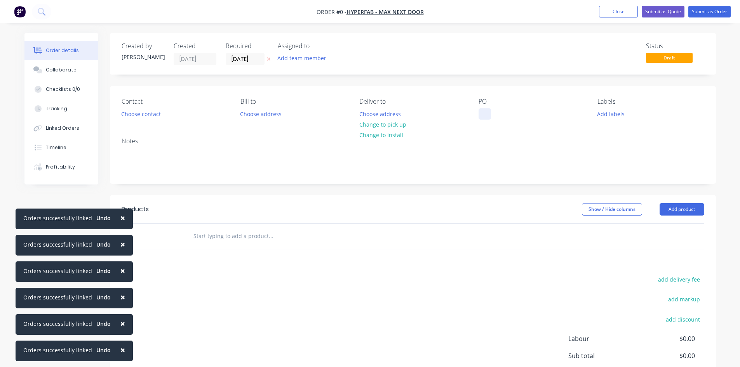
drag, startPoint x: 477, startPoint y: 119, endPoint x: 481, endPoint y: 116, distance: 4.1
click at [481, 116] on div "Contact Choose contact [PERSON_NAME] to Choose address Deliver to Choose addres…" at bounding box center [413, 108] width 606 height 45
click at [482, 113] on div at bounding box center [485, 113] width 12 height 11
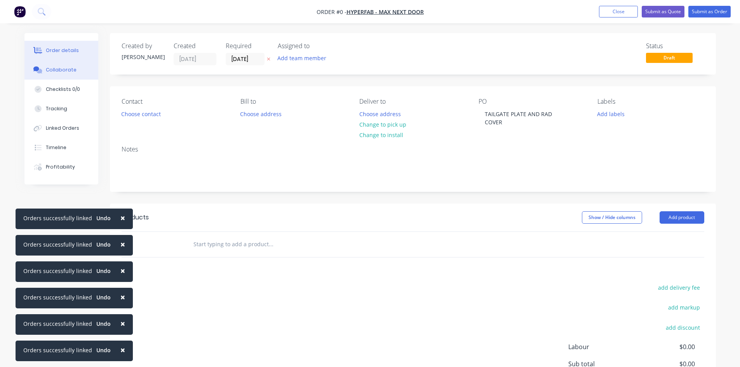
click at [62, 68] on div "Order details Collaborate Checklists 0/0 Tracking Linked Orders Timeline Profit…" at bounding box center [370, 244] width 707 height 423
click at [55, 65] on button "Collaborate" at bounding box center [61, 69] width 74 height 19
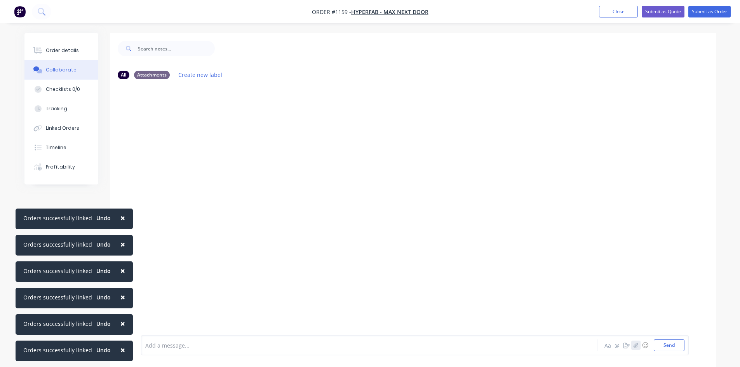
click at [636, 345] on icon "button" at bounding box center [635, 345] width 5 height 5
click at [662, 347] on button "Send" at bounding box center [669, 346] width 31 height 12
click at [71, 51] on div "Order details" at bounding box center [62, 50] width 33 height 7
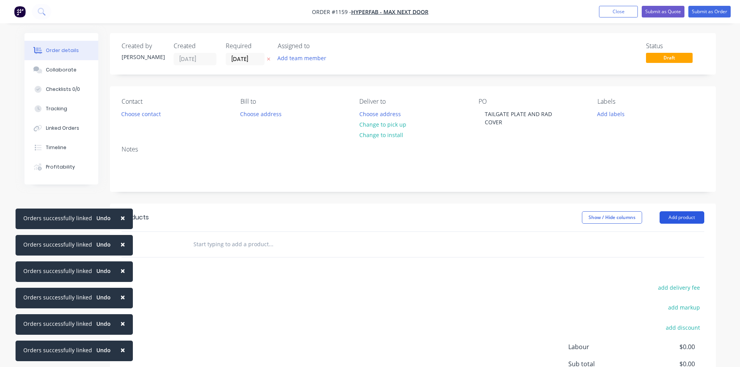
click at [679, 211] on button "Add product" at bounding box center [682, 217] width 45 height 12
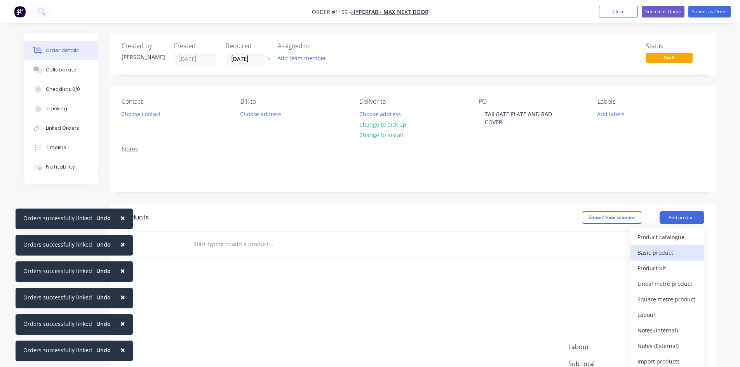
click at [648, 247] on div "Basic product" at bounding box center [667, 252] width 60 height 11
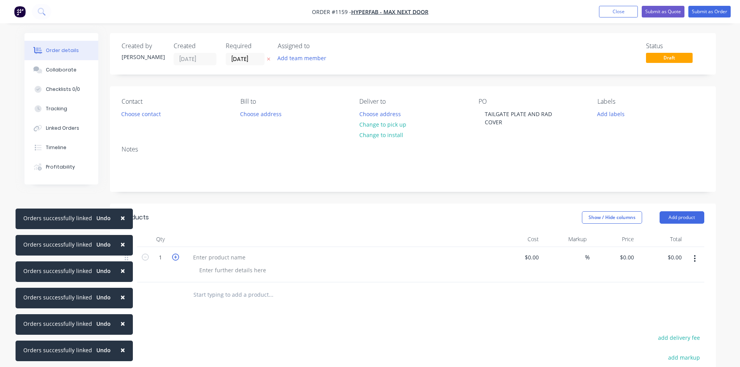
click at [176, 254] on icon "button" at bounding box center [175, 257] width 7 height 7
click at [205, 252] on div at bounding box center [219, 257] width 65 height 11
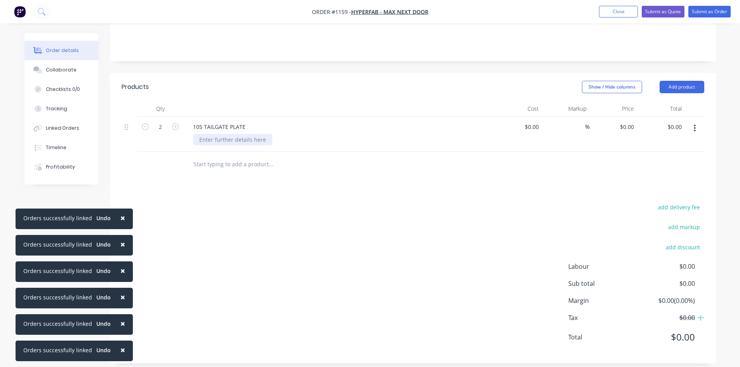
click at [251, 134] on div at bounding box center [232, 139] width 79 height 11
click at [684, 81] on button "Add product" at bounding box center [682, 87] width 45 height 12
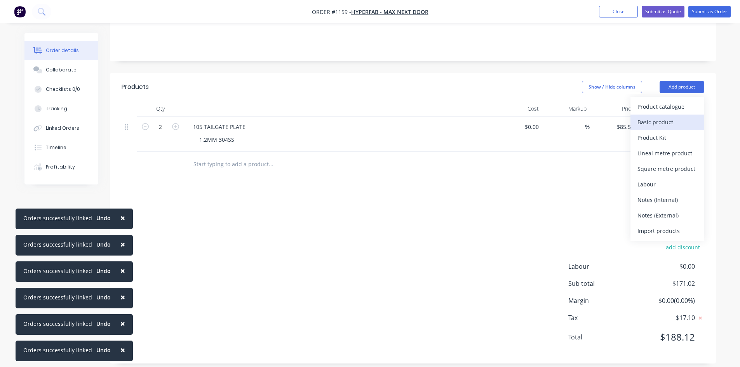
click at [660, 117] on div "Basic product" at bounding box center [667, 122] width 60 height 11
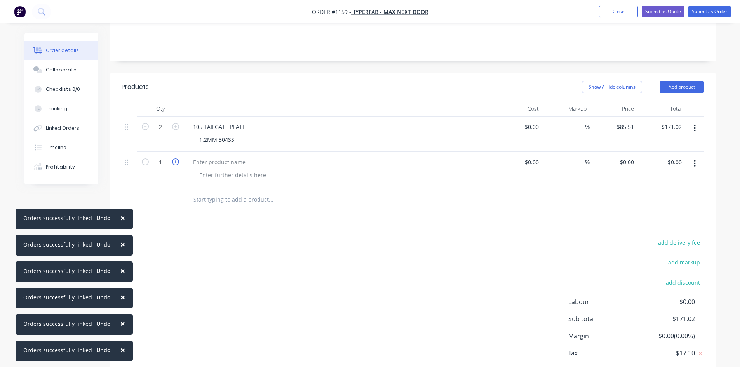
click at [176, 158] on icon "button" at bounding box center [175, 161] width 7 height 7
click at [205, 157] on div at bounding box center [219, 162] width 65 height 11
click at [208, 134] on div "1.2MM 304SS" at bounding box center [216, 139] width 47 height 11
click at [207, 171] on div at bounding box center [232, 174] width 79 height 11
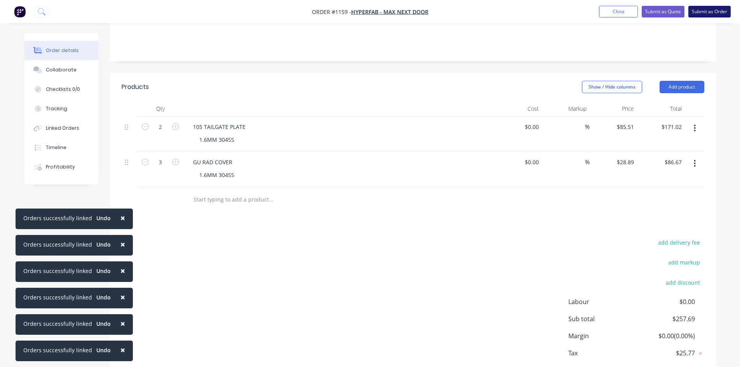
click at [710, 9] on button "Submit as Order" at bounding box center [709, 12] width 42 height 12
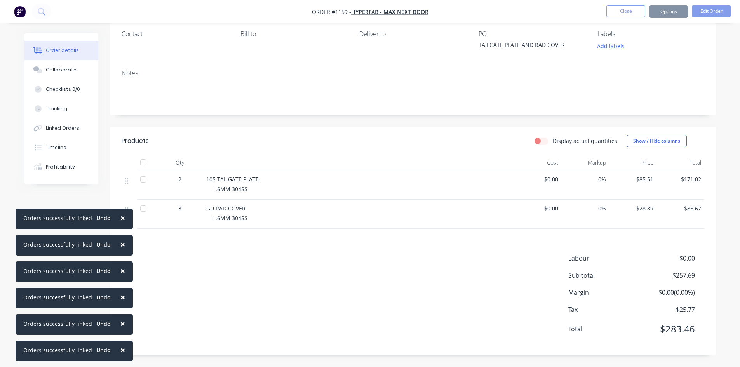
scroll to position [0, 0]
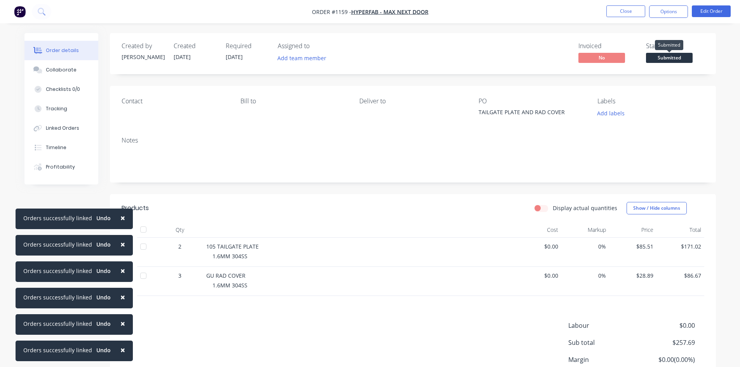
click at [684, 55] on span "Submitted" at bounding box center [669, 58] width 47 height 10
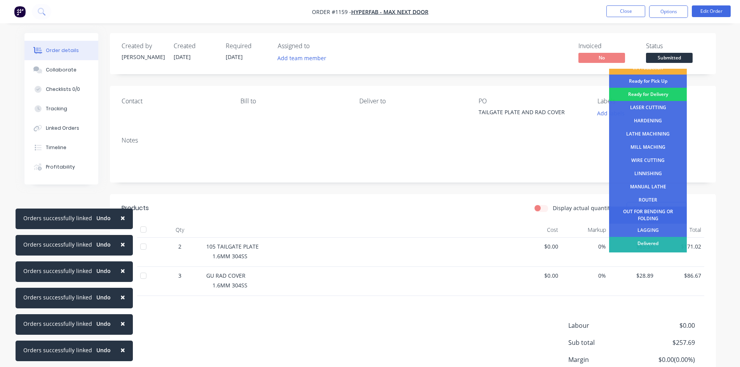
scroll to position [31, 0]
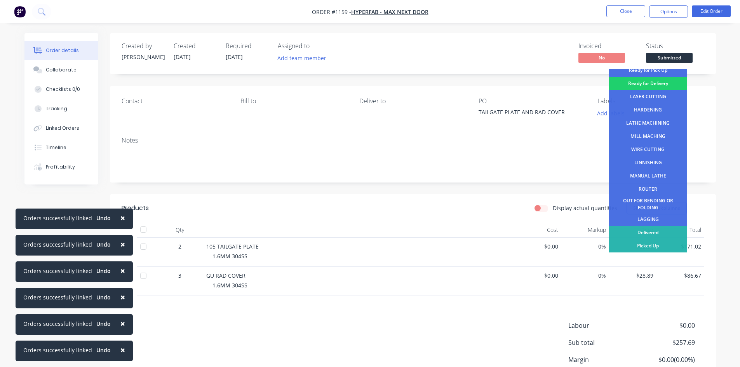
click at [651, 232] on div "Delivered" at bounding box center [648, 232] width 78 height 13
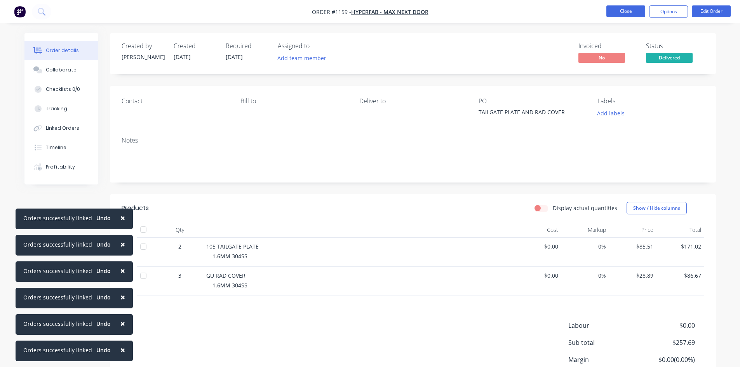
click at [633, 11] on button "Close" at bounding box center [625, 11] width 39 height 12
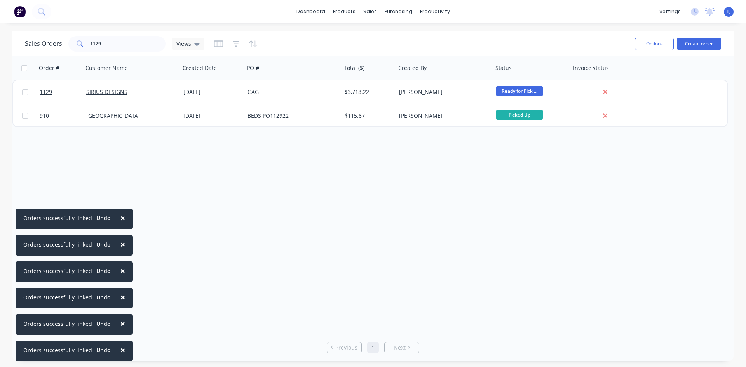
click at [131, 54] on div "Sales Orders 1129 Views Options Create order" at bounding box center [372, 43] width 721 height 25
click at [128, 48] on input "1129" at bounding box center [128, 44] width 76 height 16
click at [129, 48] on input "1129" at bounding box center [128, 44] width 76 height 16
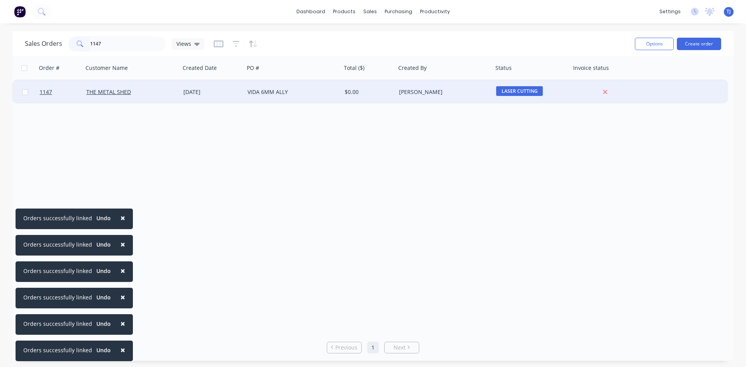
click at [257, 89] on div "VIDA 6MM ALLY" at bounding box center [290, 92] width 86 height 8
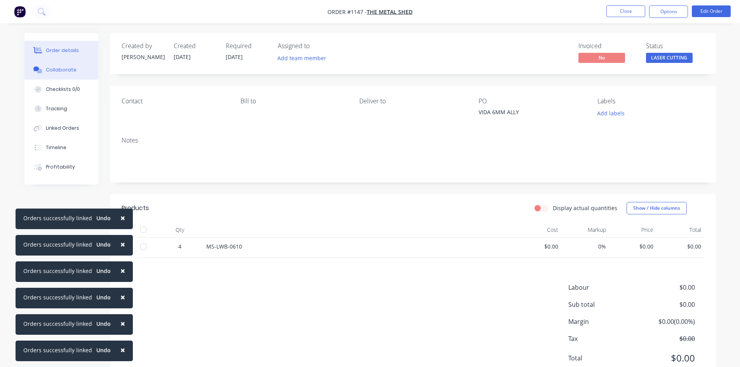
click at [65, 66] on div "Collaborate" at bounding box center [61, 69] width 31 height 7
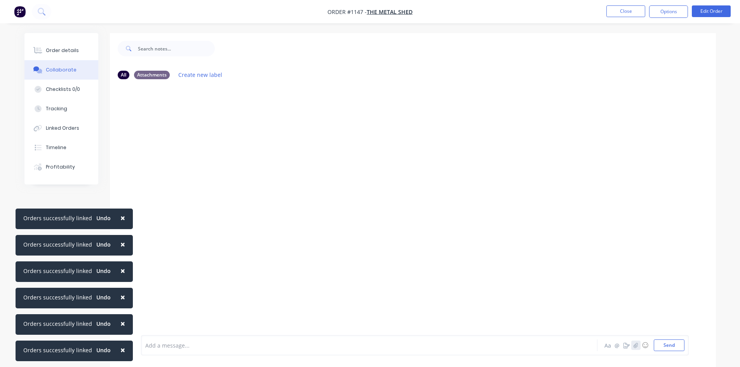
click at [637, 344] on icon "button" at bounding box center [635, 345] width 5 height 5
click at [670, 340] on button "Send" at bounding box center [669, 346] width 31 height 12
click at [70, 50] on div "Order details" at bounding box center [62, 50] width 33 height 7
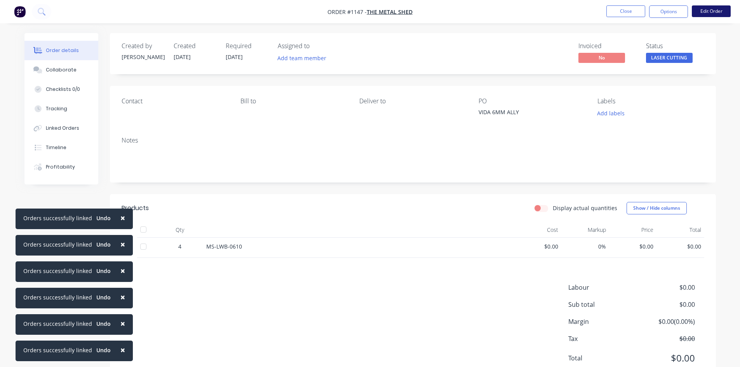
click at [712, 7] on button "Edit Order" at bounding box center [711, 11] width 39 height 12
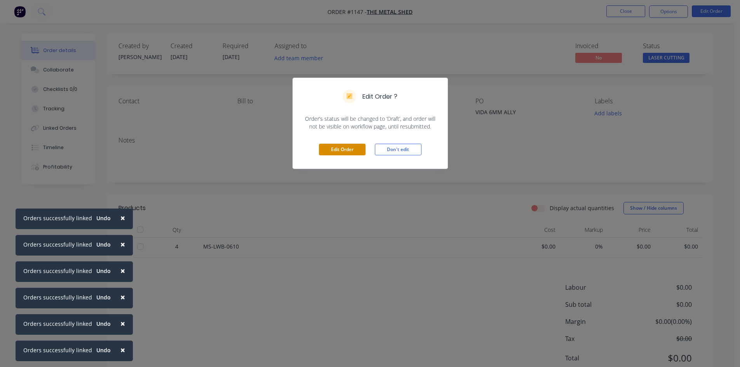
click at [338, 152] on button "Edit Order" at bounding box center [342, 150] width 47 height 12
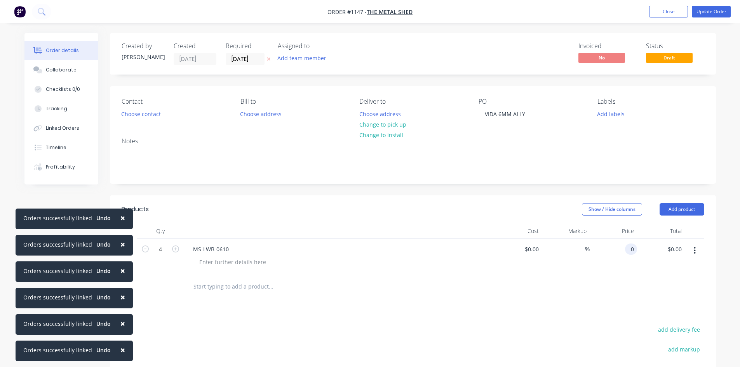
click at [623, 251] on div "0 0" at bounding box center [614, 256] width 48 height 35
click at [711, 12] on button "Update Order" at bounding box center [711, 12] width 39 height 12
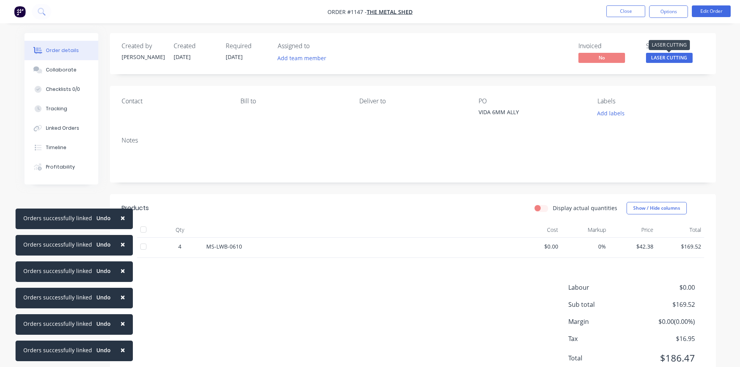
click at [672, 59] on span "LASER CUTTING" at bounding box center [669, 58] width 47 height 10
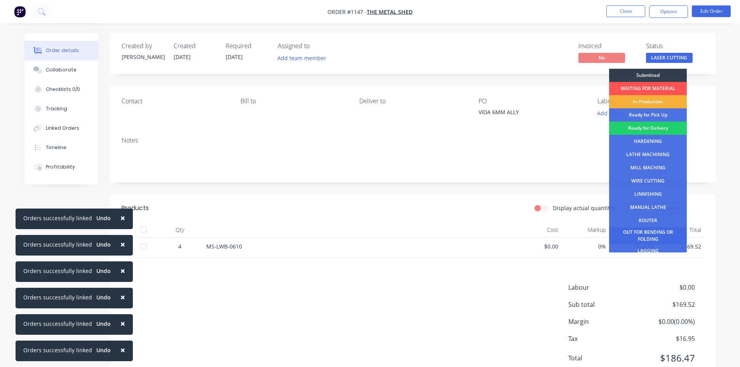
scroll to position [31, 0]
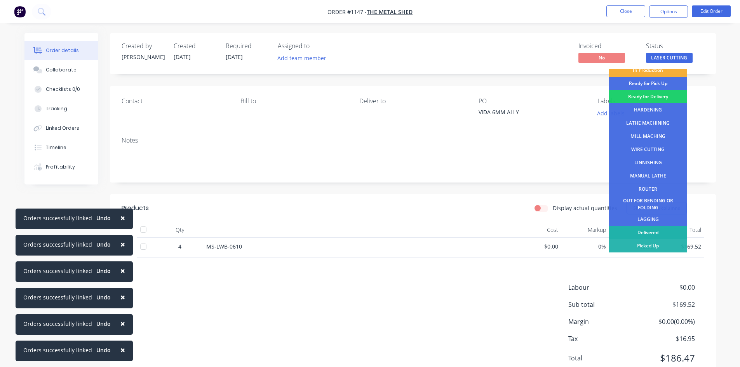
click at [657, 233] on div "Delivered" at bounding box center [648, 232] width 78 height 13
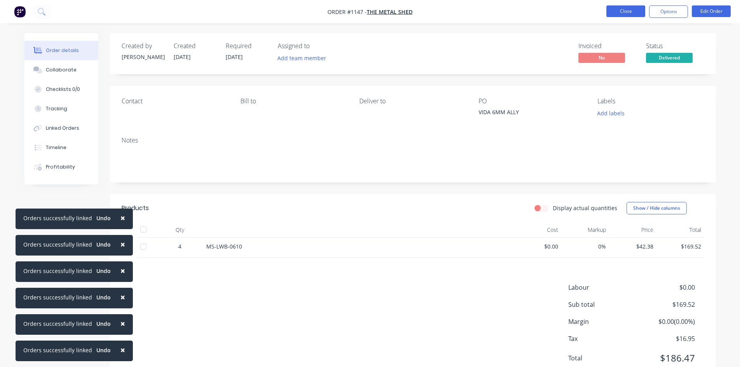
click at [622, 12] on button "Close" at bounding box center [625, 11] width 39 height 12
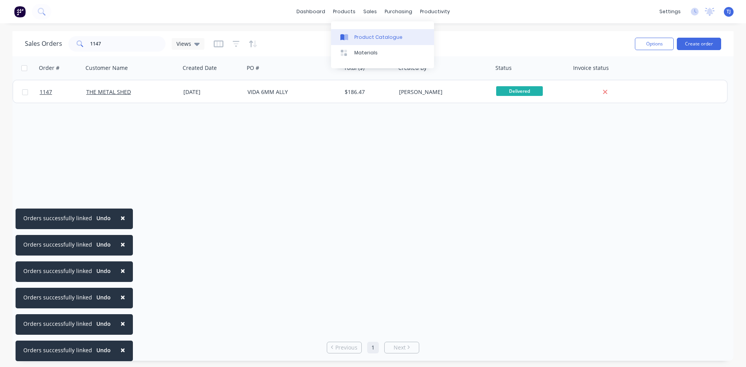
click at [361, 36] on div "Product Catalogue" at bounding box center [378, 37] width 48 height 7
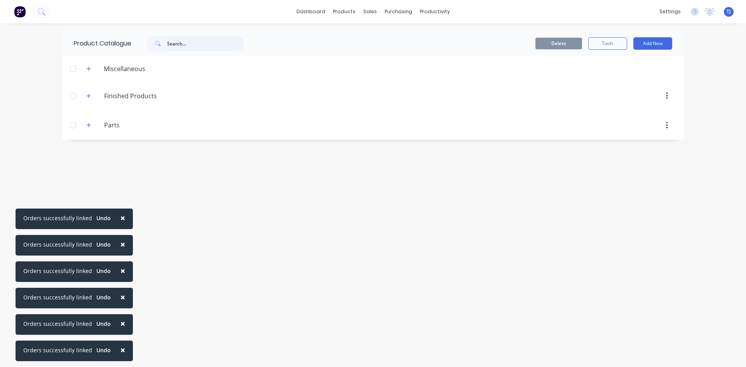
click at [181, 45] on input "text" at bounding box center [205, 44] width 77 height 16
click at [183, 41] on input "ms-lwb" at bounding box center [205, 44] width 77 height 16
click at [183, 42] on input "ms-lwb" at bounding box center [205, 44] width 77 height 16
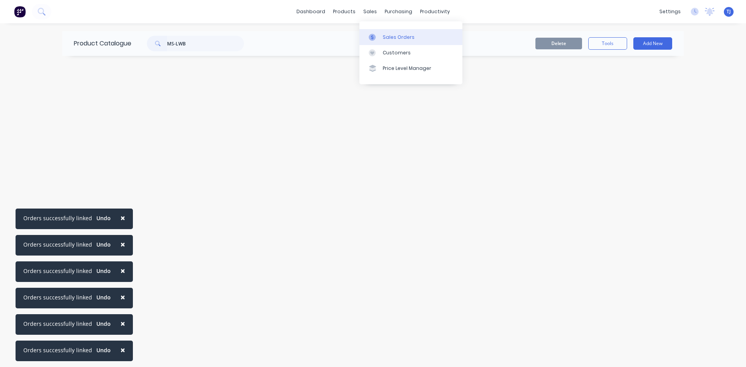
click at [388, 37] on div "Sales Orders" at bounding box center [399, 37] width 32 height 7
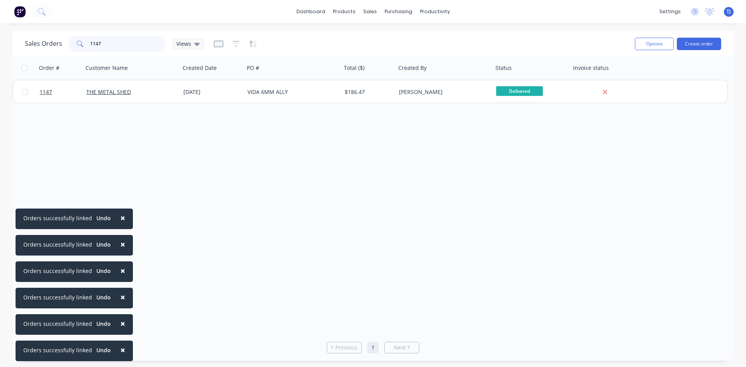
click at [124, 46] on input "1147" at bounding box center [128, 44] width 76 height 16
click at [124, 45] on input "1147" at bounding box center [128, 44] width 76 height 16
click at [368, 38] on div "Product Catalogue" at bounding box center [378, 37] width 48 height 7
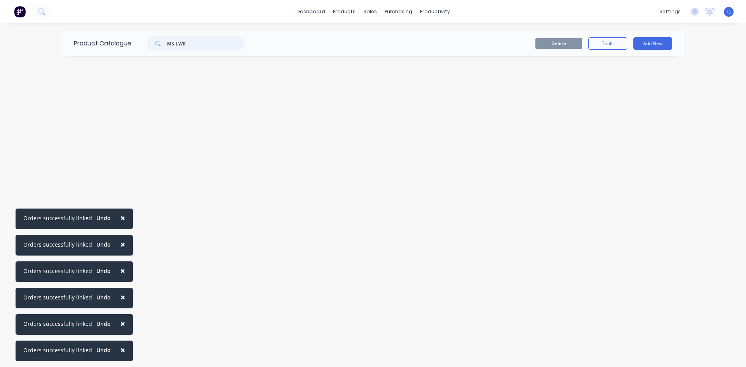
click at [192, 42] on input "MS-LWB" at bounding box center [205, 44] width 77 height 16
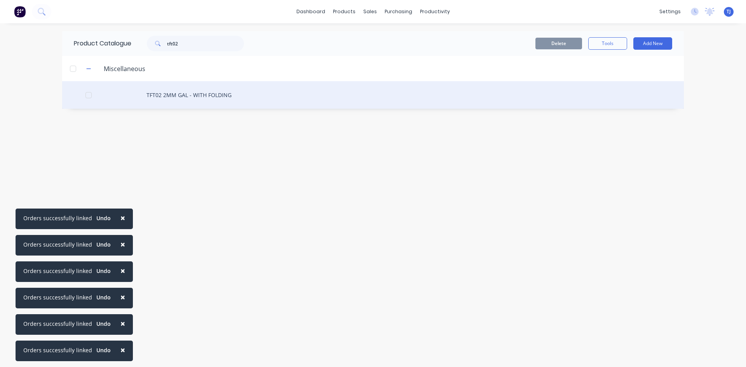
click at [207, 99] on div "TFT02 2MM GAL - WITH FOLDING" at bounding box center [373, 95] width 622 height 28
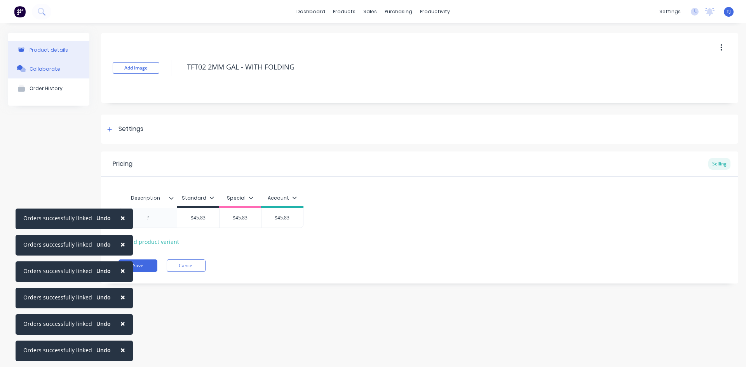
click at [43, 68] on div "Collaborate" at bounding box center [45, 69] width 31 height 6
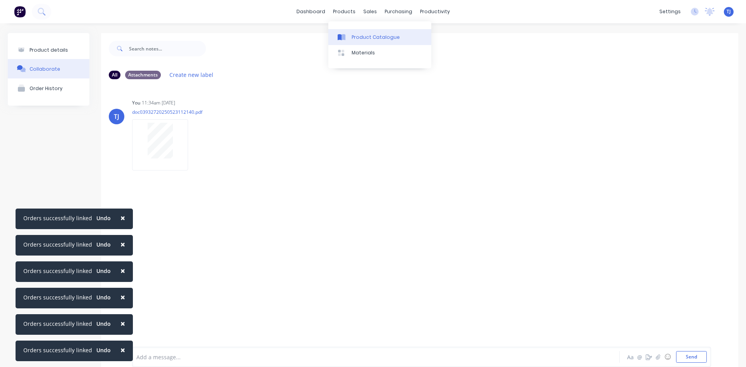
click at [349, 35] on div at bounding box center [344, 37] width 12 height 7
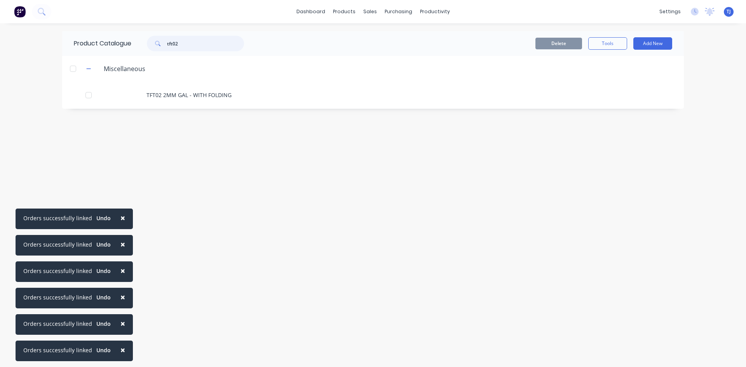
click at [181, 41] on input "tft02" at bounding box center [205, 44] width 77 height 16
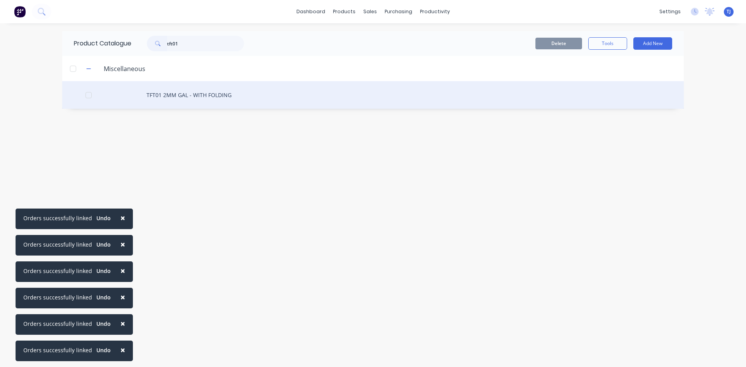
click at [188, 97] on div "TFT01 2MM GAL - WITH FOLDING" at bounding box center [373, 95] width 622 height 28
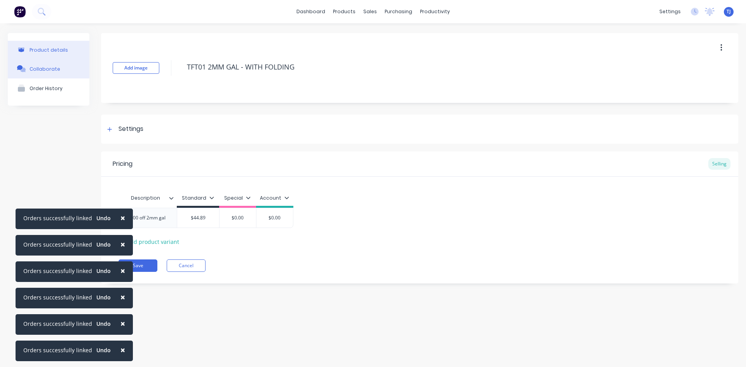
click at [41, 68] on div "Collaborate" at bounding box center [45, 69] width 31 height 6
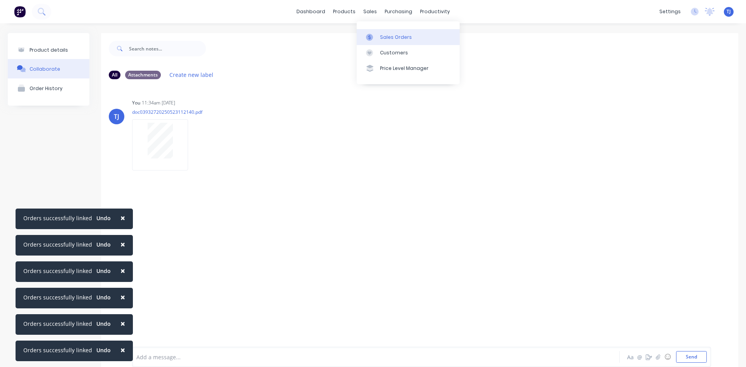
click at [372, 40] on icon at bounding box center [369, 37] width 7 height 7
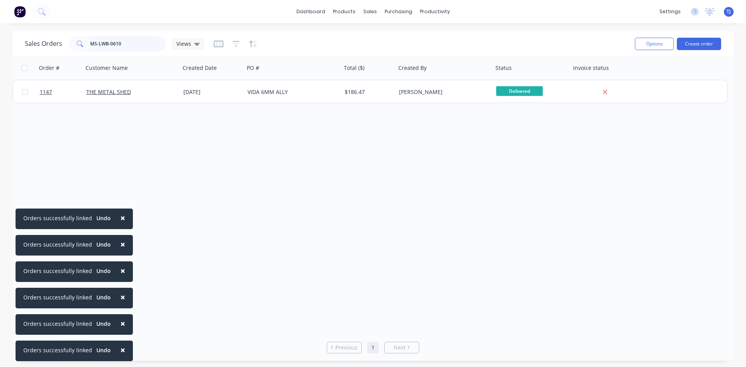
click at [120, 43] on input "MS-LWB-0610" at bounding box center [128, 44] width 76 height 16
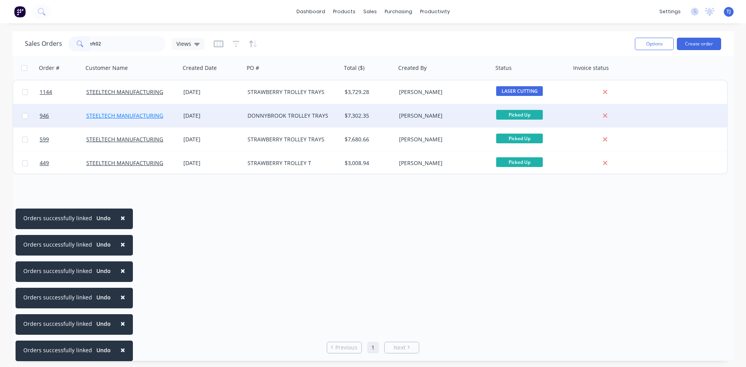
click at [99, 115] on link "STEELTECH MANUFACTURING" at bounding box center [124, 115] width 77 height 7
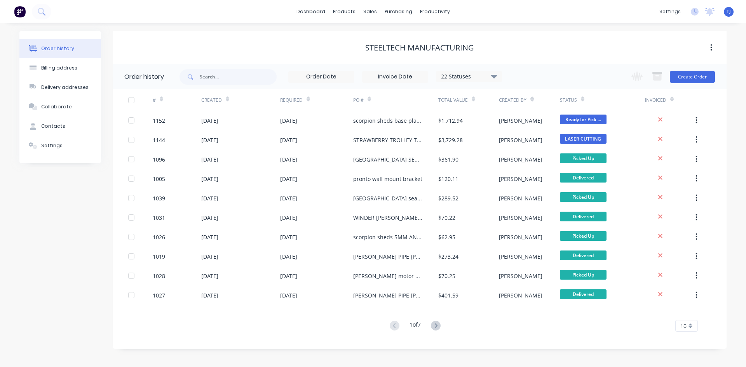
click at [235, 92] on div "Created" at bounding box center [240, 99] width 79 height 21
click at [240, 78] on input "text" at bounding box center [238, 77] width 77 height 16
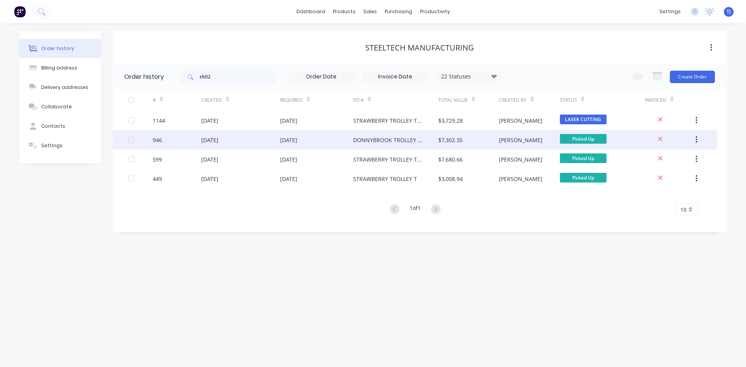
click at [416, 142] on div "DONNYBROOK TROLLEY TRAYS" at bounding box center [388, 140] width 70 height 8
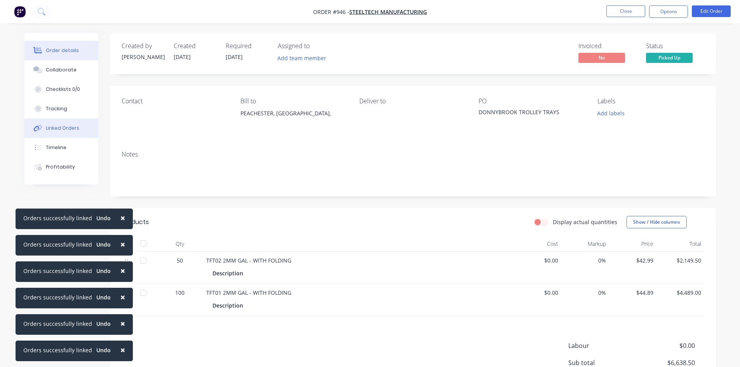
click at [45, 130] on button "Linked Orders" at bounding box center [61, 127] width 74 height 19
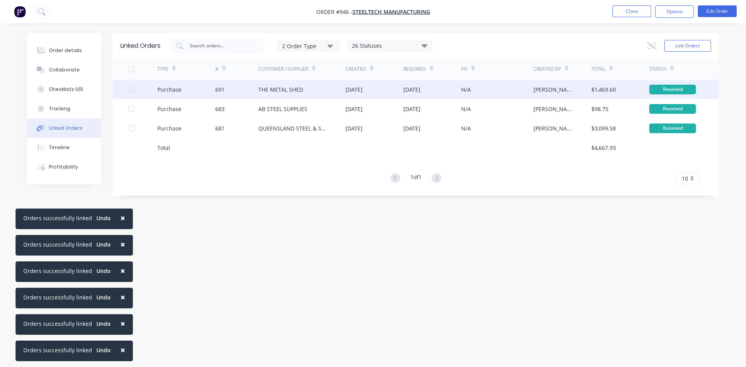
click at [272, 91] on div "THE METAL SHED" at bounding box center [280, 89] width 45 height 8
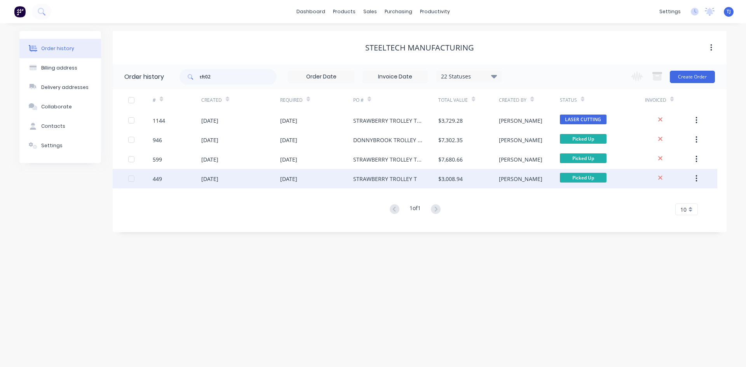
click at [284, 179] on div "[DATE]" at bounding box center [288, 179] width 17 height 8
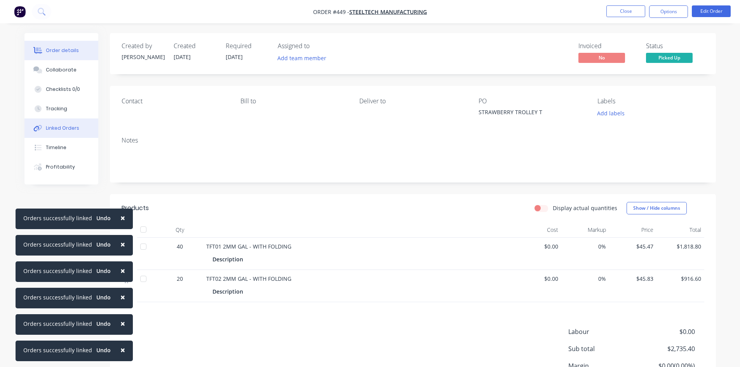
click at [65, 128] on div "Linked Orders" at bounding box center [62, 128] width 33 height 7
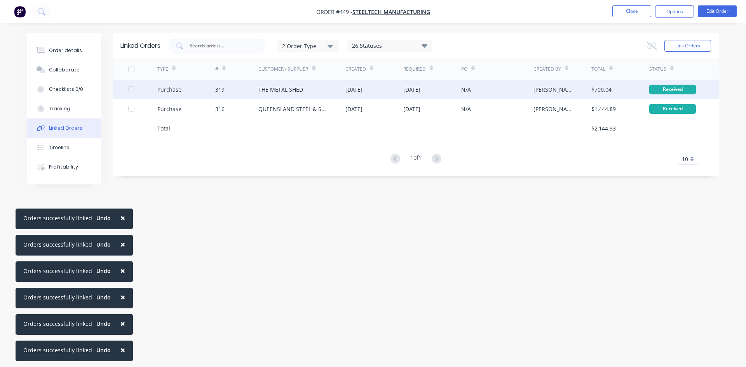
click at [260, 92] on div "THE METAL SHED" at bounding box center [280, 89] width 45 height 8
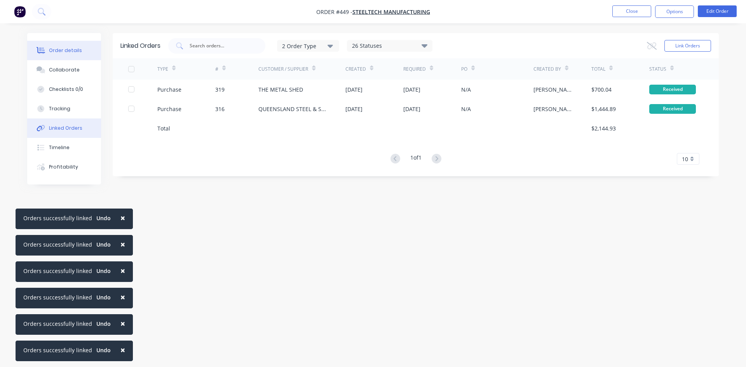
click at [54, 50] on div "Order details" at bounding box center [65, 50] width 33 height 7
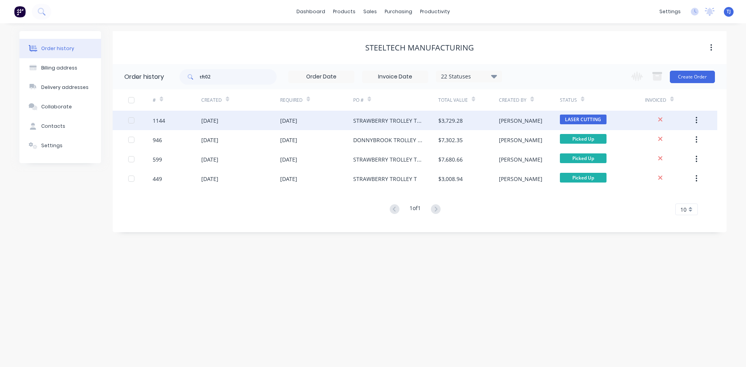
click at [297, 122] on div "[DATE]" at bounding box center [288, 121] width 17 height 8
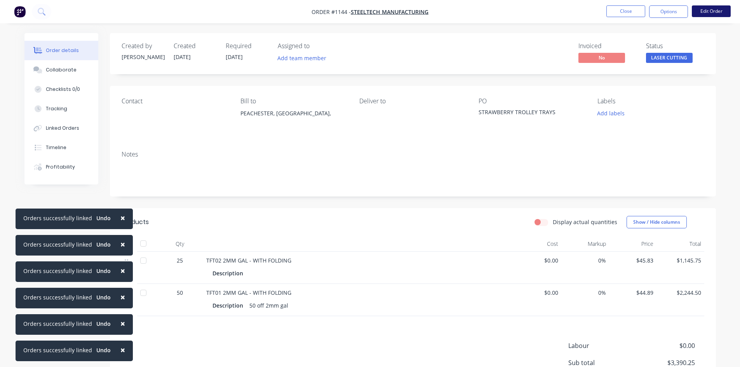
click at [721, 11] on button "Edit Order" at bounding box center [711, 11] width 39 height 12
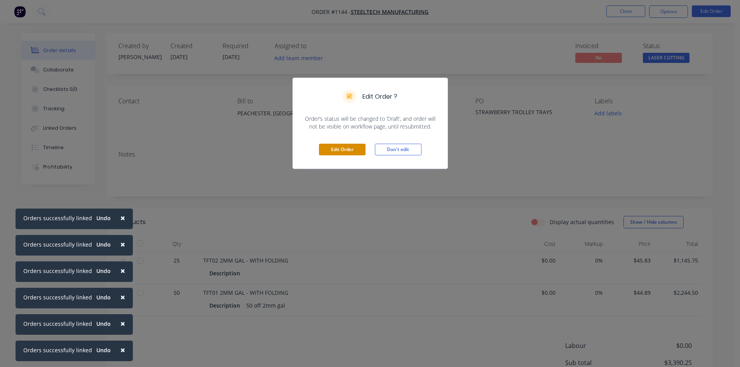
click at [347, 151] on button "Edit Order" at bounding box center [342, 150] width 47 height 12
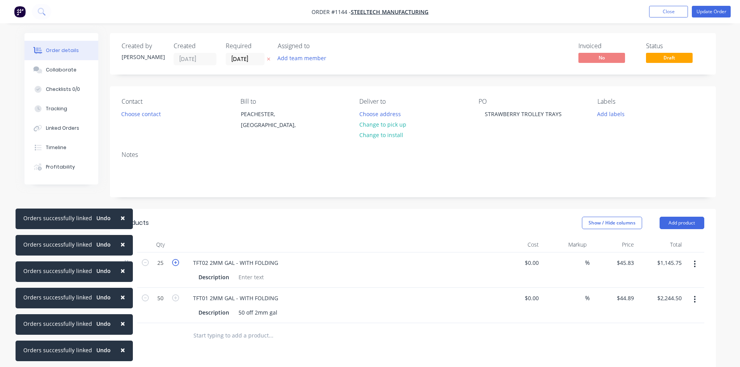
click at [175, 262] on icon "button" at bounding box center [175, 262] width 7 height 7
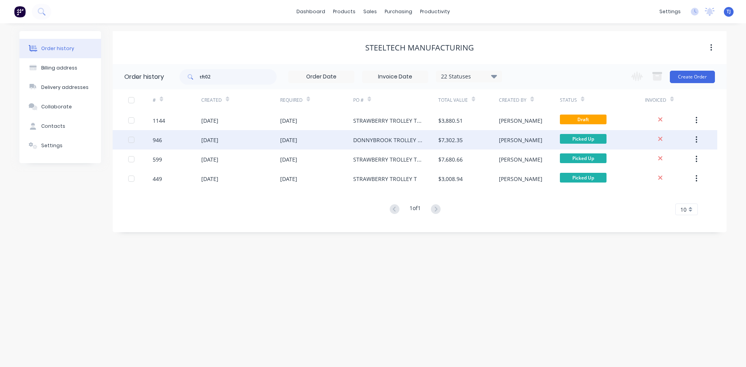
click at [290, 143] on div "[DATE]" at bounding box center [288, 140] width 17 height 8
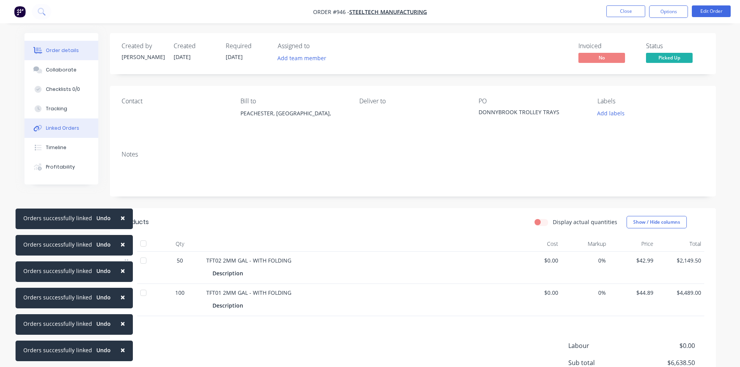
click at [76, 127] on div "Linked Orders" at bounding box center [62, 128] width 33 height 7
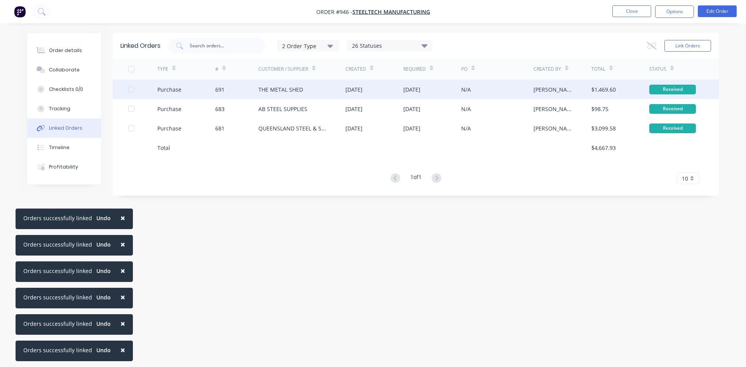
click at [295, 93] on div "THE METAL SHED" at bounding box center [280, 89] width 45 height 8
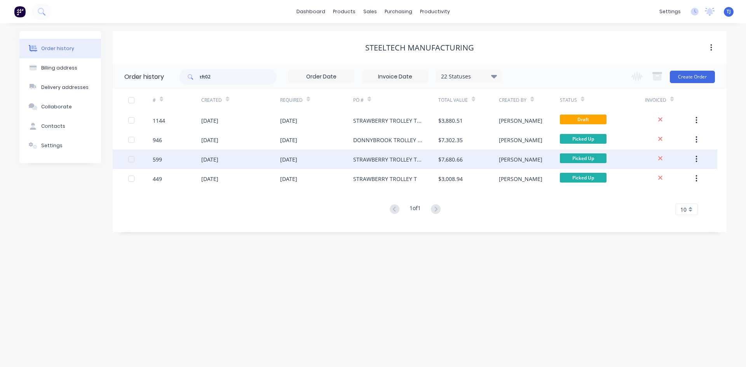
click at [297, 158] on div "[DATE]" at bounding box center [288, 159] width 17 height 8
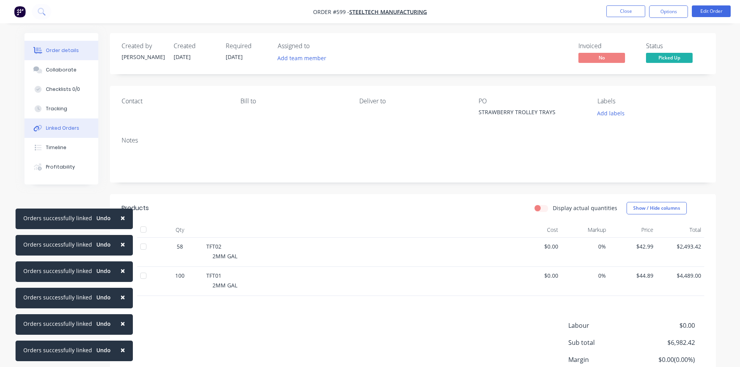
click at [68, 130] on div "Linked Orders" at bounding box center [62, 128] width 33 height 7
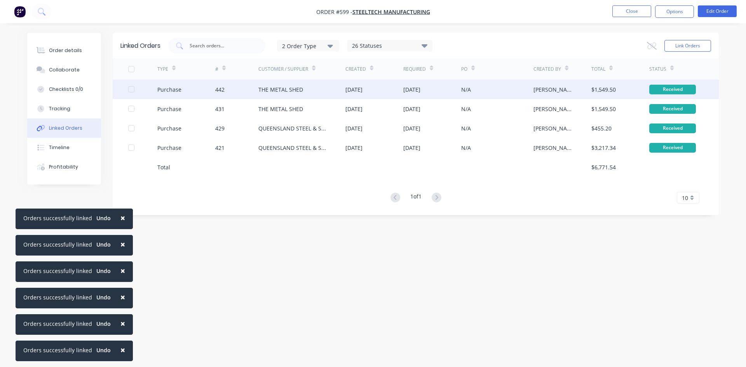
click at [261, 91] on div "THE METAL SHED" at bounding box center [280, 89] width 45 height 8
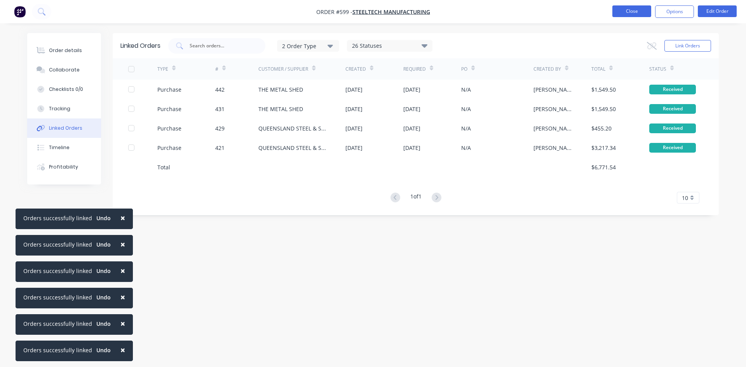
click at [624, 12] on button "Close" at bounding box center [631, 11] width 39 height 12
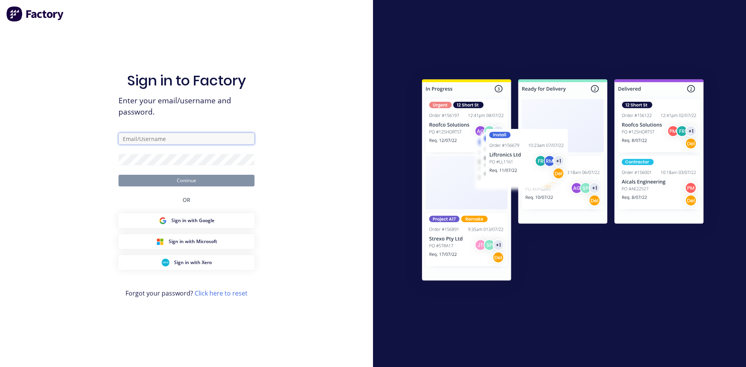
click at [146, 139] on input "text" at bounding box center [186, 139] width 136 height 12
click at [213, 179] on button "Continue" at bounding box center [186, 181] width 136 height 12
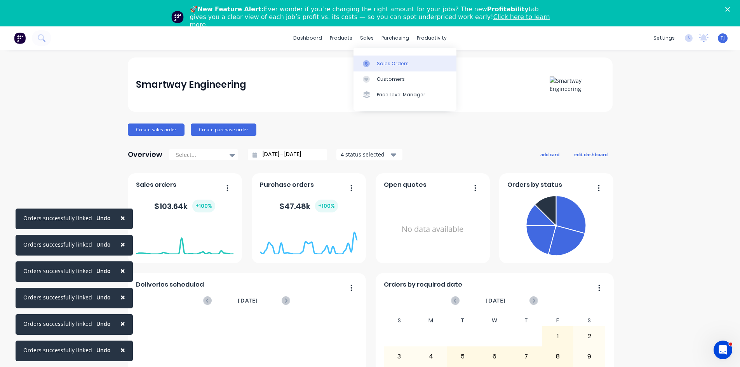
click at [381, 64] on div "Sales Orders" at bounding box center [393, 63] width 32 height 7
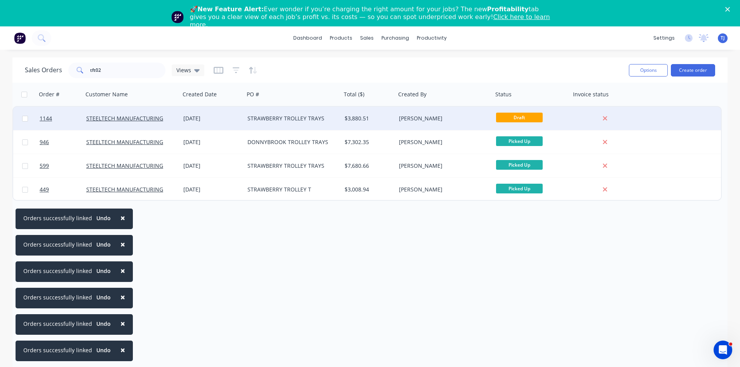
click at [299, 121] on div "STRAWBERRY TROLLEY TRAYS" at bounding box center [290, 119] width 86 height 8
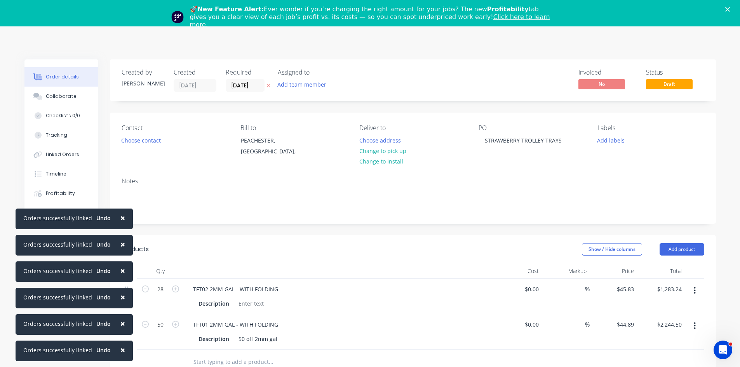
click at [730, 11] on div "🚀 New Feature Alert: Ever wonder if you’re charging the right amount for your j…" at bounding box center [370, 17] width 740 height 28
click at [732, 7] on div "🚀 New Feature Alert: Ever wonder if you’re charging the right amount for your j…" at bounding box center [370, 17] width 740 height 28
drag, startPoint x: 655, startPoint y: 104, endPoint x: 661, endPoint y: 98, distance: 8.5
click at [657, 103] on div "Created by [PERSON_NAME] Created [DATE] Required [DATE] Assigned to Add team me…" at bounding box center [413, 310] width 606 height 502
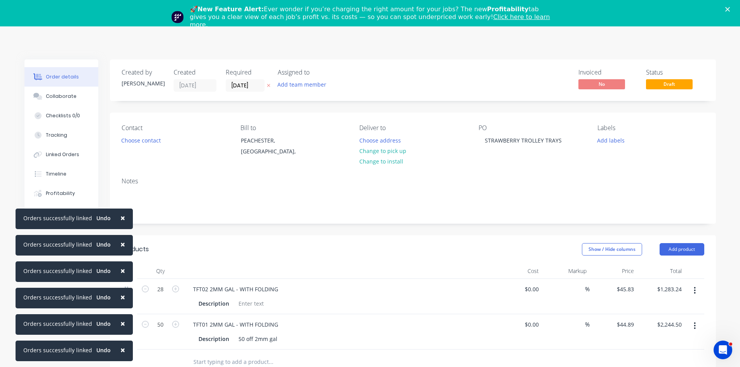
click at [736, 12] on div "🚀 New Feature Alert: Ever wonder if you’re charging the right amount for your j…" at bounding box center [370, 17] width 740 height 28
click at [730, 11] on polygon "Close" at bounding box center [727, 9] width 5 height 5
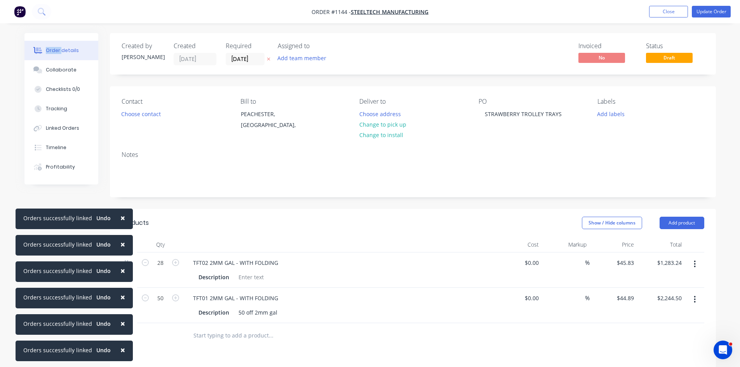
click at [735, 11] on ul "Add product Close Update Order" at bounding box center [690, 12] width 100 height 12
click at [712, 12] on button "Update Order" at bounding box center [711, 12] width 39 height 12
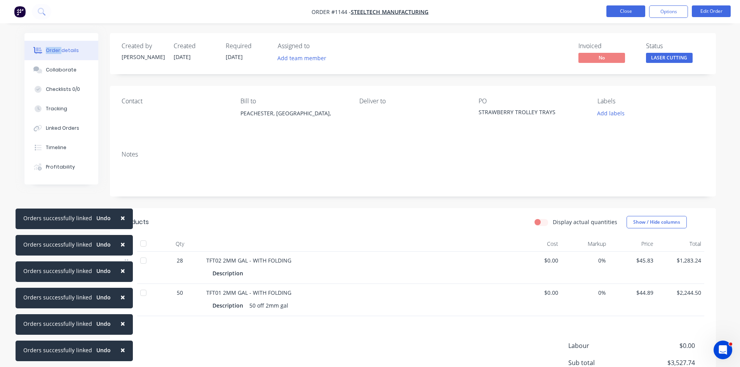
click at [630, 8] on button "Close" at bounding box center [625, 11] width 39 height 12
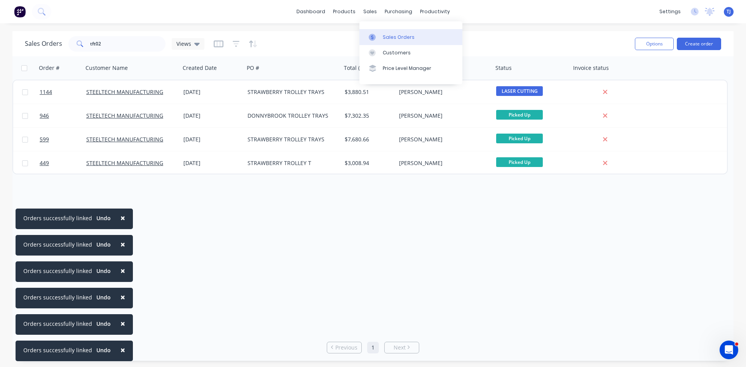
click at [393, 38] on div "Sales Orders" at bounding box center [399, 37] width 32 height 7
click at [693, 45] on button "Create order" at bounding box center [699, 44] width 44 height 12
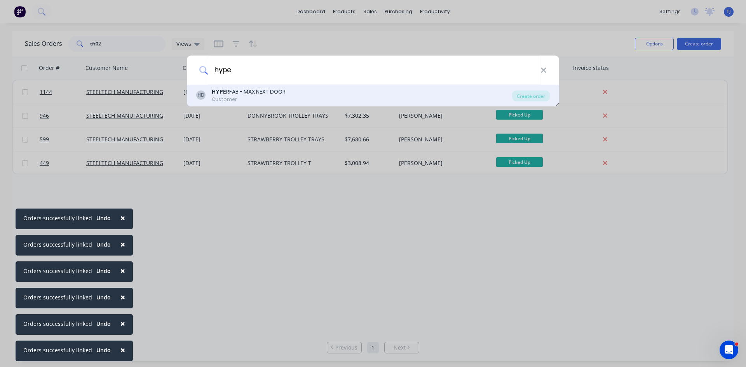
click at [265, 92] on div "HYPE RFAB - MAX NEXT DOOR" at bounding box center [249, 92] width 74 height 8
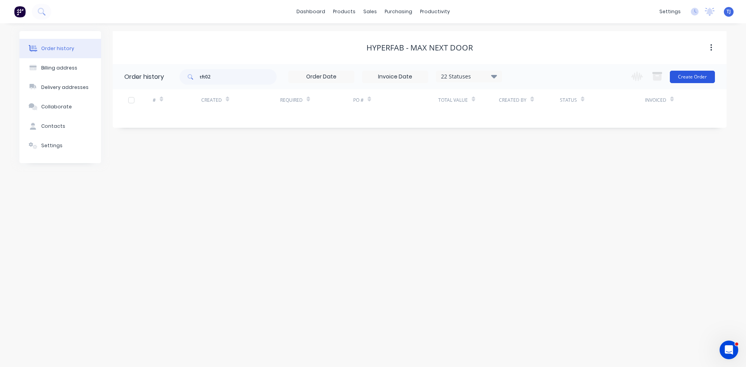
click at [695, 77] on button "Create Order" at bounding box center [692, 77] width 45 height 12
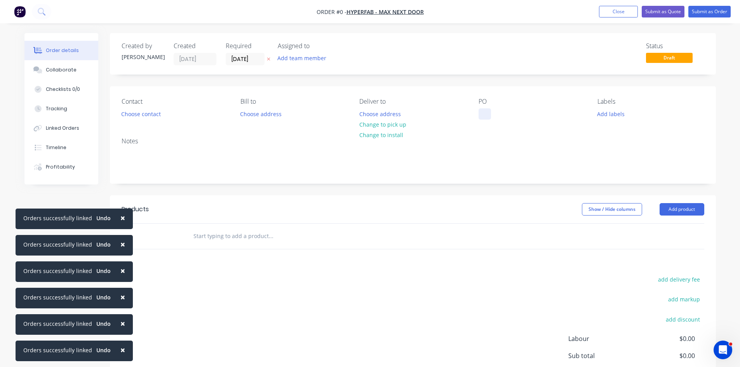
click at [489, 117] on div at bounding box center [485, 113] width 12 height 11
click at [663, 209] on div "Order details Collaborate Checklists 0/0 Tracking Linked Orders Timeline Profit…" at bounding box center [370, 240] width 707 height 414
click at [691, 212] on button "Add product" at bounding box center [682, 209] width 45 height 12
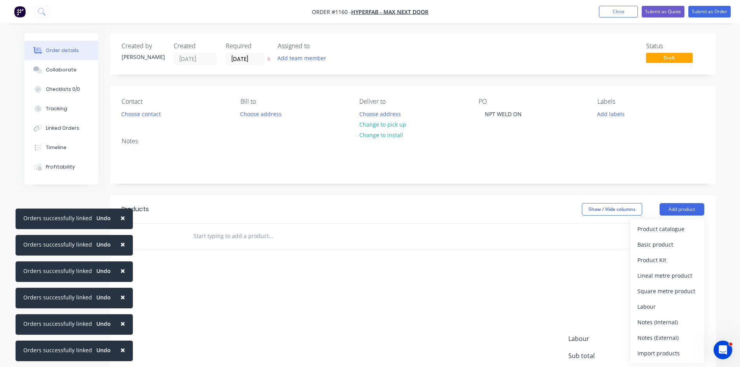
drag, startPoint x: 651, startPoint y: 242, endPoint x: 16, endPoint y: 226, distance: 635.4
click at [651, 242] on div "Basic product" at bounding box center [667, 244] width 60 height 11
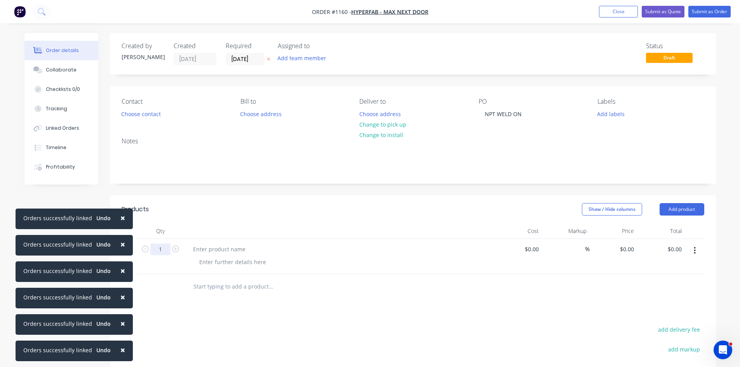
click at [160, 252] on input "1" at bounding box center [160, 250] width 20 height 12
click at [222, 249] on div at bounding box center [219, 249] width 65 height 11
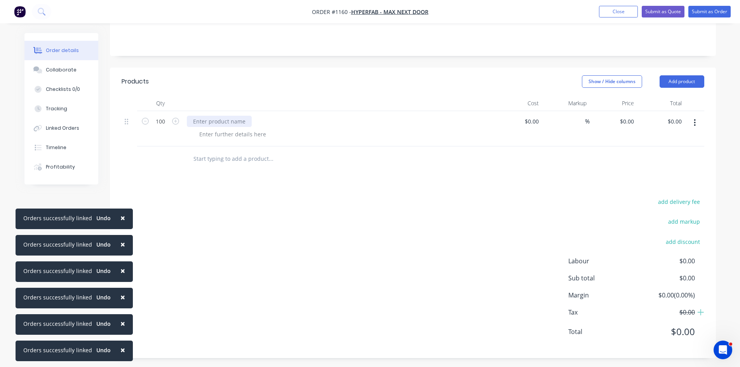
scroll to position [131, 0]
click at [225, 126] on div at bounding box center [232, 131] width 79 height 11
click at [228, 123] on div at bounding box center [219, 118] width 65 height 11
click at [252, 148] on input "text" at bounding box center [270, 156] width 155 height 16
drag, startPoint x: 246, startPoint y: 119, endPoint x: 240, endPoint y: 127, distance: 9.7
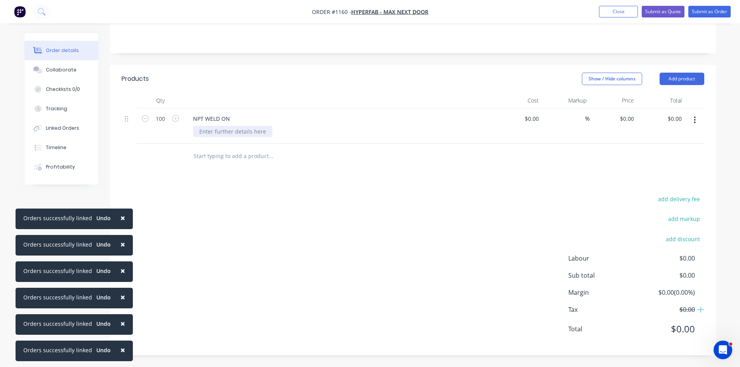
click at [246, 120] on div "NPT WELD ON" at bounding box center [339, 118] width 305 height 11
click at [237, 131] on div at bounding box center [232, 131] width 79 height 11
click at [713, 13] on button "Submit as Order" at bounding box center [709, 12] width 42 height 12
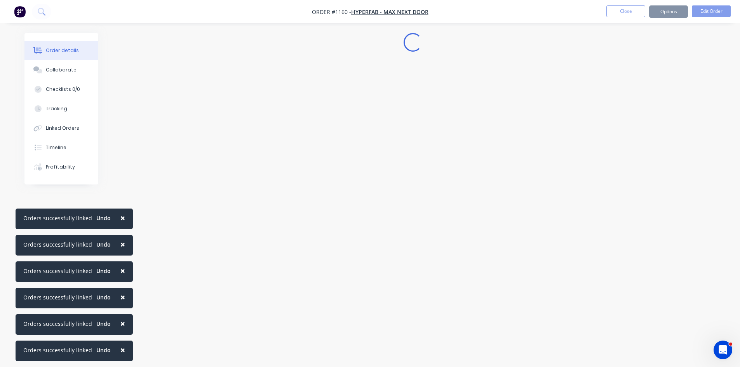
scroll to position [0, 0]
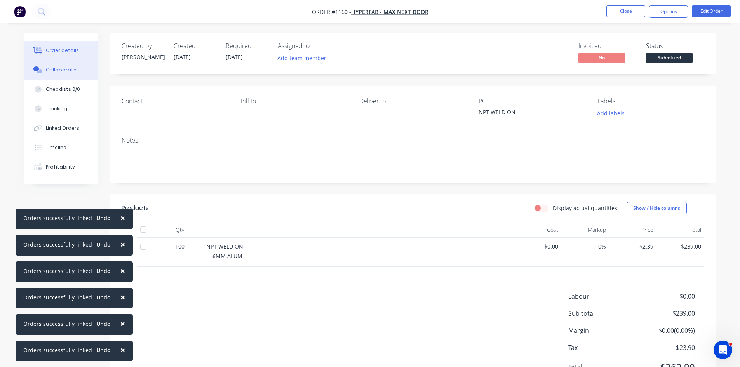
click at [58, 71] on div "Collaborate" at bounding box center [61, 69] width 31 height 7
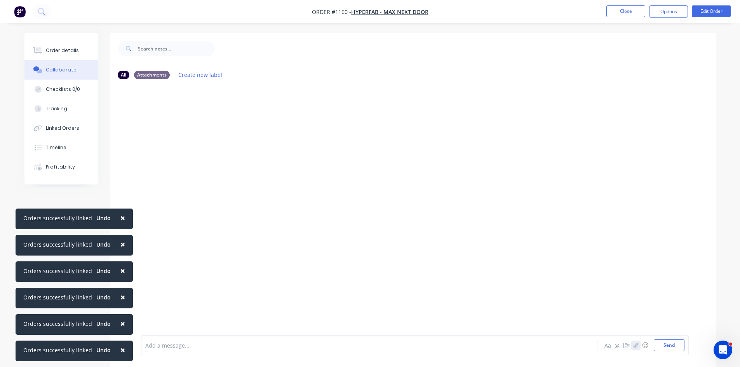
click at [633, 345] on icon "button" at bounding box center [635, 345] width 5 height 5
click at [665, 348] on button "Send" at bounding box center [669, 346] width 31 height 12
click at [70, 52] on div "Order details" at bounding box center [62, 50] width 33 height 7
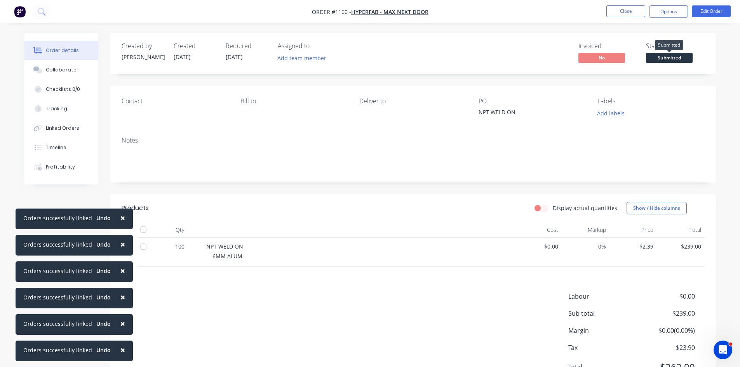
click at [667, 53] on span "Submitted" at bounding box center [669, 58] width 47 height 10
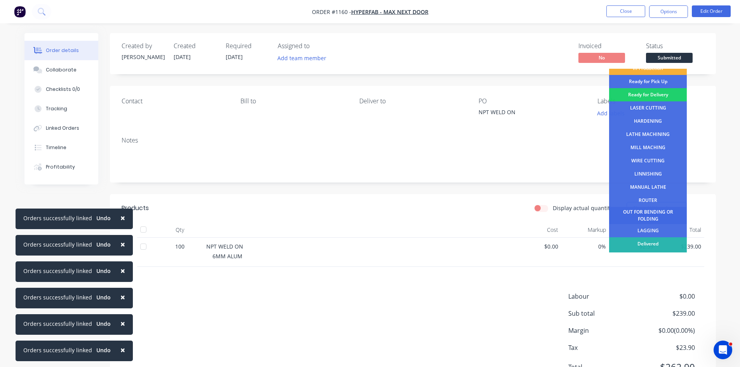
scroll to position [31, 0]
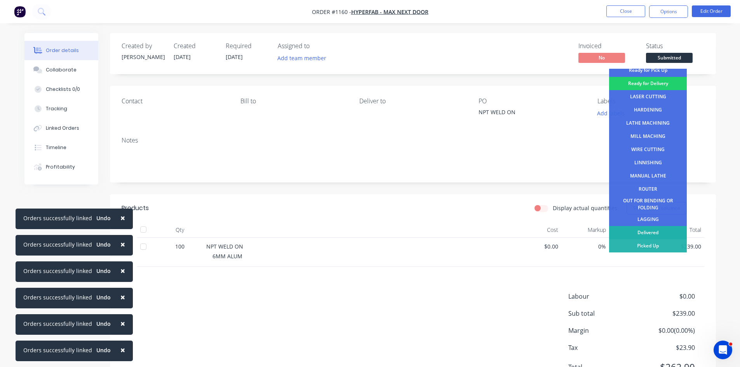
click at [664, 230] on div "Delivered" at bounding box center [648, 232] width 78 height 13
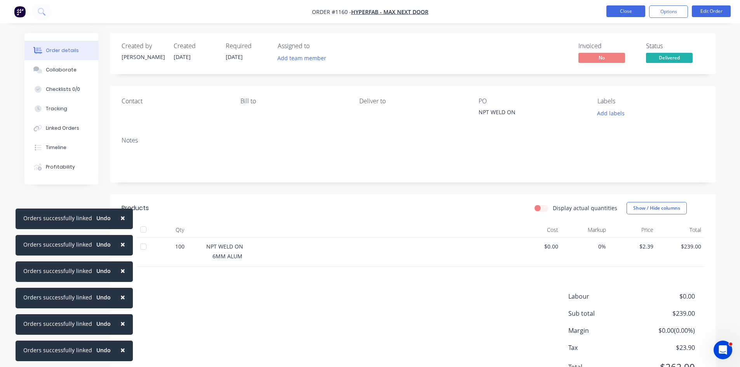
click at [631, 14] on button "Close" at bounding box center [625, 11] width 39 height 12
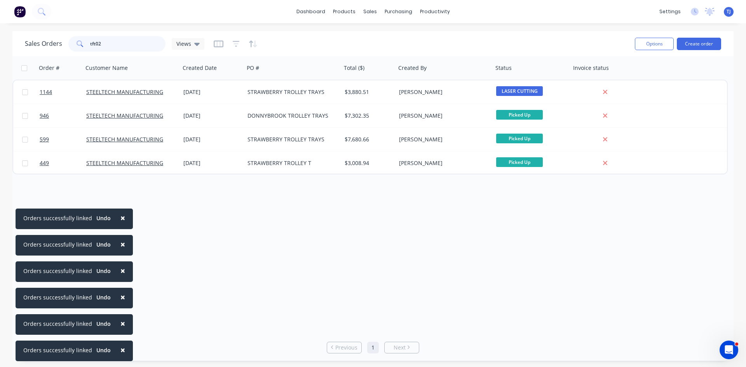
click at [119, 44] on input "tft02" at bounding box center [128, 44] width 76 height 16
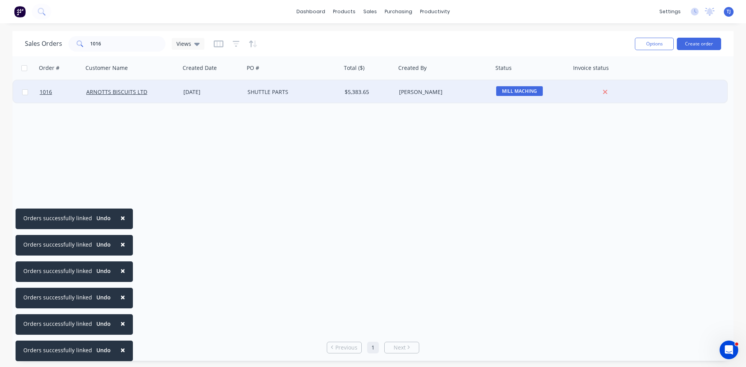
click at [196, 94] on div "[DATE]" at bounding box center [212, 92] width 58 height 8
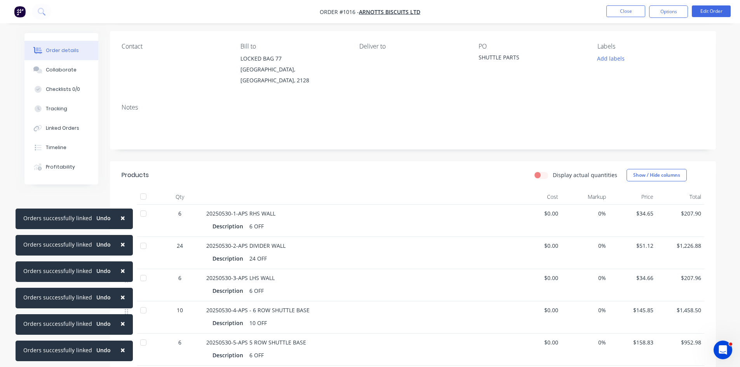
scroll to position [49, 0]
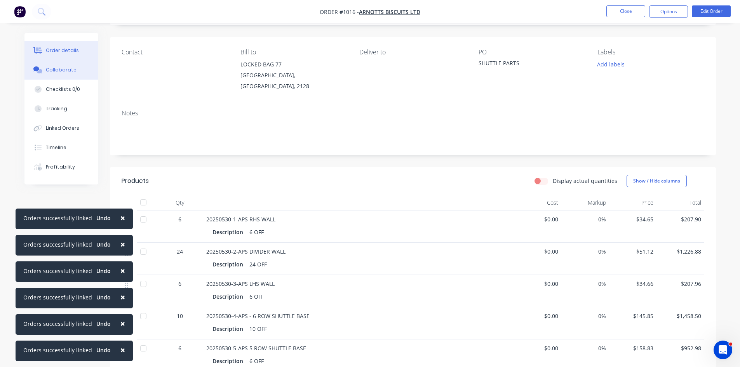
click at [47, 69] on div "Collaborate" at bounding box center [61, 69] width 31 height 7
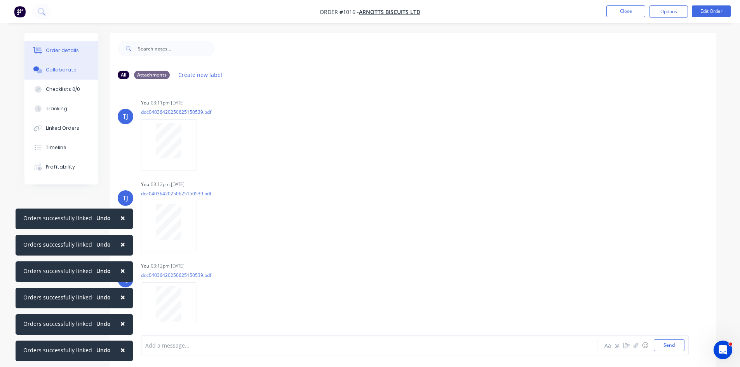
click at [66, 51] on div "Order details" at bounding box center [62, 50] width 33 height 7
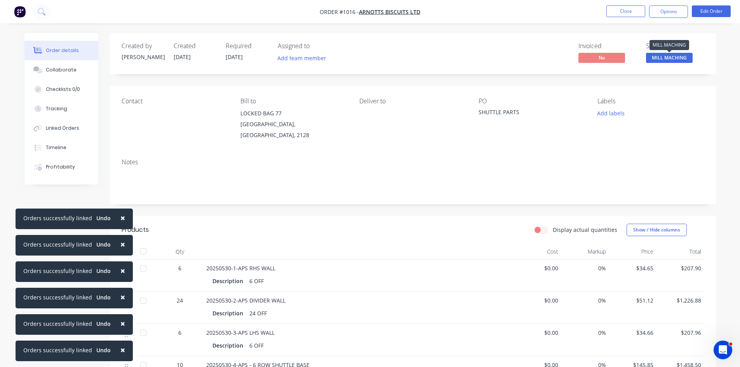
click at [679, 56] on span "MILL MACHING" at bounding box center [669, 58] width 47 height 10
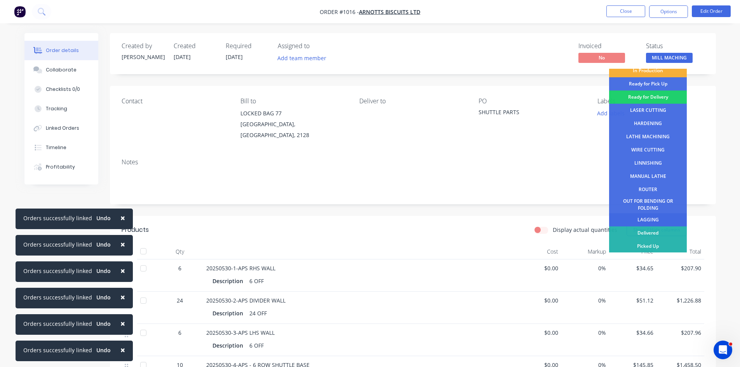
scroll to position [31, 0]
click at [648, 230] on div "Delivered" at bounding box center [648, 232] width 78 height 13
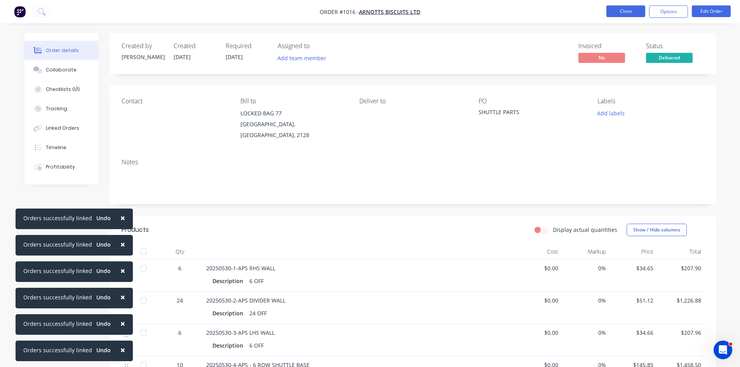
click at [624, 13] on button "Close" at bounding box center [625, 11] width 39 height 12
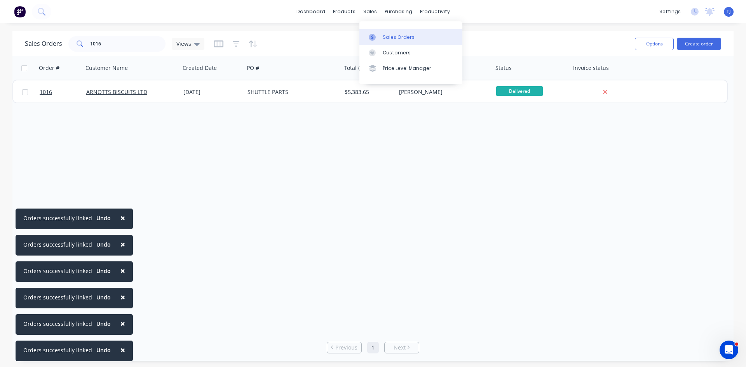
click at [393, 40] on div "Sales Orders" at bounding box center [399, 37] width 32 height 7
click at [704, 46] on button "Create order" at bounding box center [699, 44] width 44 height 12
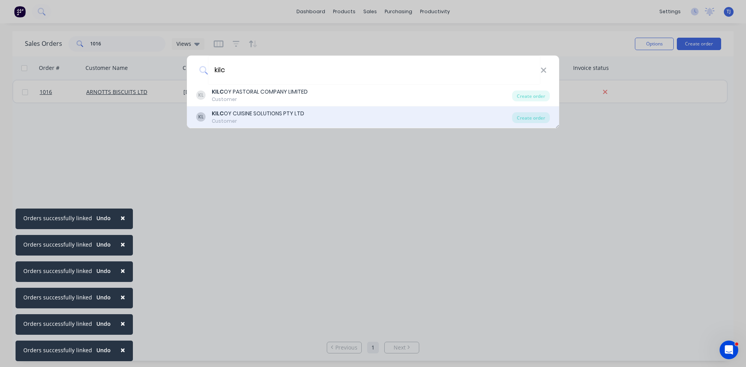
click at [243, 115] on div "KILC OY CUISINE SOLUTIONS PTY LTD" at bounding box center [258, 114] width 92 height 8
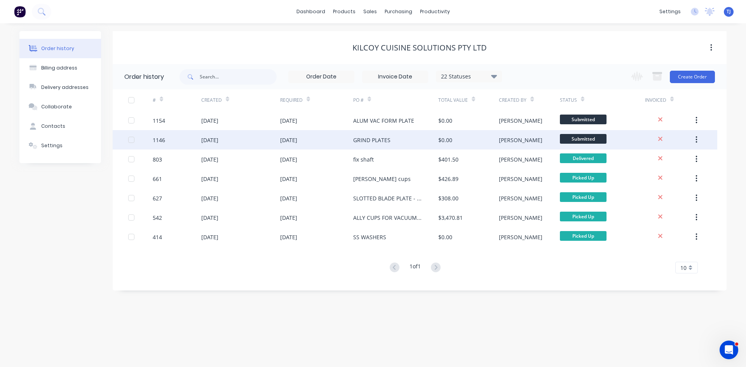
click at [240, 138] on div "[DATE]" at bounding box center [240, 139] width 79 height 19
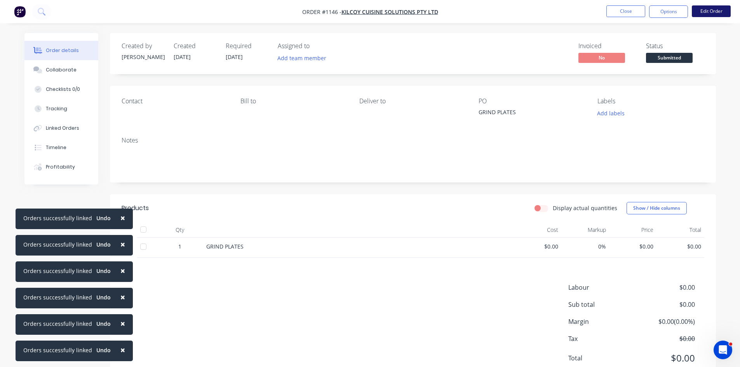
click at [708, 9] on button "Edit Order" at bounding box center [711, 11] width 39 height 12
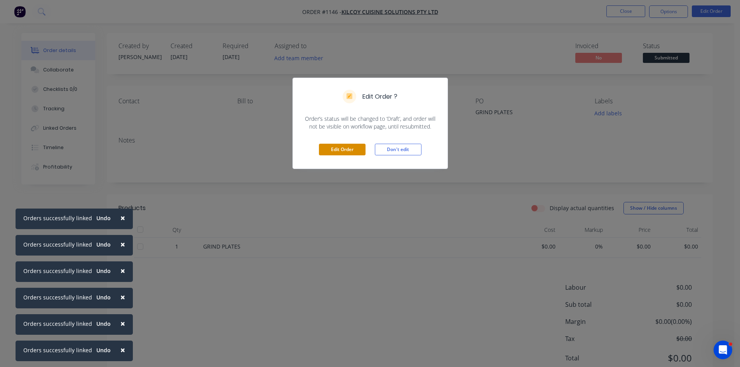
click at [344, 148] on button "Edit Order" at bounding box center [342, 150] width 47 height 12
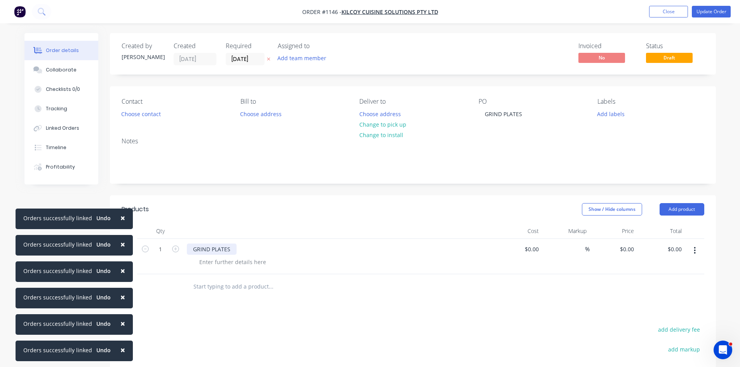
click at [232, 252] on div "GRIND PLATES" at bounding box center [212, 249] width 50 height 11
click at [671, 208] on button "Add product" at bounding box center [682, 209] width 45 height 12
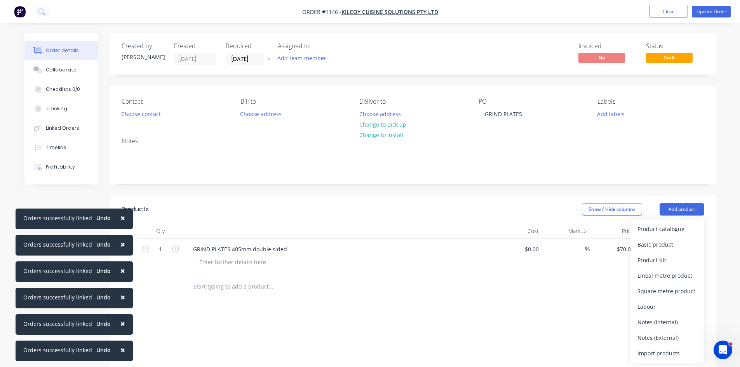
click at [654, 246] on div "Basic product" at bounding box center [667, 244] width 60 height 11
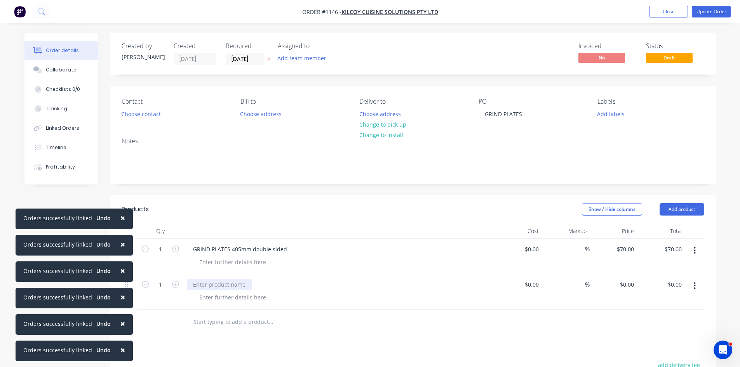
click at [201, 284] on div at bounding box center [219, 284] width 65 height 11
click at [693, 211] on button "Add product" at bounding box center [682, 209] width 45 height 12
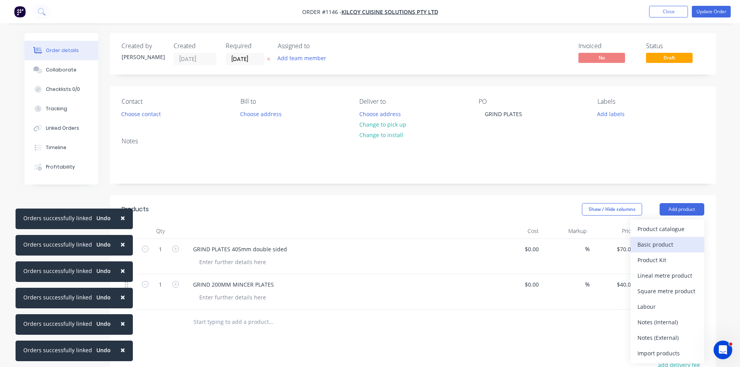
click at [670, 244] on div "Basic product" at bounding box center [667, 244] width 60 height 11
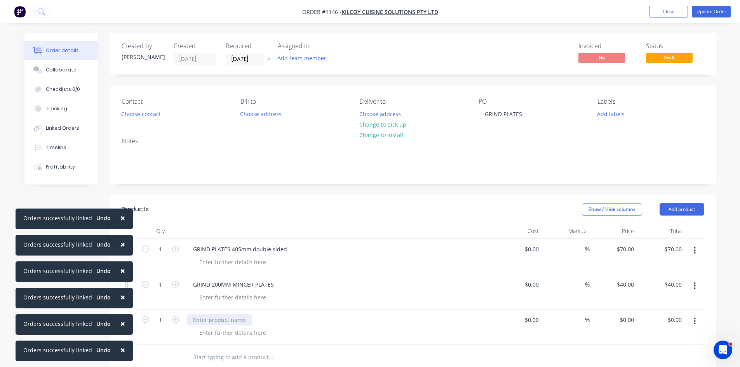
click at [201, 319] on div at bounding box center [219, 319] width 65 height 11
click at [242, 322] on div "GRIND 130MM MIMNCER PLATES" at bounding box center [236, 319] width 98 height 11
click at [630, 320] on input "0" at bounding box center [632, 319] width 9 height 11
click at [683, 211] on button "Add product" at bounding box center [682, 209] width 45 height 12
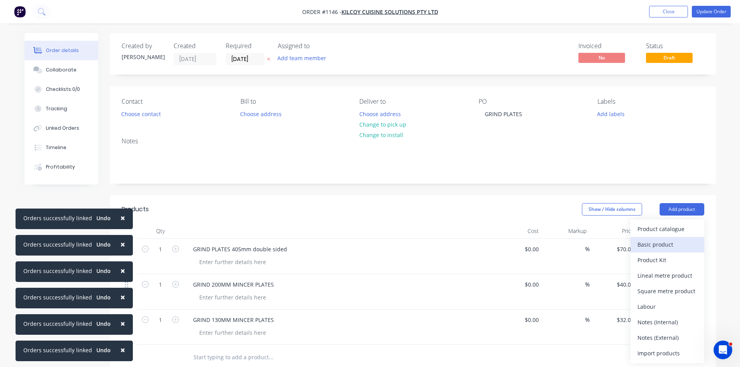
click at [658, 246] on div "Basic product" at bounding box center [667, 244] width 60 height 11
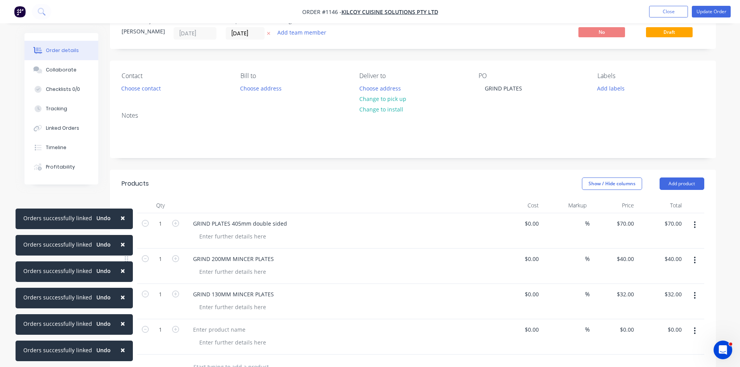
scroll to position [78, 0]
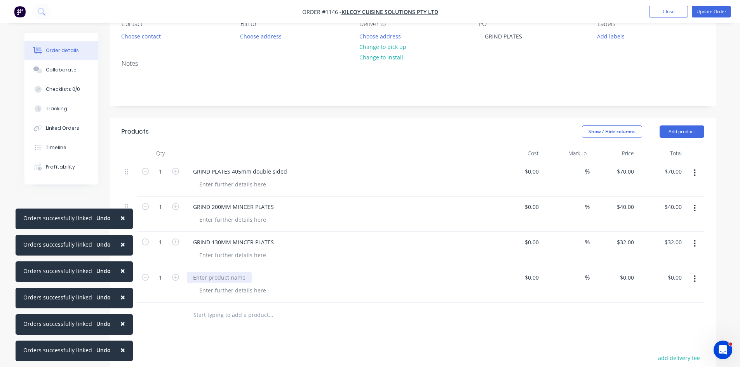
click at [201, 275] on div at bounding box center [219, 277] width 65 height 11
click at [690, 131] on button "Add product" at bounding box center [682, 131] width 45 height 12
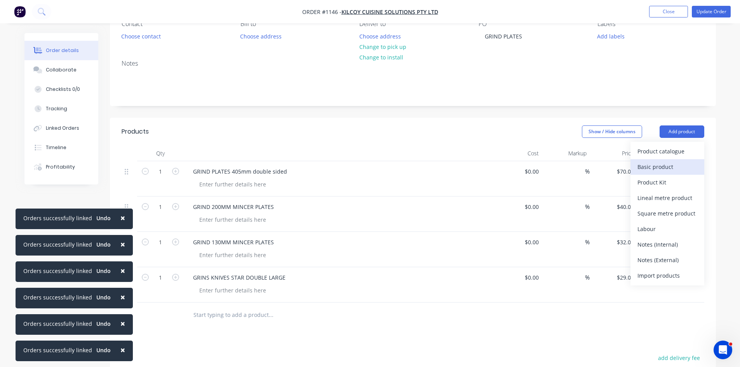
click at [663, 167] on div "Basic product" at bounding box center [667, 166] width 60 height 11
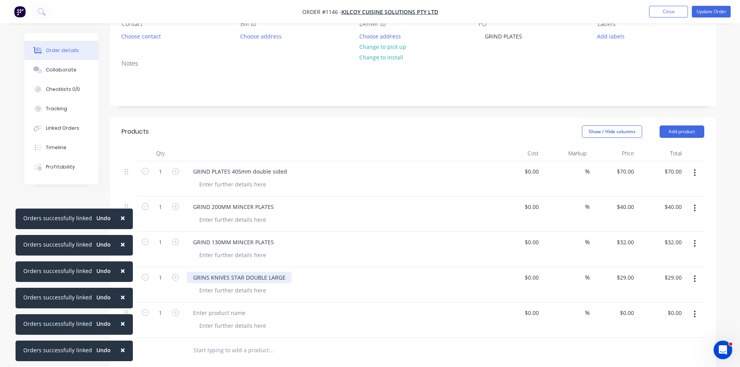
click at [211, 272] on div "GRINS KNIVES STAR DOUBLE LARGE" at bounding box center [239, 277] width 105 height 11
click at [207, 280] on div "GRINS KNIVES STAR DOUBLE LARGE" at bounding box center [239, 277] width 105 height 11
click at [198, 314] on div at bounding box center [219, 312] width 65 height 11
click at [210, 246] on div "GRIND 130MM MINCER PLATES" at bounding box center [233, 242] width 93 height 11
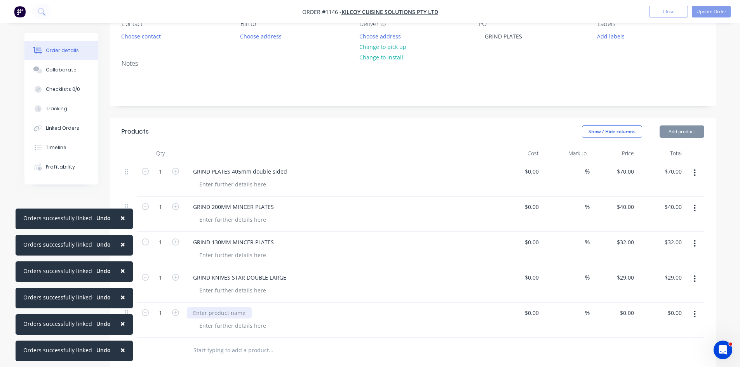
click at [206, 312] on div at bounding box center [219, 312] width 65 height 11
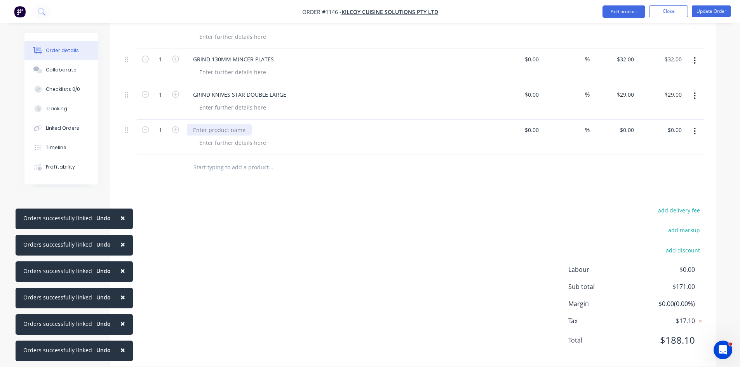
scroll to position [272, 0]
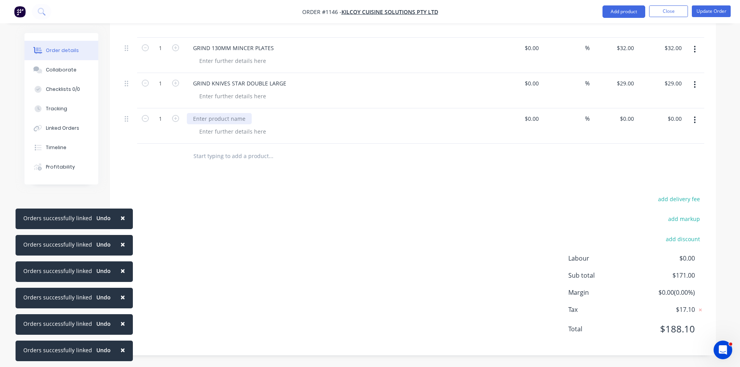
click at [204, 115] on div at bounding box center [219, 118] width 65 height 11
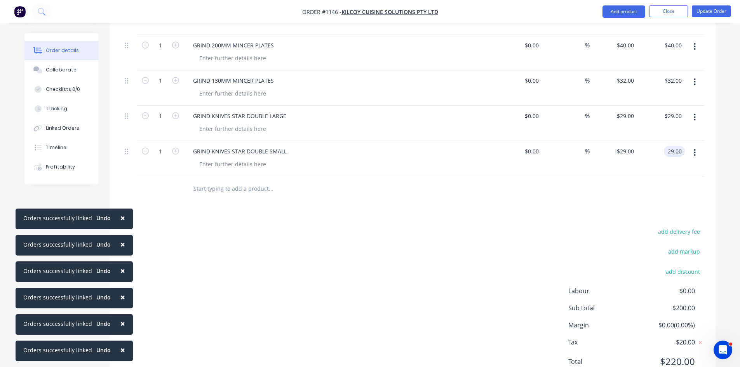
scroll to position [194, 0]
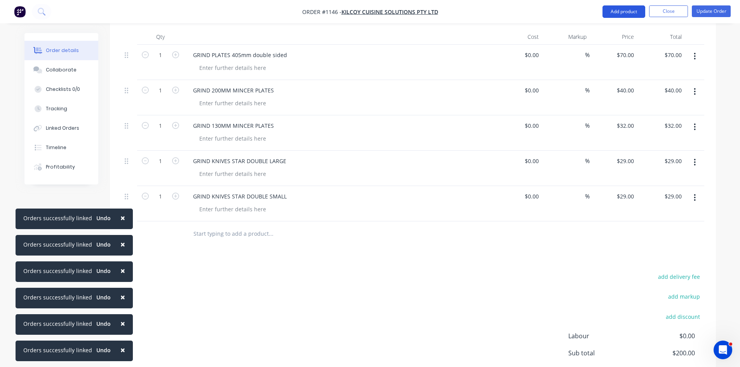
click at [621, 11] on button "Add product" at bounding box center [624, 11] width 43 height 12
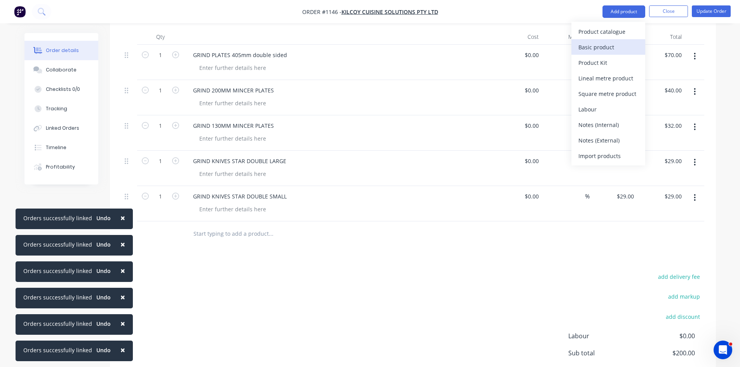
click at [606, 50] on div "Basic product" at bounding box center [608, 47] width 60 height 11
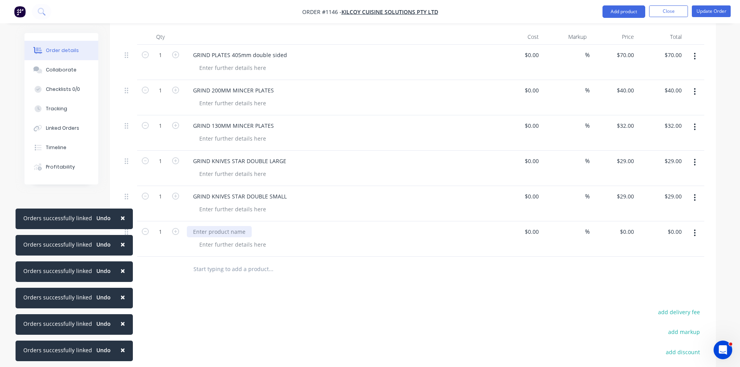
click at [198, 230] on div at bounding box center [219, 231] width 65 height 11
click at [623, 12] on button "Add product" at bounding box center [624, 11] width 43 height 12
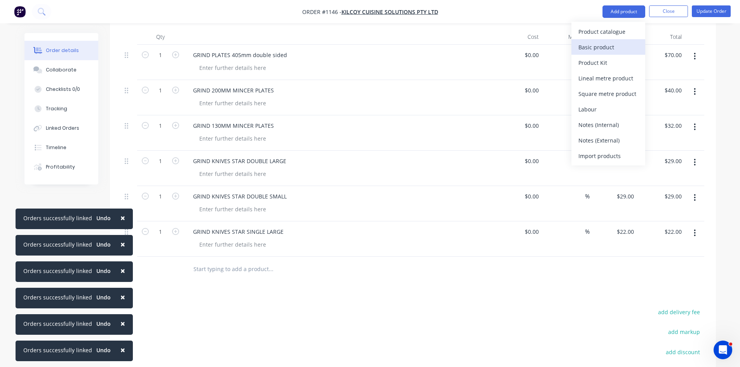
click at [605, 51] on div "Basic product" at bounding box center [608, 47] width 60 height 11
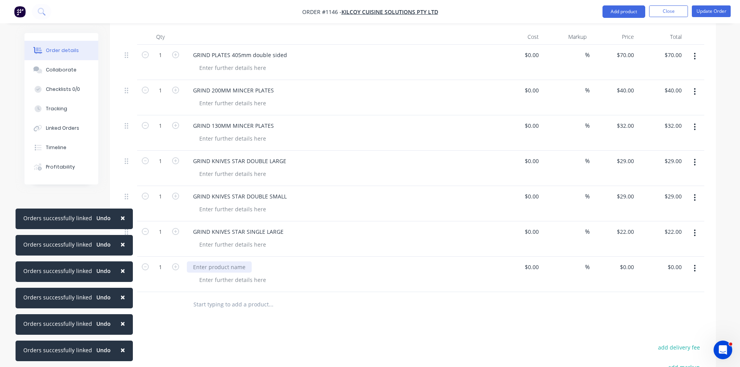
click at [207, 268] on div at bounding box center [219, 266] width 65 height 11
click at [165, 61] on input "1" at bounding box center [160, 55] width 20 height 12
click at [160, 61] on input "1" at bounding box center [160, 55] width 20 height 12
click at [146, 174] on div "1" at bounding box center [160, 168] width 47 height 35
click at [157, 61] on input "1" at bounding box center [160, 55] width 20 height 12
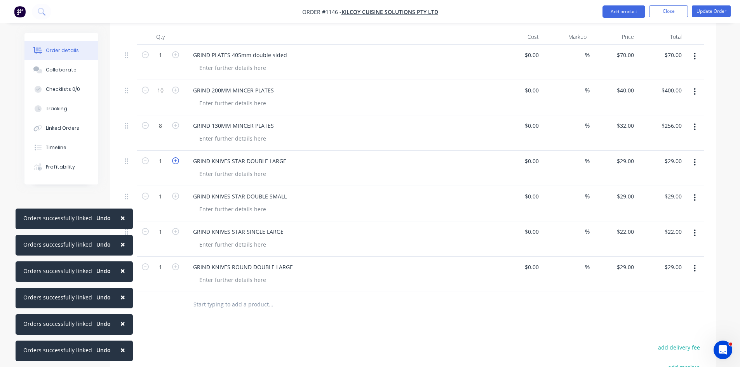
click at [175, 159] on icon "button" at bounding box center [175, 160] width 7 height 7
click at [162, 61] on input "1" at bounding box center [160, 55] width 20 height 12
click at [164, 61] on input "1" at bounding box center [160, 55] width 20 height 12
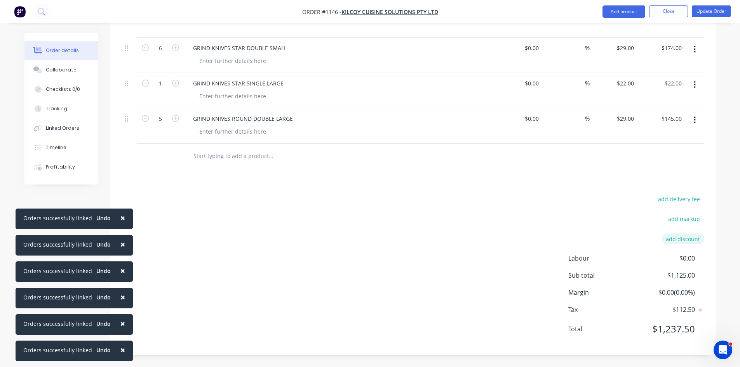
scroll to position [226, 0]
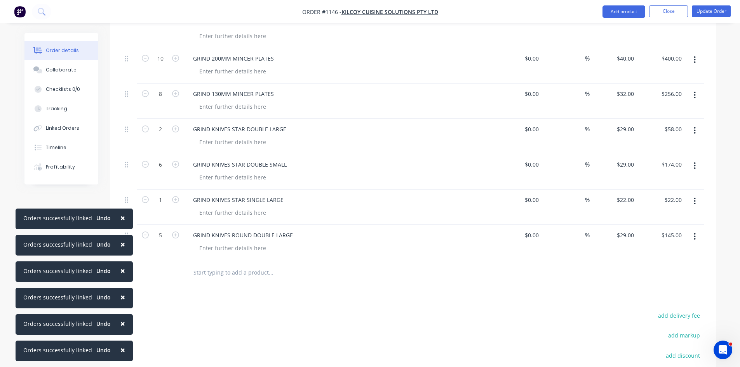
click at [693, 235] on button "button" at bounding box center [695, 237] width 18 height 14
click at [673, 256] on div "Save to catalogue" at bounding box center [667, 256] width 60 height 11
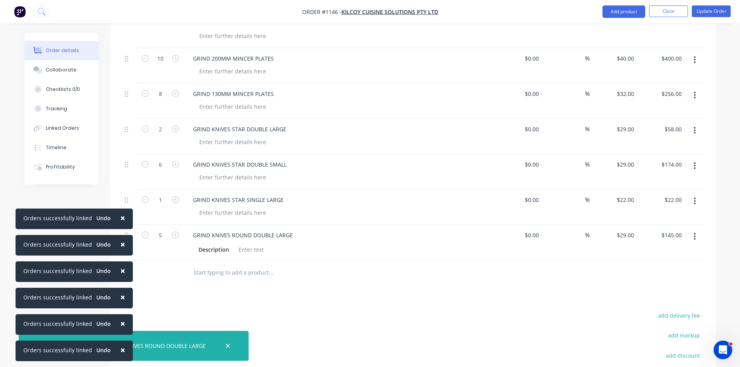
click at [695, 198] on icon "button" at bounding box center [695, 201] width 2 height 7
click at [676, 225] on div "Save to catalogue" at bounding box center [667, 221] width 60 height 11
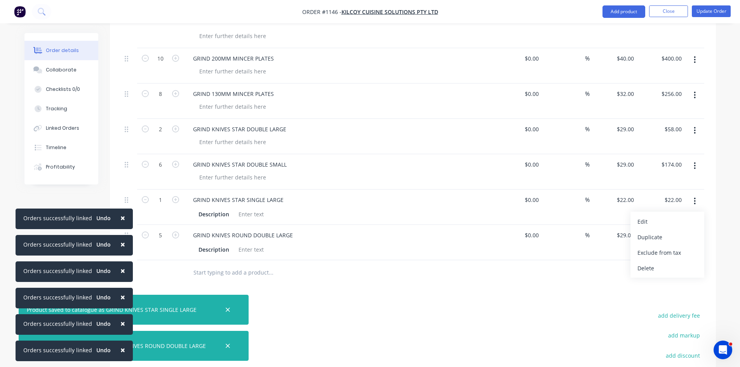
click at [694, 166] on icon "button" at bounding box center [695, 165] width 2 height 7
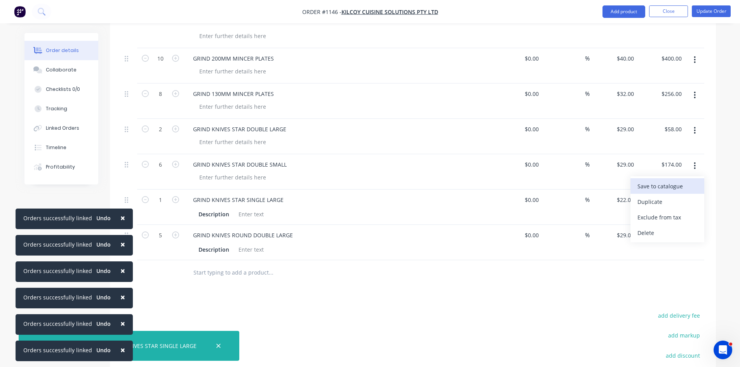
click at [677, 184] on div "Save to catalogue" at bounding box center [667, 186] width 60 height 11
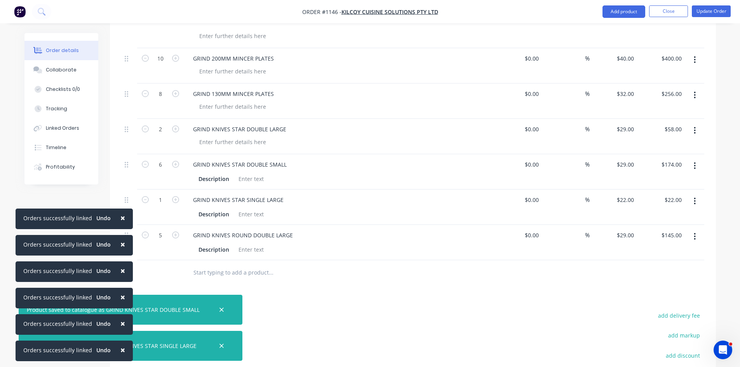
click at [696, 131] on icon "button" at bounding box center [695, 130] width 2 height 9
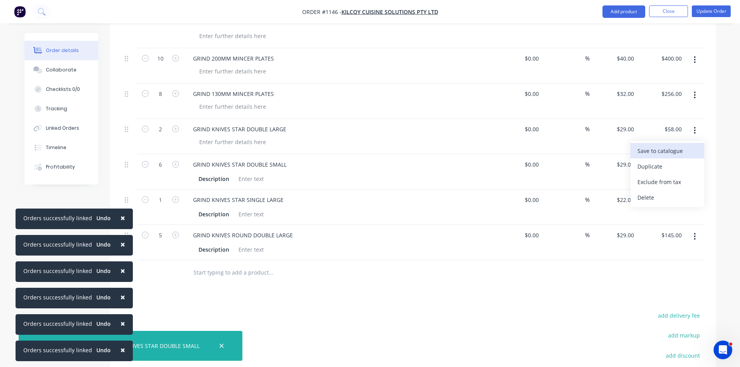
click at [686, 148] on div "Save to catalogue" at bounding box center [667, 150] width 60 height 11
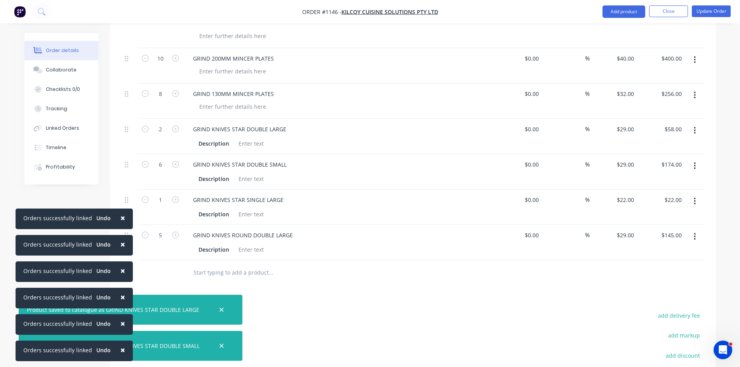
click at [695, 96] on icon "button" at bounding box center [695, 95] width 2 height 9
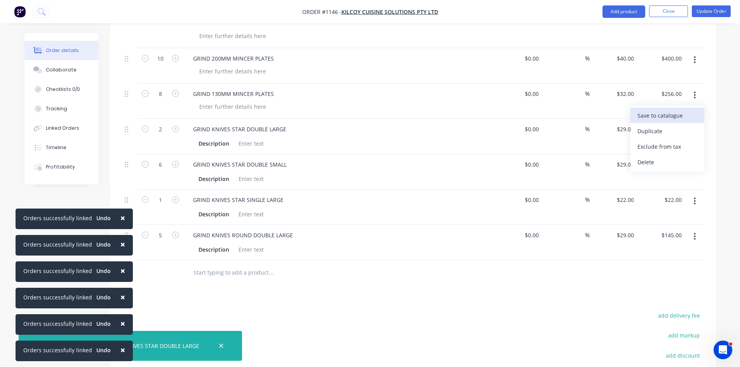
click at [681, 115] on div "Save to catalogue" at bounding box center [667, 115] width 60 height 11
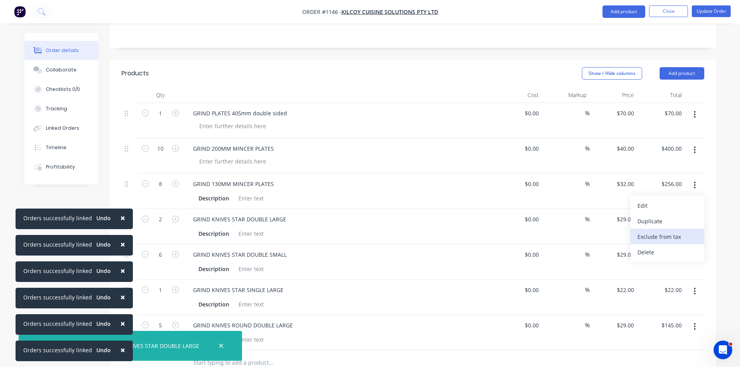
scroll to position [110, 0]
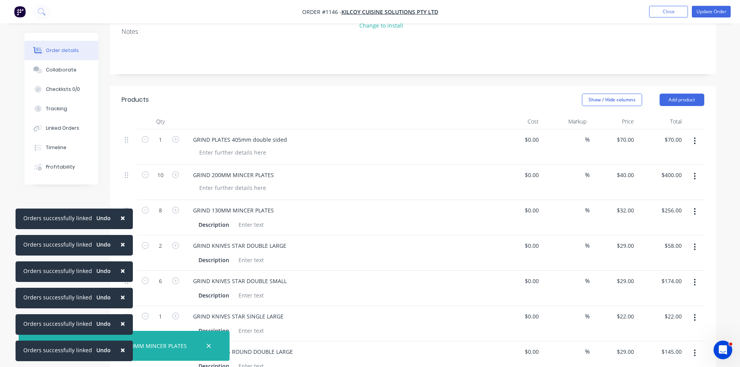
click at [694, 177] on icon "button" at bounding box center [695, 176] width 2 height 9
click at [679, 193] on div "Save to catalogue" at bounding box center [667, 196] width 60 height 11
click at [695, 141] on icon "button" at bounding box center [695, 141] width 2 height 7
click at [679, 162] on div "Save to catalogue" at bounding box center [667, 161] width 60 height 11
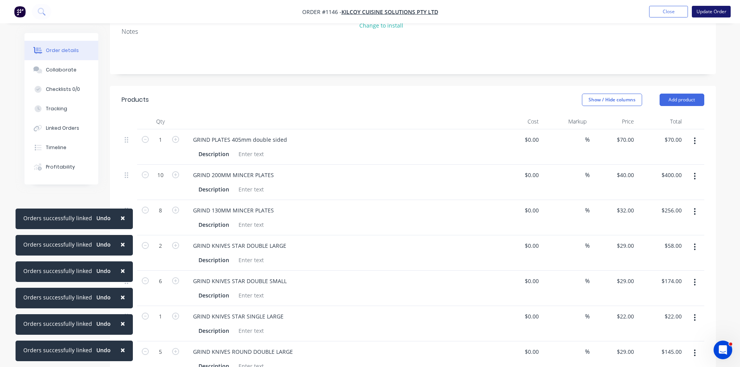
click at [710, 14] on button "Update Order" at bounding box center [711, 12] width 39 height 12
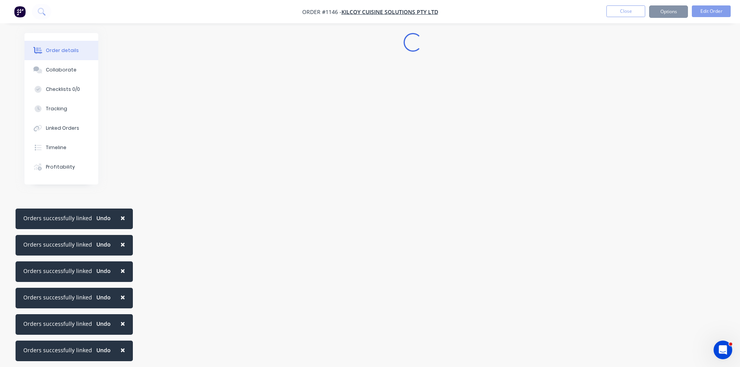
scroll to position [0, 0]
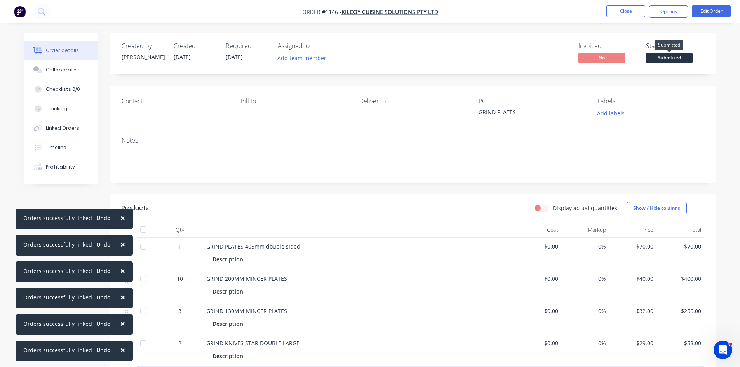
click at [688, 60] on span "Submitted" at bounding box center [669, 58] width 47 height 10
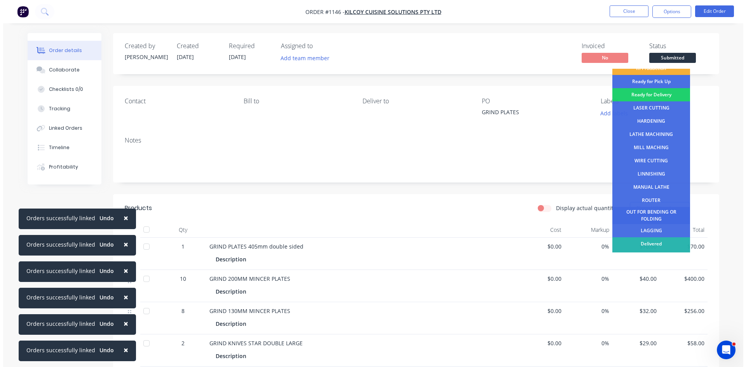
scroll to position [31, 0]
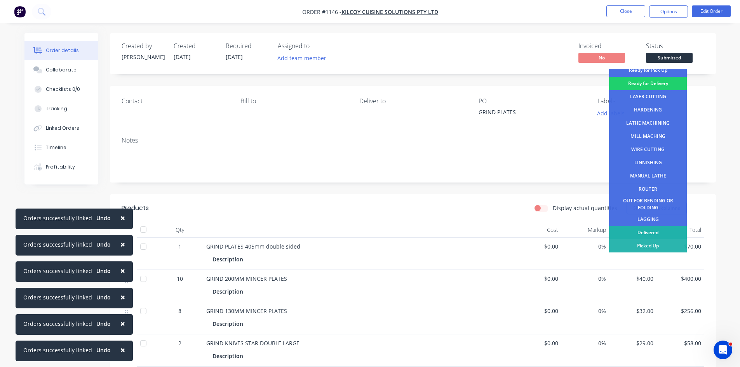
click at [665, 232] on div "Delivered" at bounding box center [648, 232] width 78 height 13
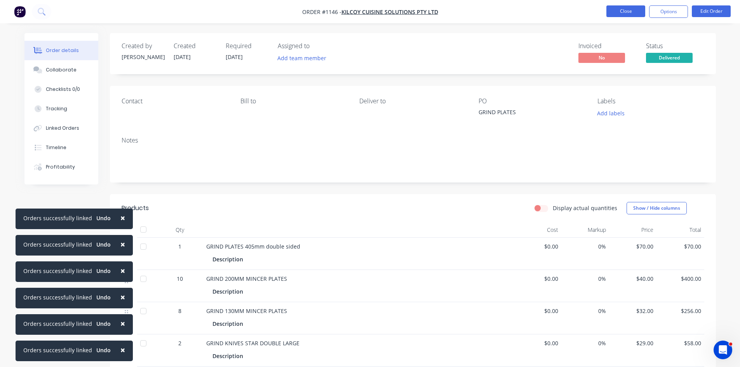
click at [624, 10] on button "Close" at bounding box center [625, 11] width 39 height 12
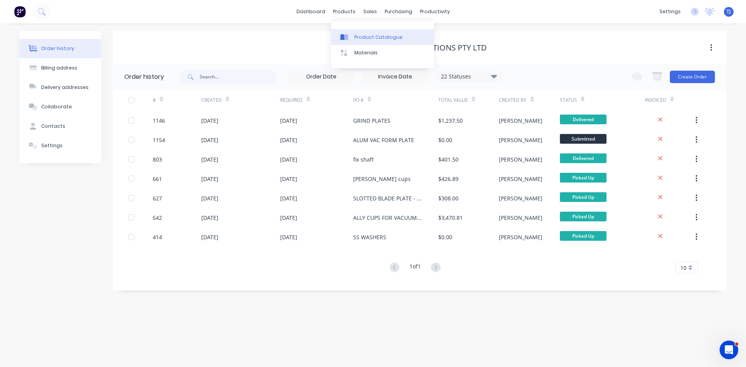
click at [369, 38] on div "Product Catalogue" at bounding box center [378, 37] width 48 height 7
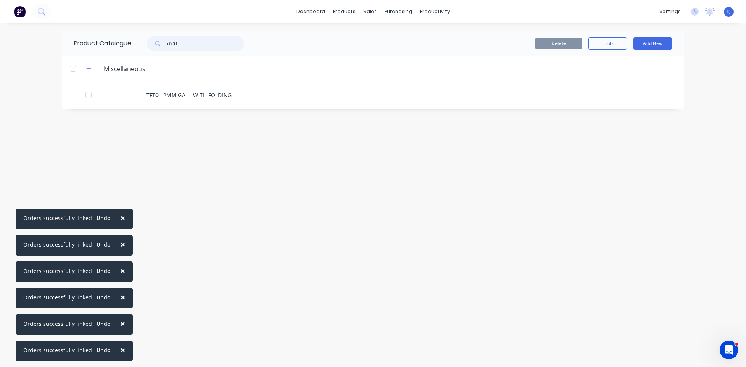
click at [188, 43] on input "tft01" at bounding box center [205, 44] width 77 height 16
click at [188, 44] on input "tft01" at bounding box center [205, 44] width 77 height 16
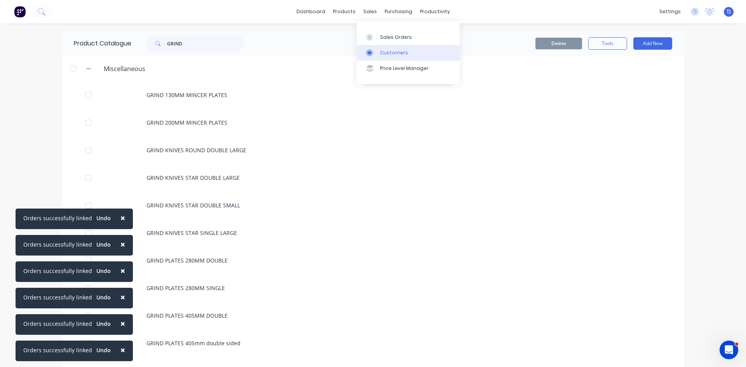
click at [385, 47] on link "Customers" at bounding box center [408, 53] width 103 height 16
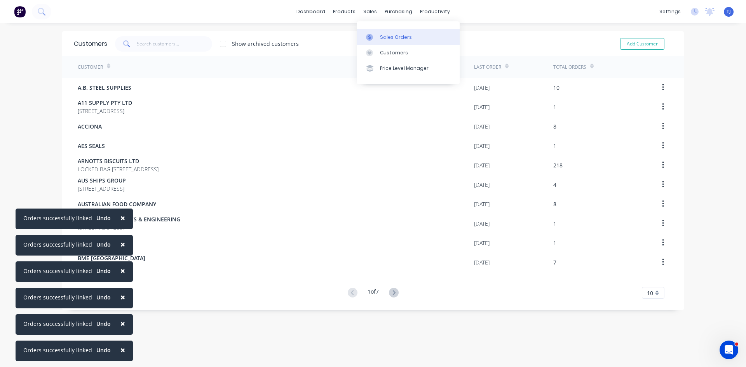
click at [389, 43] on link "Sales Orders" at bounding box center [408, 37] width 103 height 16
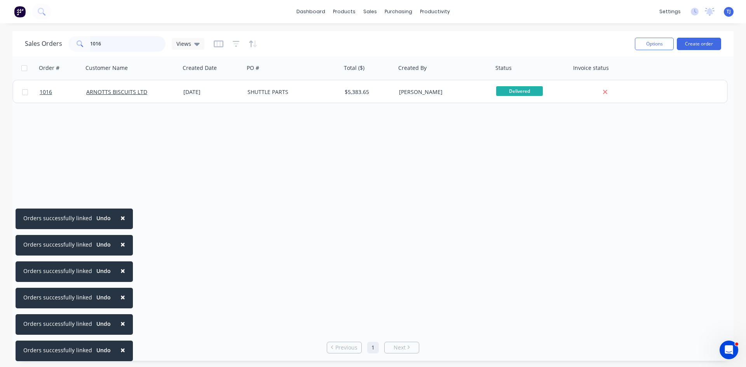
click at [103, 44] on input "1016" at bounding box center [128, 44] width 76 height 16
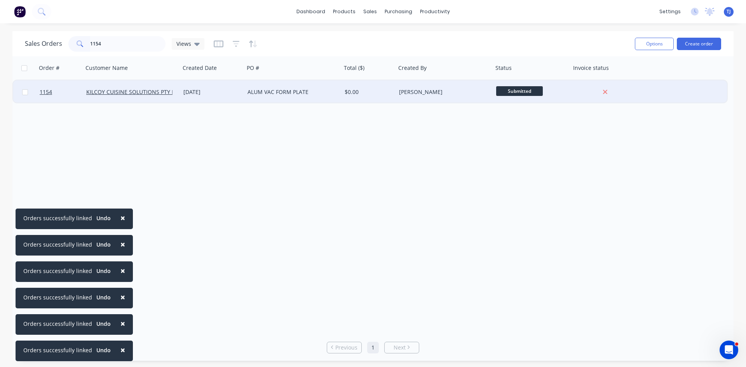
click at [267, 89] on div "ALUM VAC FORM PLATE" at bounding box center [290, 92] width 86 height 8
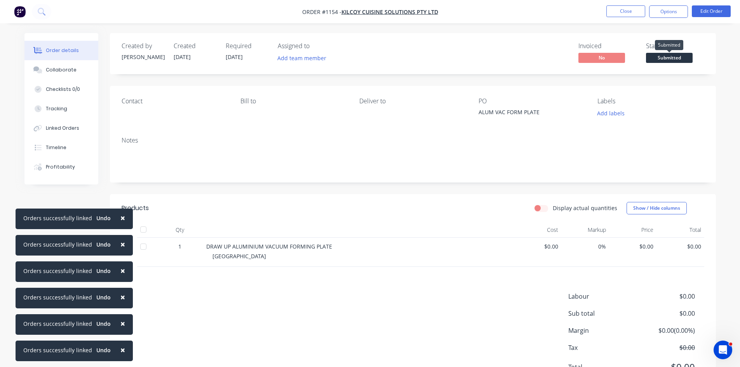
click at [669, 59] on span "Submitted" at bounding box center [669, 58] width 47 height 10
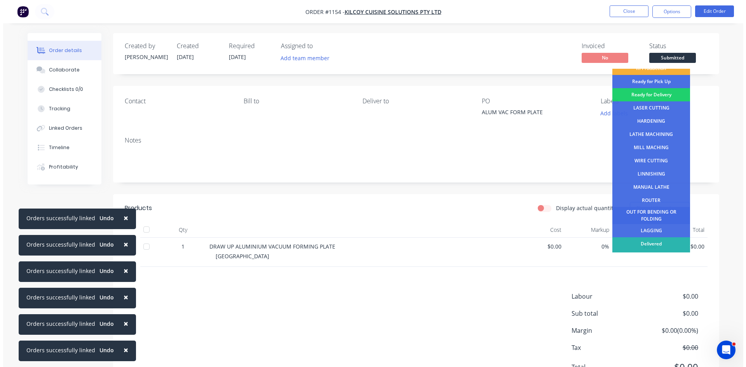
scroll to position [31, 0]
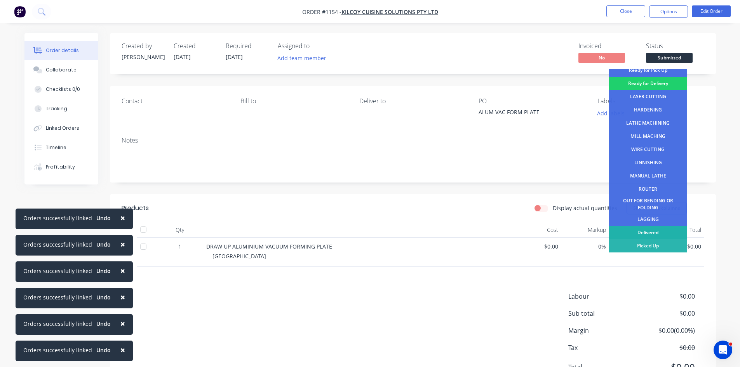
click at [660, 230] on div "Delivered" at bounding box center [648, 232] width 78 height 13
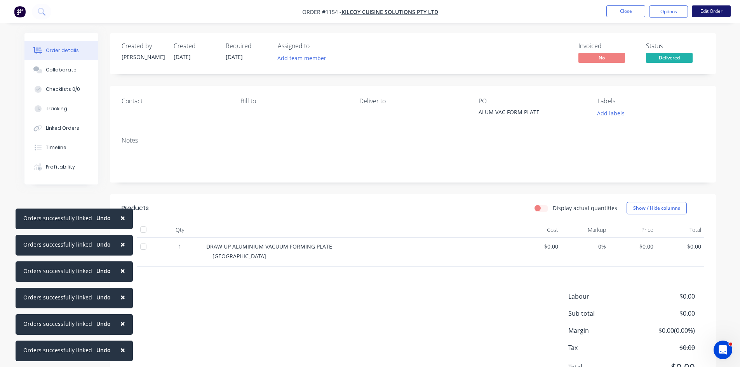
click at [721, 11] on button "Edit Order" at bounding box center [711, 11] width 39 height 12
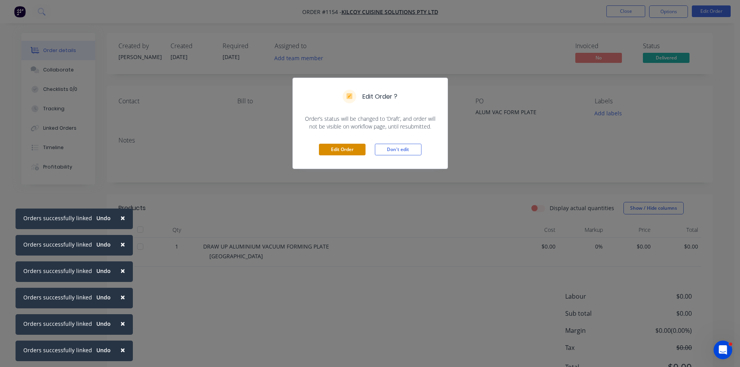
click at [336, 148] on button "Edit Order" at bounding box center [342, 150] width 47 height 12
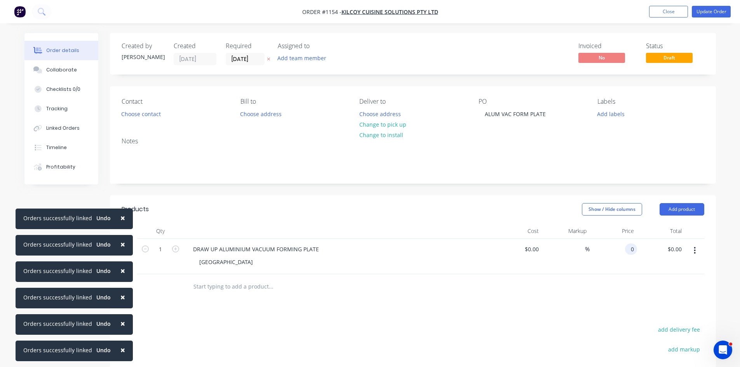
click at [622, 246] on div "0 0" at bounding box center [614, 256] width 48 height 35
click at [707, 11] on button "Update Order" at bounding box center [711, 12] width 39 height 12
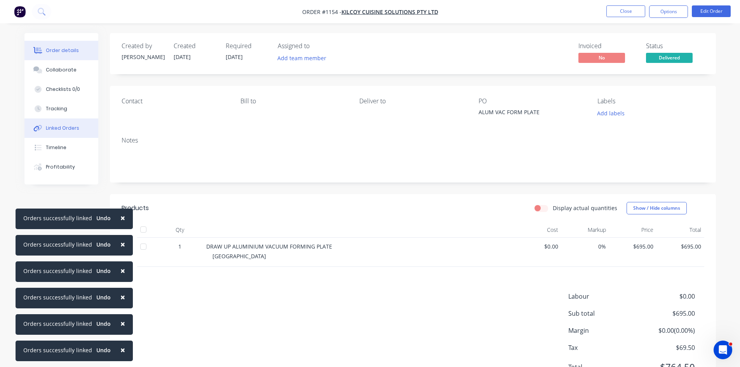
click at [56, 127] on div "Linked Orders" at bounding box center [62, 128] width 33 height 7
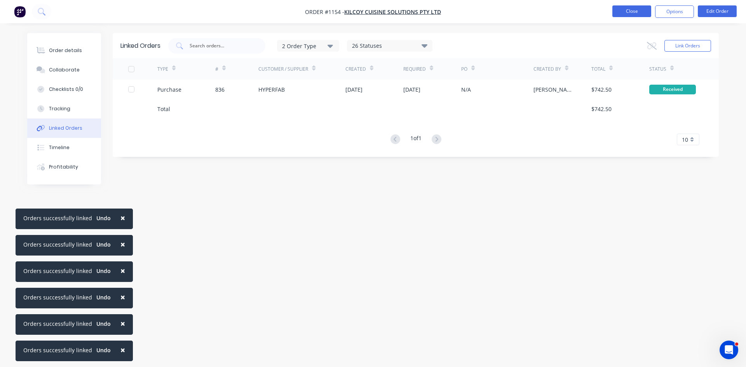
click at [627, 13] on button "Close" at bounding box center [631, 11] width 39 height 12
